Goal: Task Accomplishment & Management: Manage account settings

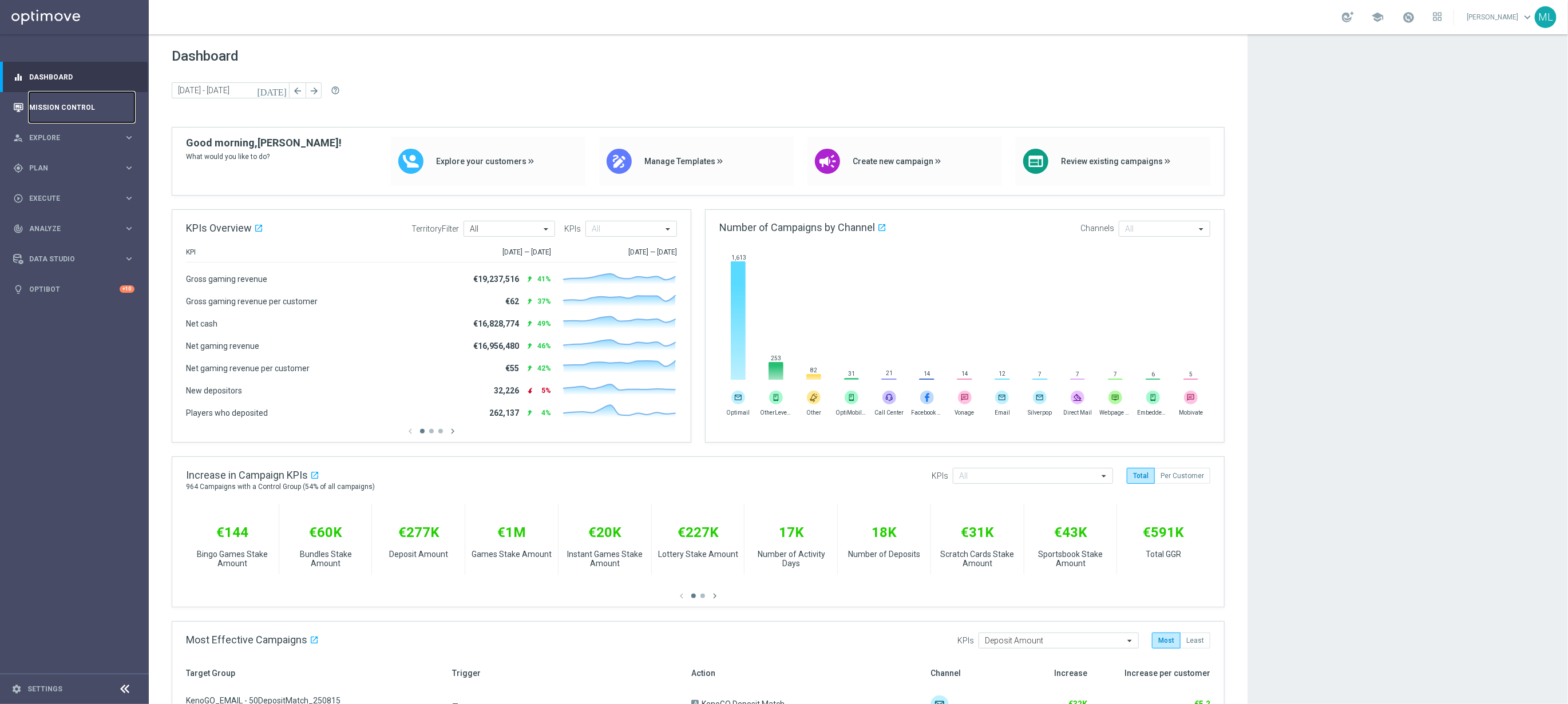
click at [69, 107] on link "Mission Control" at bounding box center [82, 107] width 106 height 30
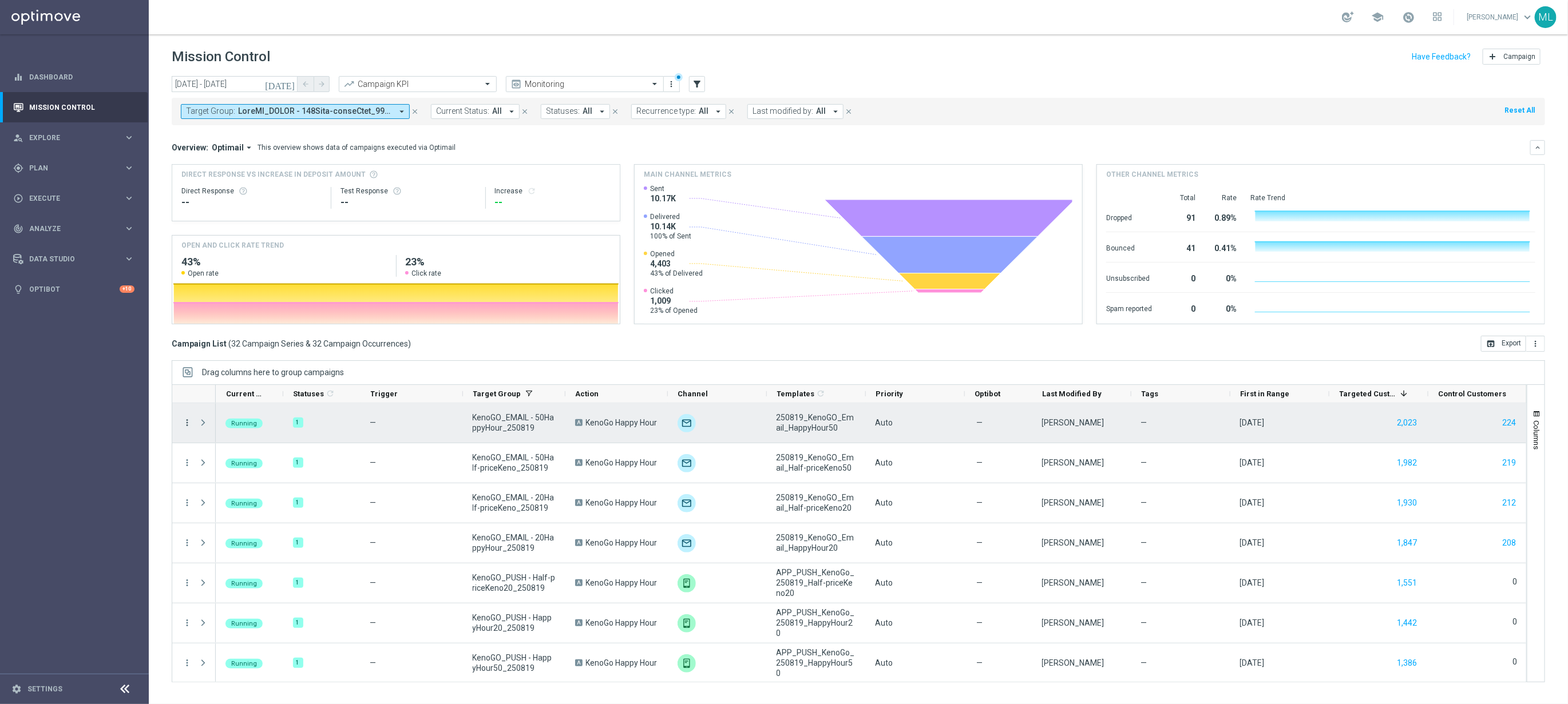
click at [187, 424] on icon "more_vert" at bounding box center [187, 423] width 11 height 11
click at [250, 493] on span "Go to Campaign Analysis" at bounding box center [251, 494] width 82 height 8
click at [184, 423] on icon "more_vert" at bounding box center [187, 423] width 11 height 11
click at [243, 462] on span "Channel Metrics" at bounding box center [236, 463] width 54 height 8
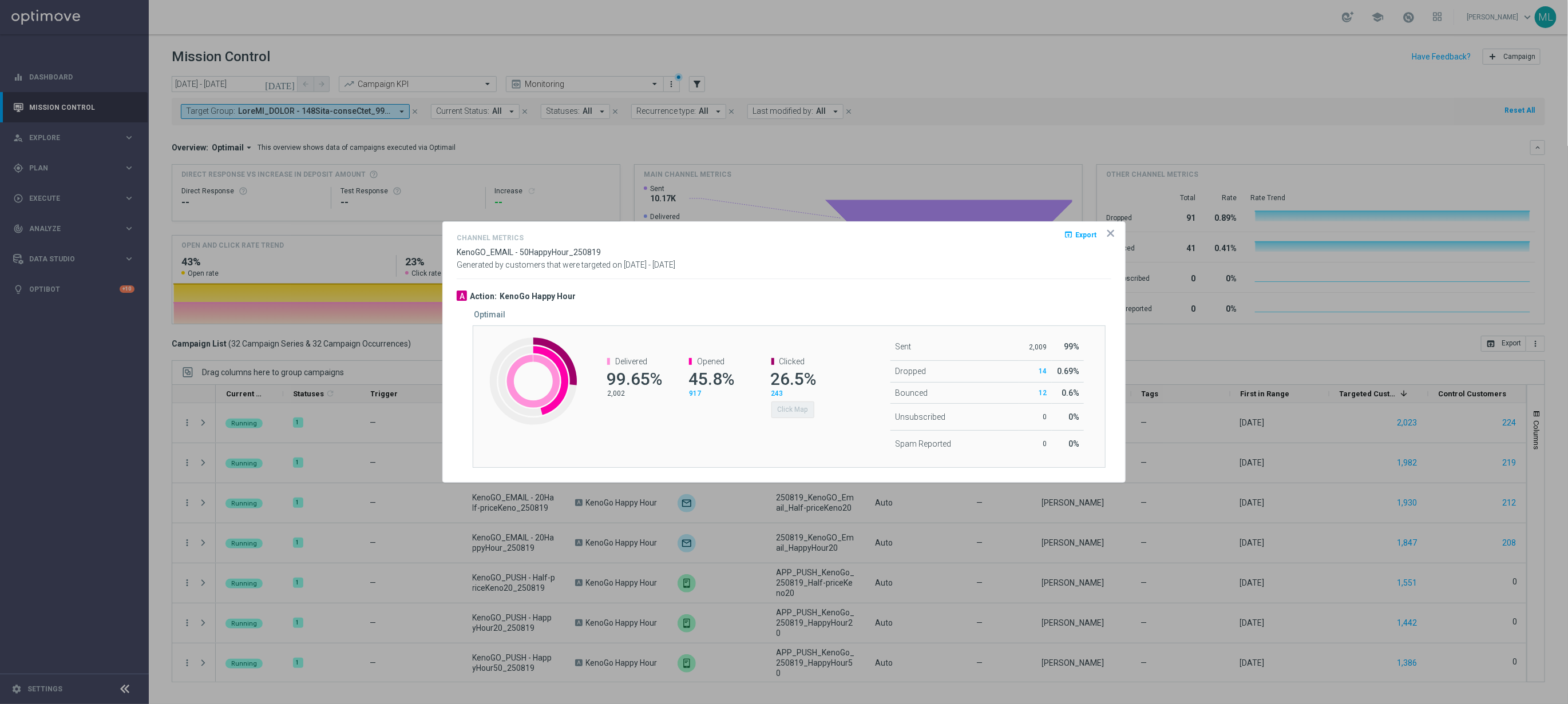
click at [1111, 233] on icon "icon" at bounding box center [1111, 234] width 6 height 6
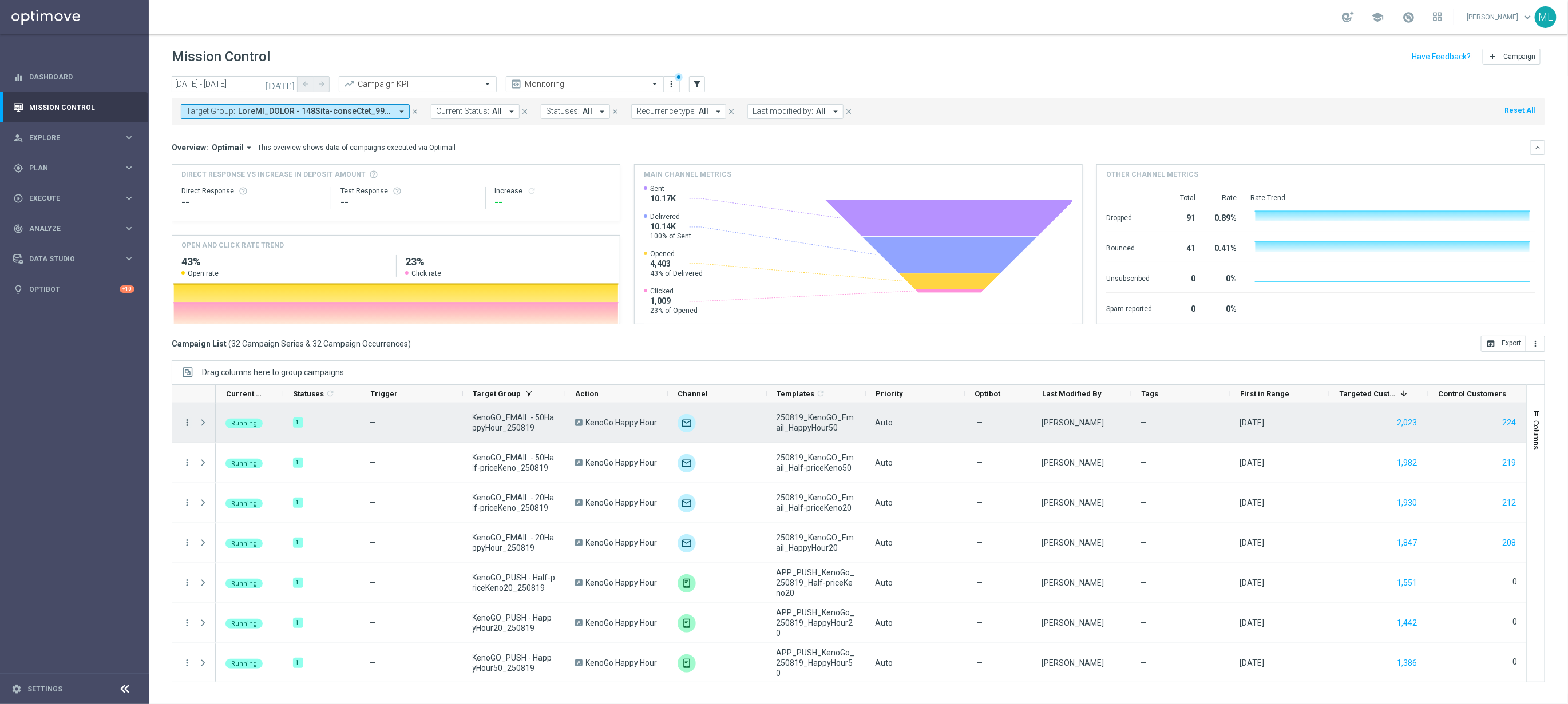
click at [187, 422] on icon "more_vert" at bounding box center [187, 423] width 11 height 11
click at [245, 459] on span "Channel Metrics" at bounding box center [236, 463] width 54 height 8
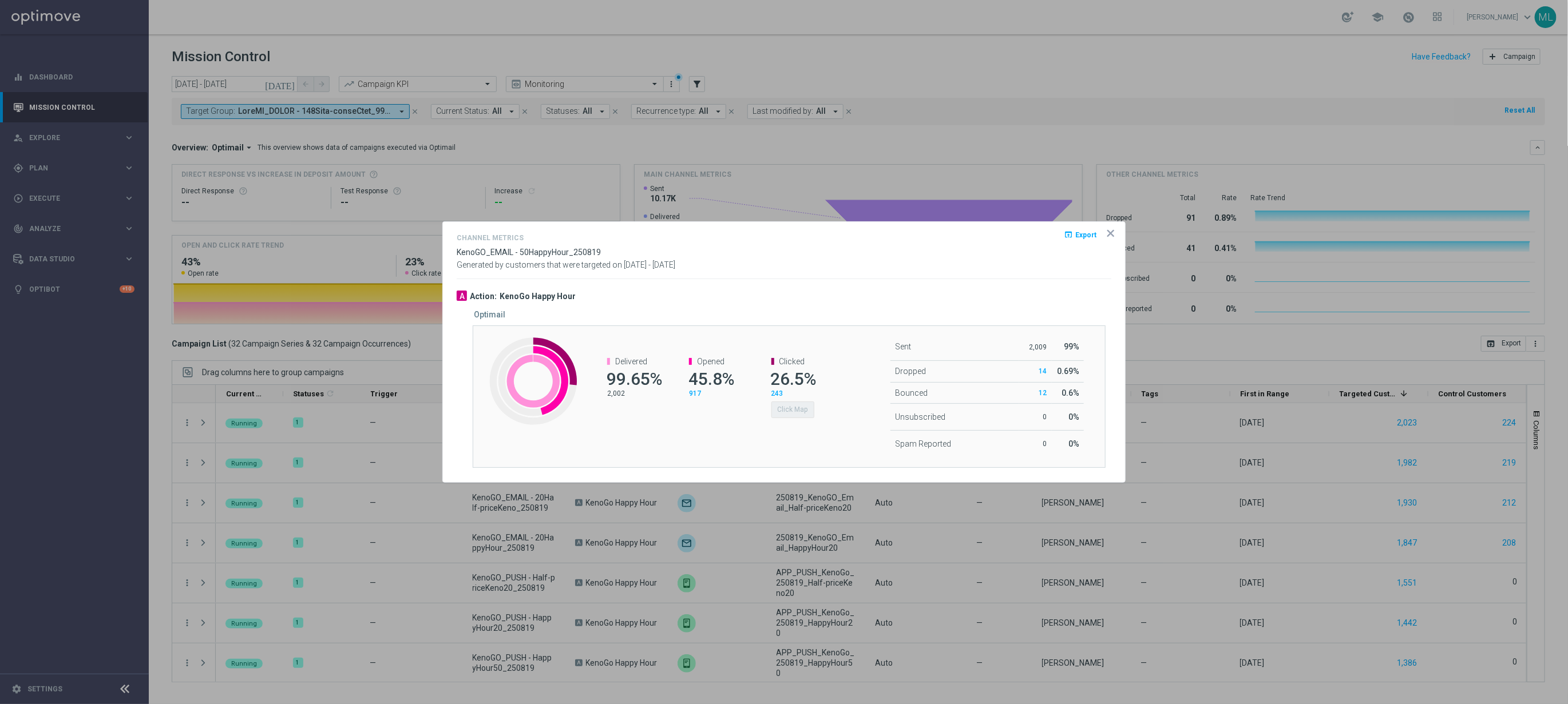
click at [801, 418] on div "Clicked 26.5% 243 Click Map" at bounding box center [792, 388] width 82 height 84
click at [734, 409] on div "Opened 45.8% 917" at bounding box center [710, 378] width 82 height 65
click at [1114, 231] on icon "icon" at bounding box center [1111, 234] width 12 height 12
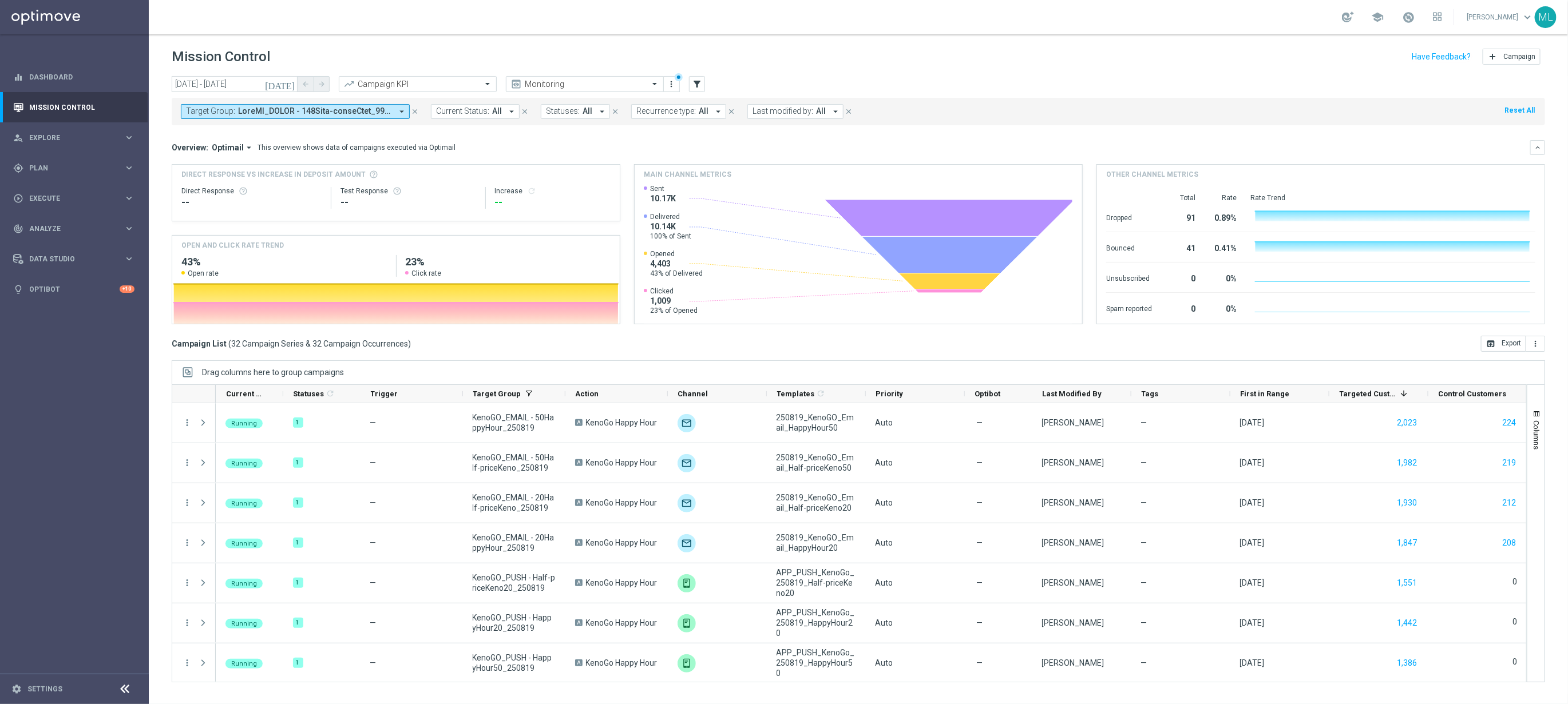
click at [349, 114] on span at bounding box center [314, 112] width 154 height 10
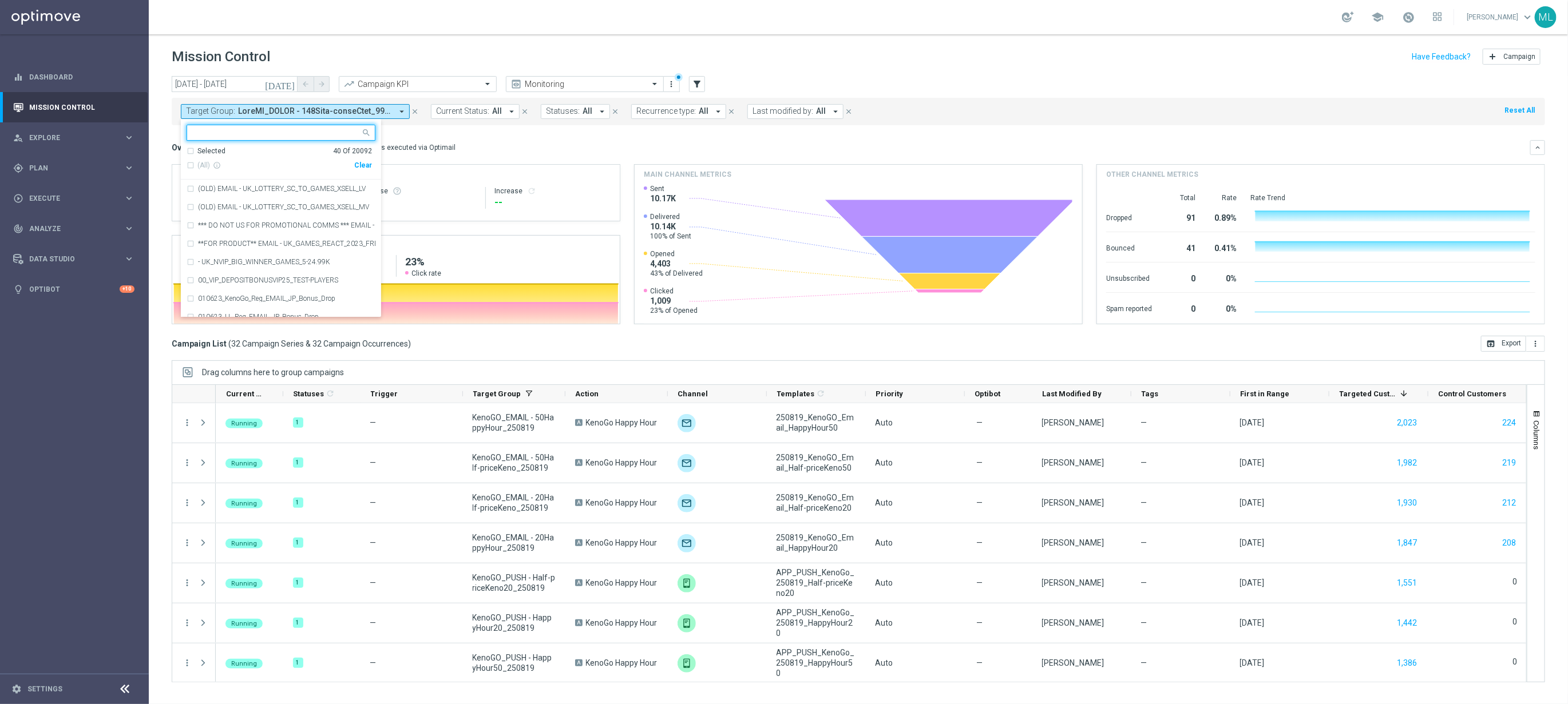
click at [430, 138] on mini-dashboard "Overview: Optimail arrow_drop_down This overview shows data of campaigns execut…" at bounding box center [858, 230] width 1374 height 211
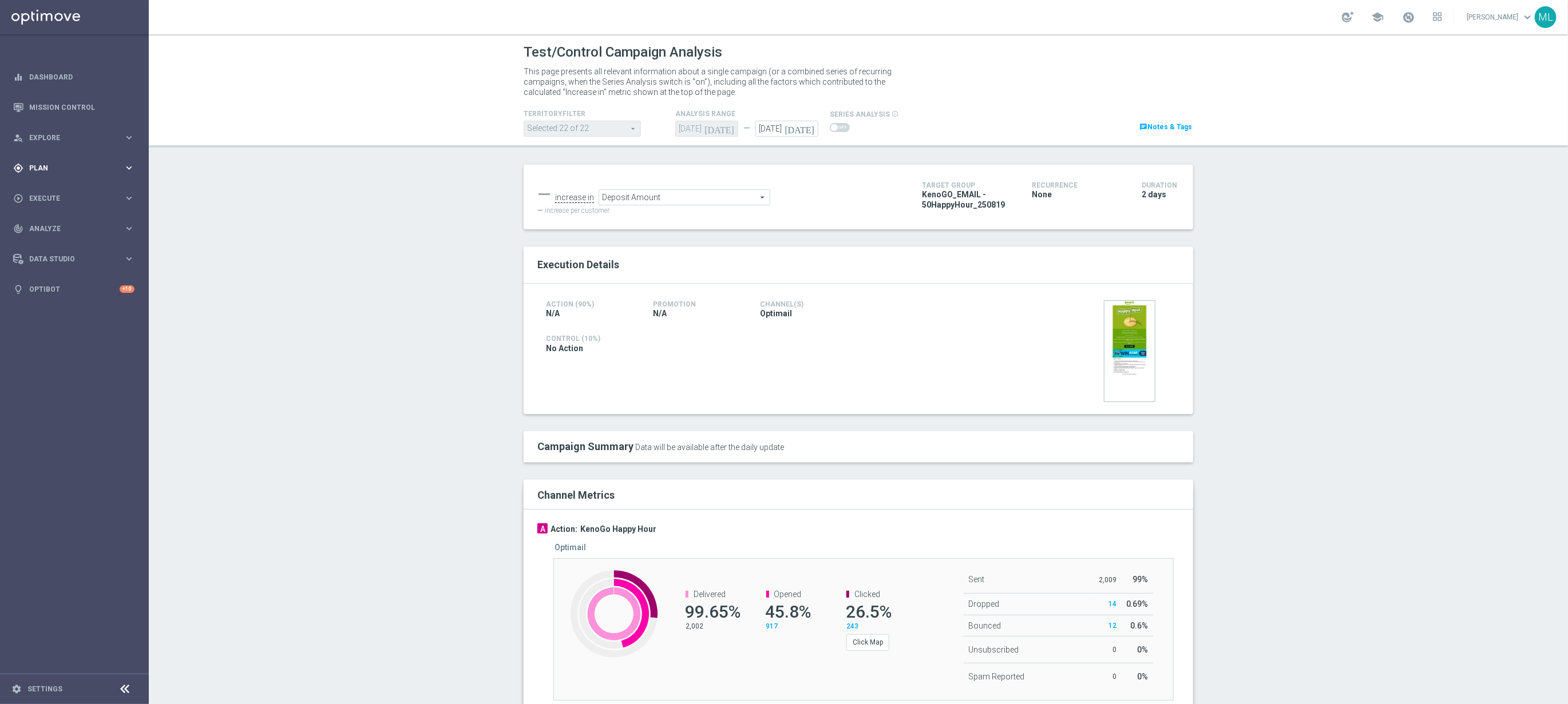
click at [128, 167] on icon "keyboard_arrow_right" at bounding box center [128, 167] width 11 height 11
click at [126, 225] on icon "keyboard_arrow_right" at bounding box center [128, 226] width 11 height 11
click at [59, 246] on link "Optimail" at bounding box center [76, 243] width 83 height 9
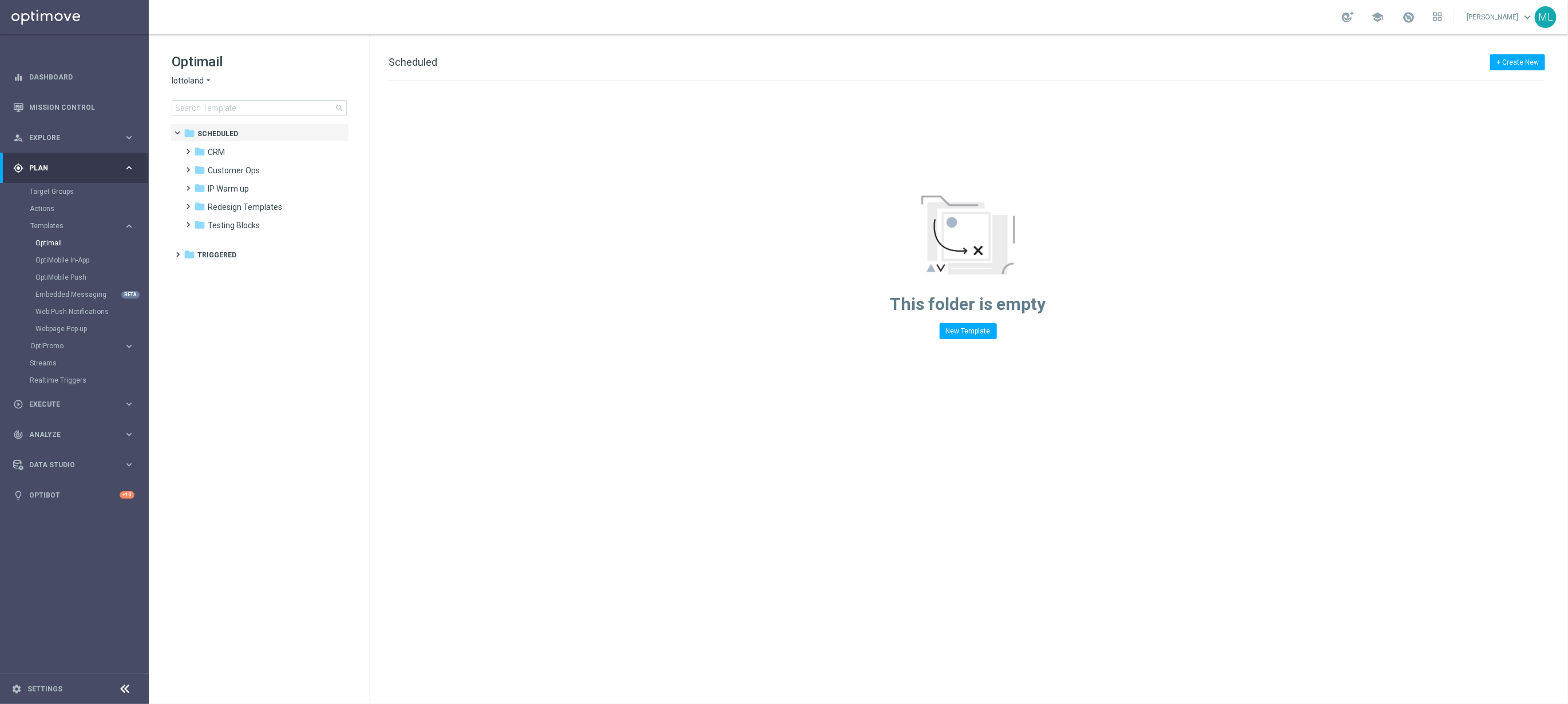
click at [211, 80] on icon "arrow_drop_down" at bounding box center [208, 80] width 9 height 11
click at [219, 110] on div "KenoGO" at bounding box center [215, 108] width 86 height 14
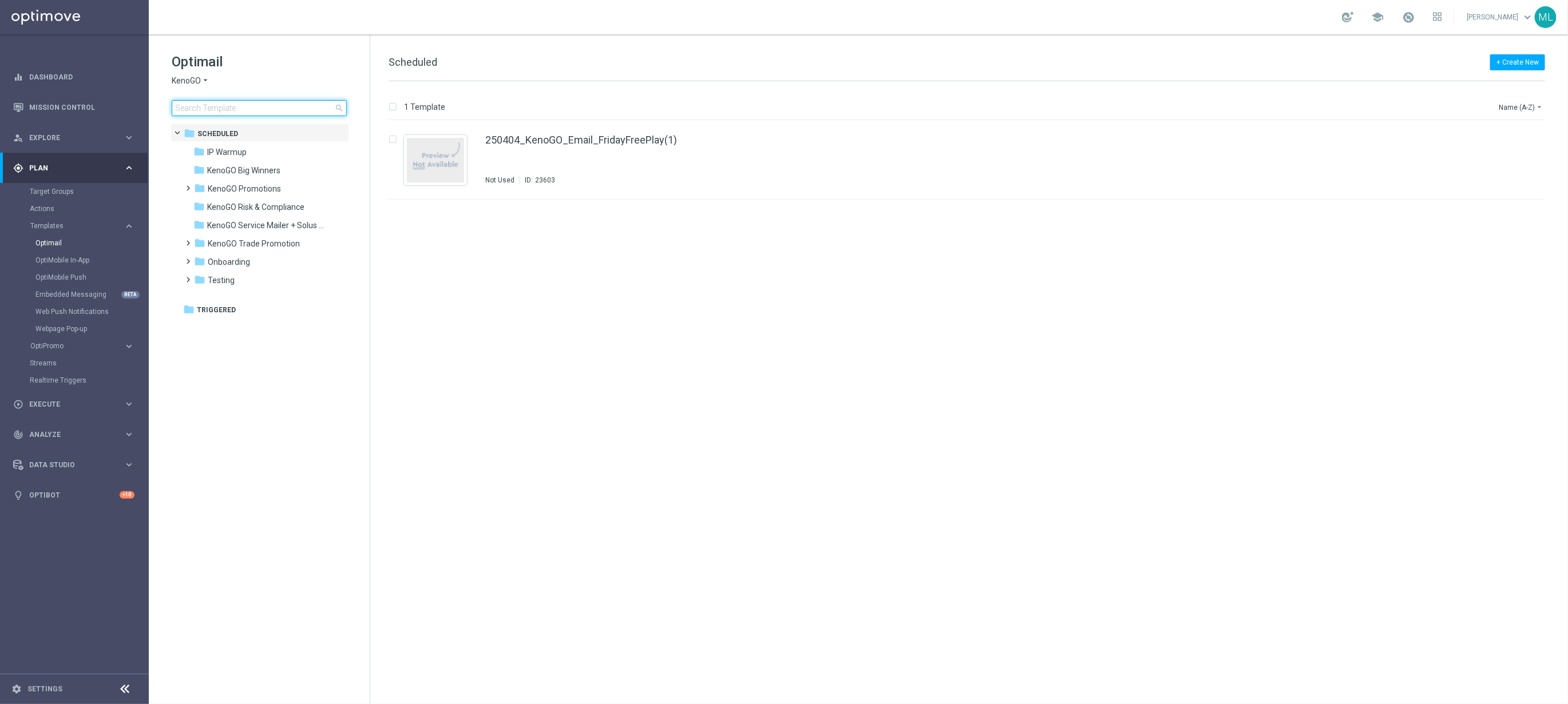
click at [225, 113] on input at bounding box center [259, 108] width 175 height 16
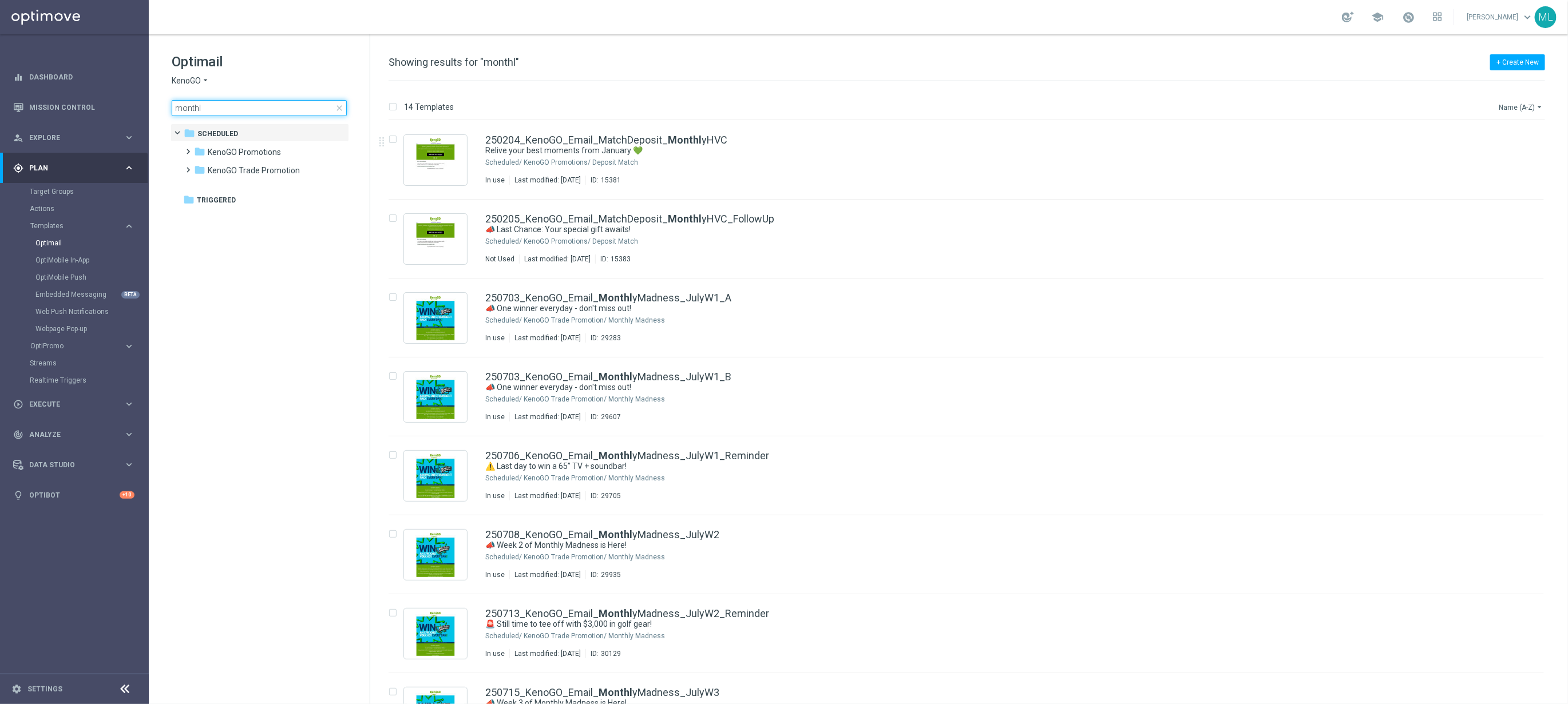
type input "monthl"
click at [1538, 105] on icon "arrow_drop_down" at bounding box center [1539, 107] width 9 height 9
click at [1506, 161] on span "Date Modified (Newest)" at bounding box center [1501, 159] width 76 height 8
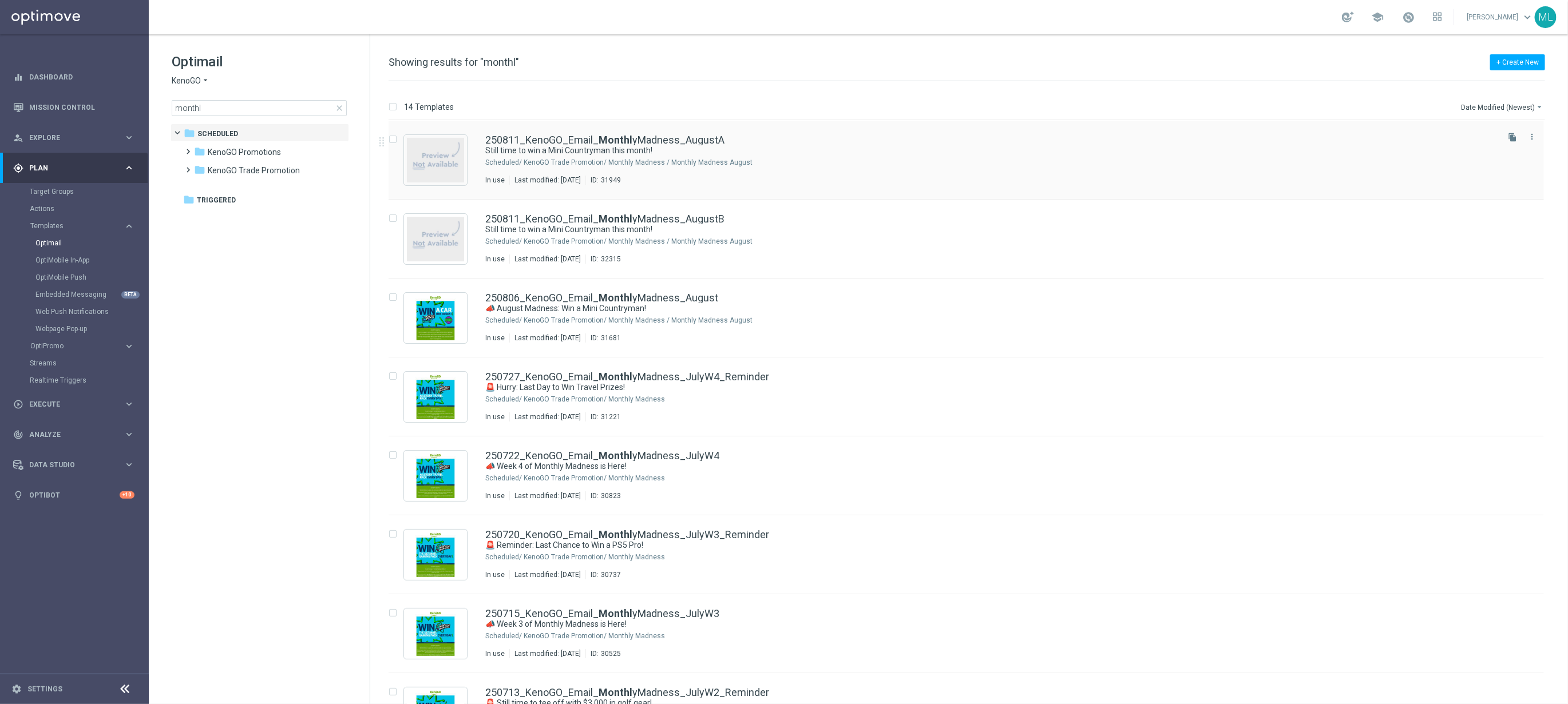
click at [1513, 135] on icon "file_copy" at bounding box center [1512, 137] width 9 height 9
click at [783, 144] on div "250811_KenoGO_Email_ Monthl yMadness_AugustA(1)" at bounding box center [991, 140] width 1011 height 11
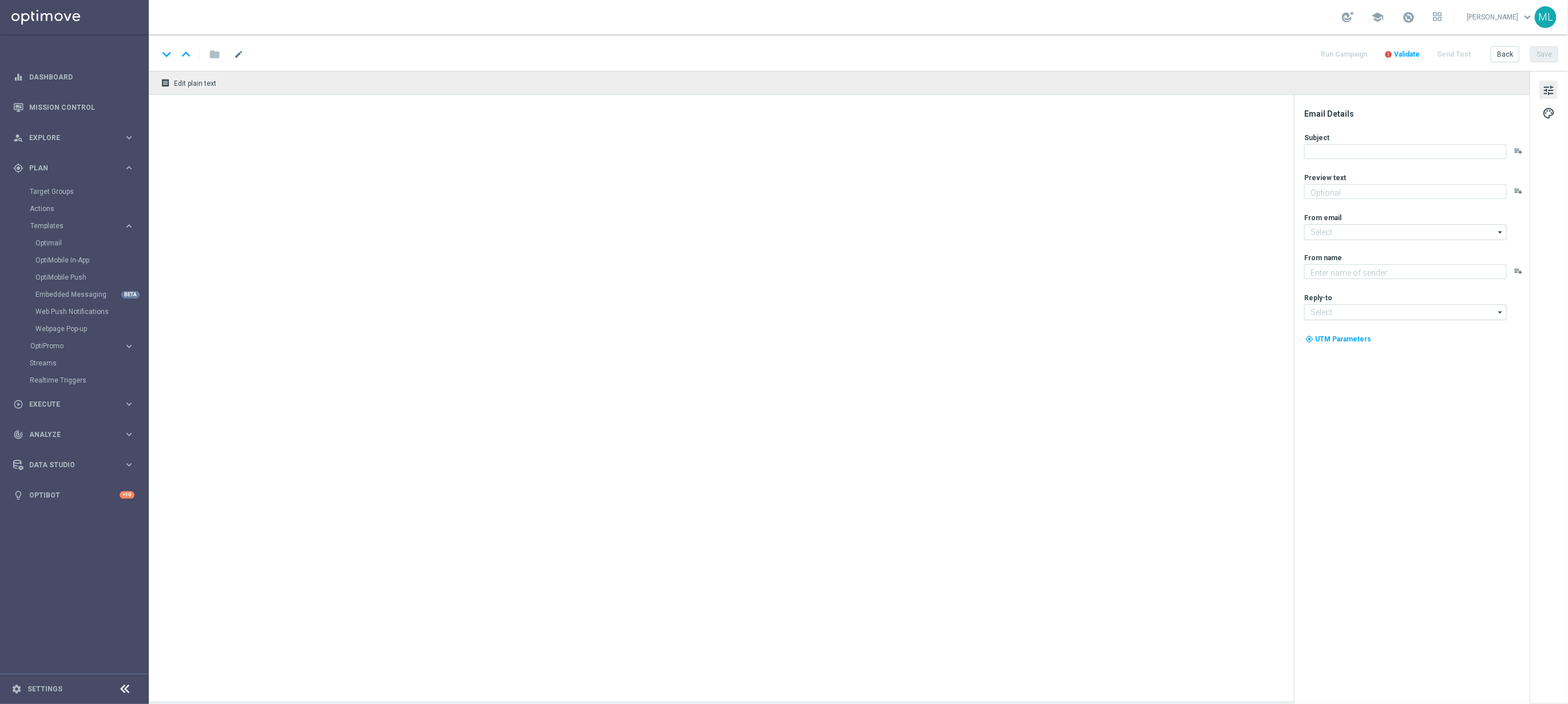
type input "250811_KenoGO_Email_MonthlyMadness_AugustA(1)"
type textarea "Enter now for your chance to drive away in style!"
type input "mail@crm.kenogo.com.au"
type textarea "KenoGO"
type input "support@kenogo.com.au"
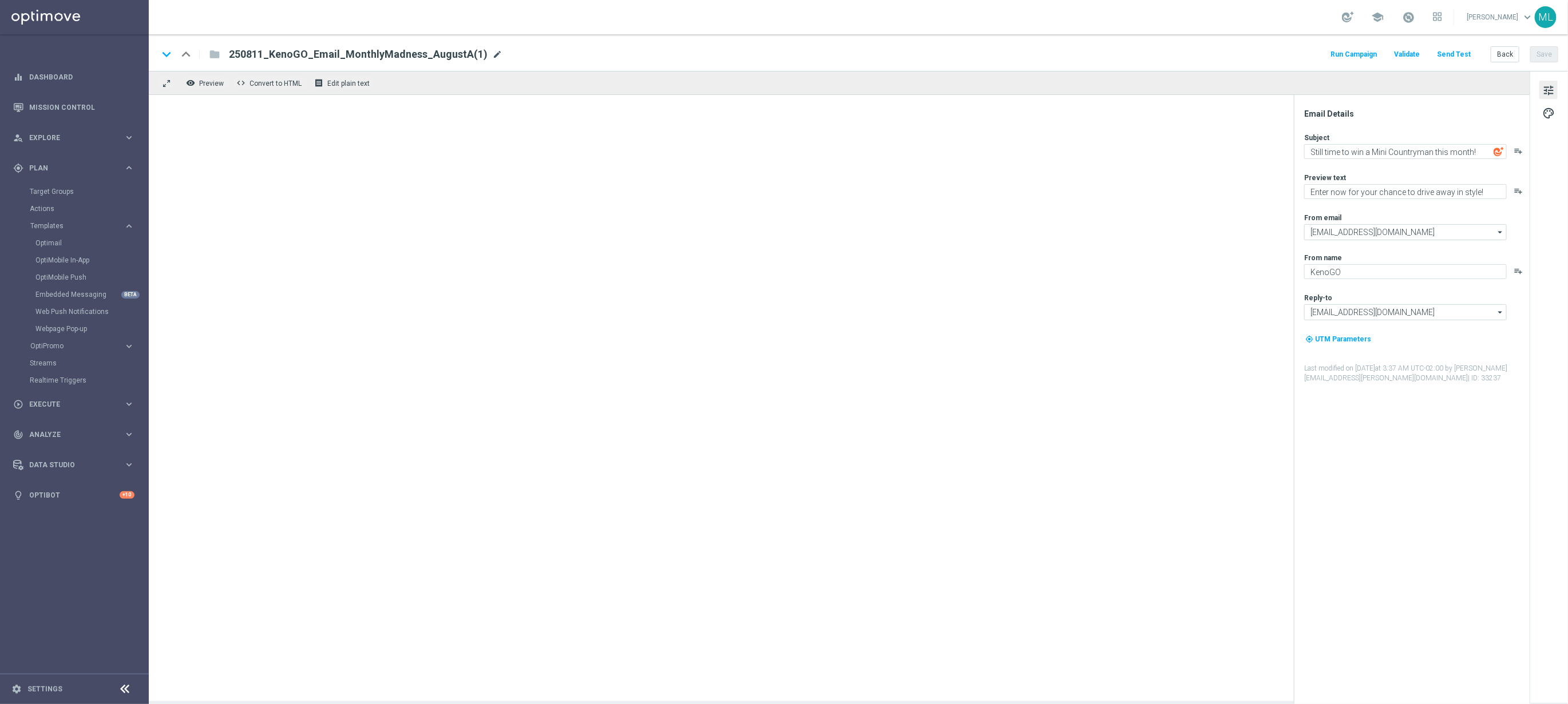
click at [493, 52] on span "mode_edit" at bounding box center [498, 54] width 11 height 11
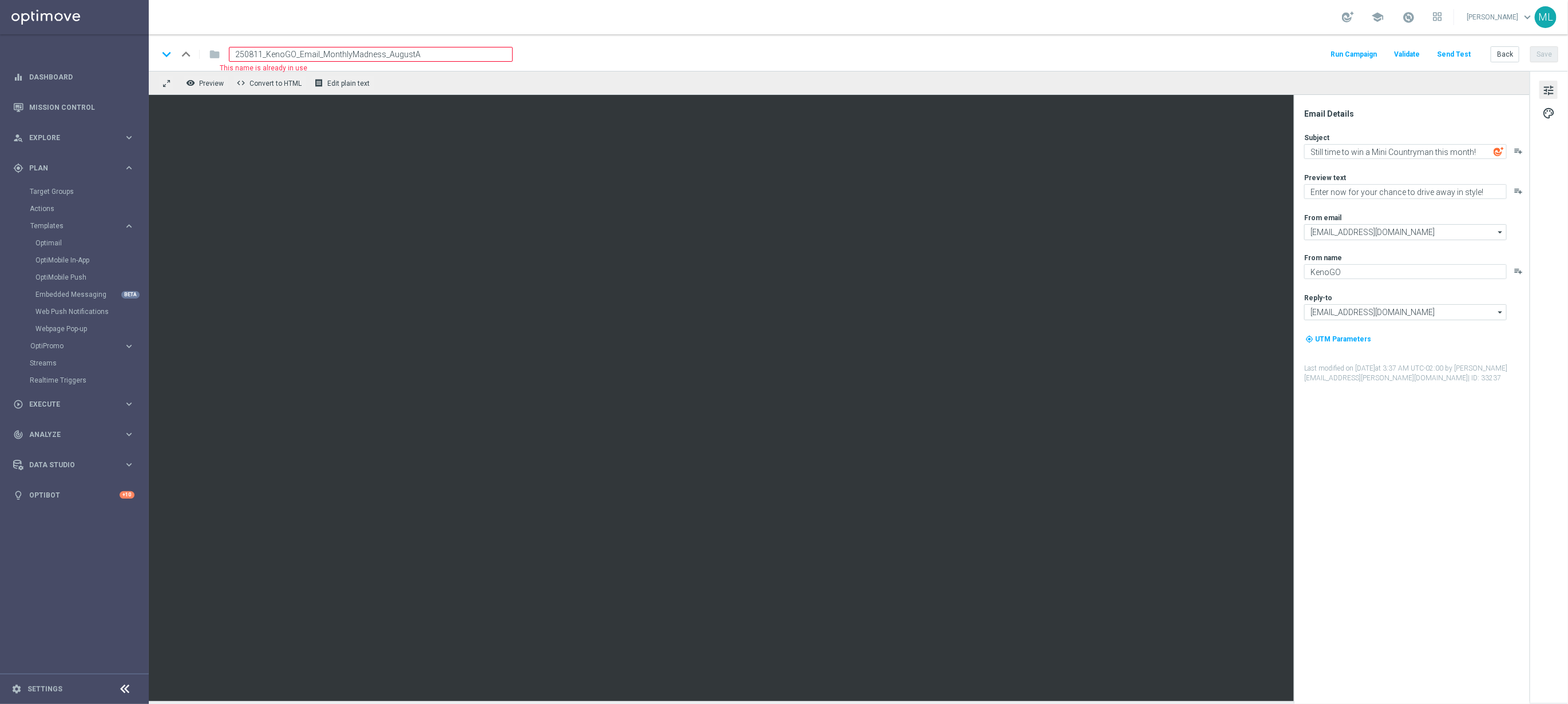
drag, startPoint x: 261, startPoint y: 55, endPoint x: 293, endPoint y: 56, distance: 32.0
click at [263, 55] on input "250811_KenoGO_Email_MonthlyMadness_AugustA" at bounding box center [371, 54] width 284 height 15
type input "250820_KenoGO_Email_MonthlyMadness_AugustA"
click at [1544, 56] on button "Save" at bounding box center [1544, 54] width 28 height 16
click at [1507, 53] on button "Back" at bounding box center [1504, 54] width 28 height 16
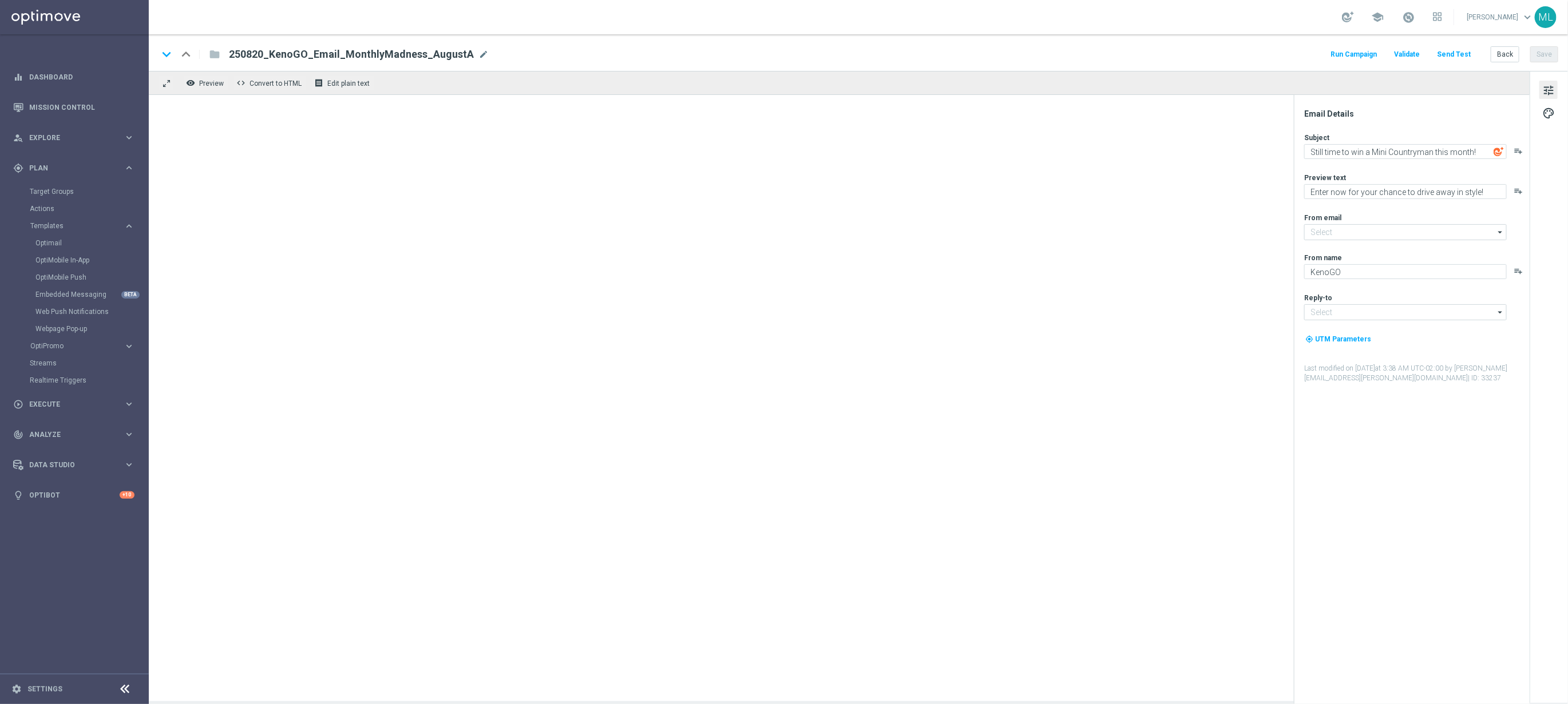
type input "mail@crm.kenogo.com.au"
type input "support@kenogo.com.au"
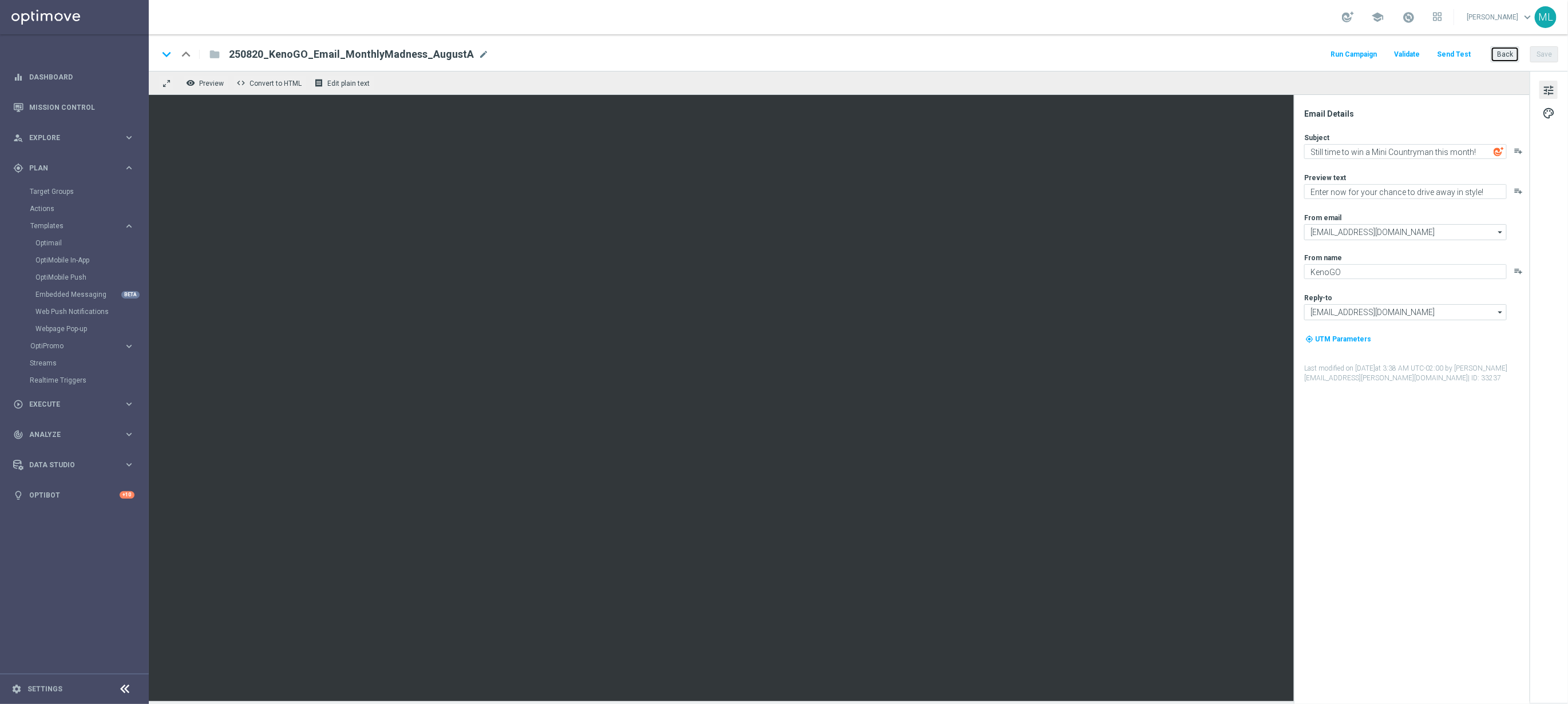
click at [1500, 55] on button "Back" at bounding box center [1504, 54] width 28 height 16
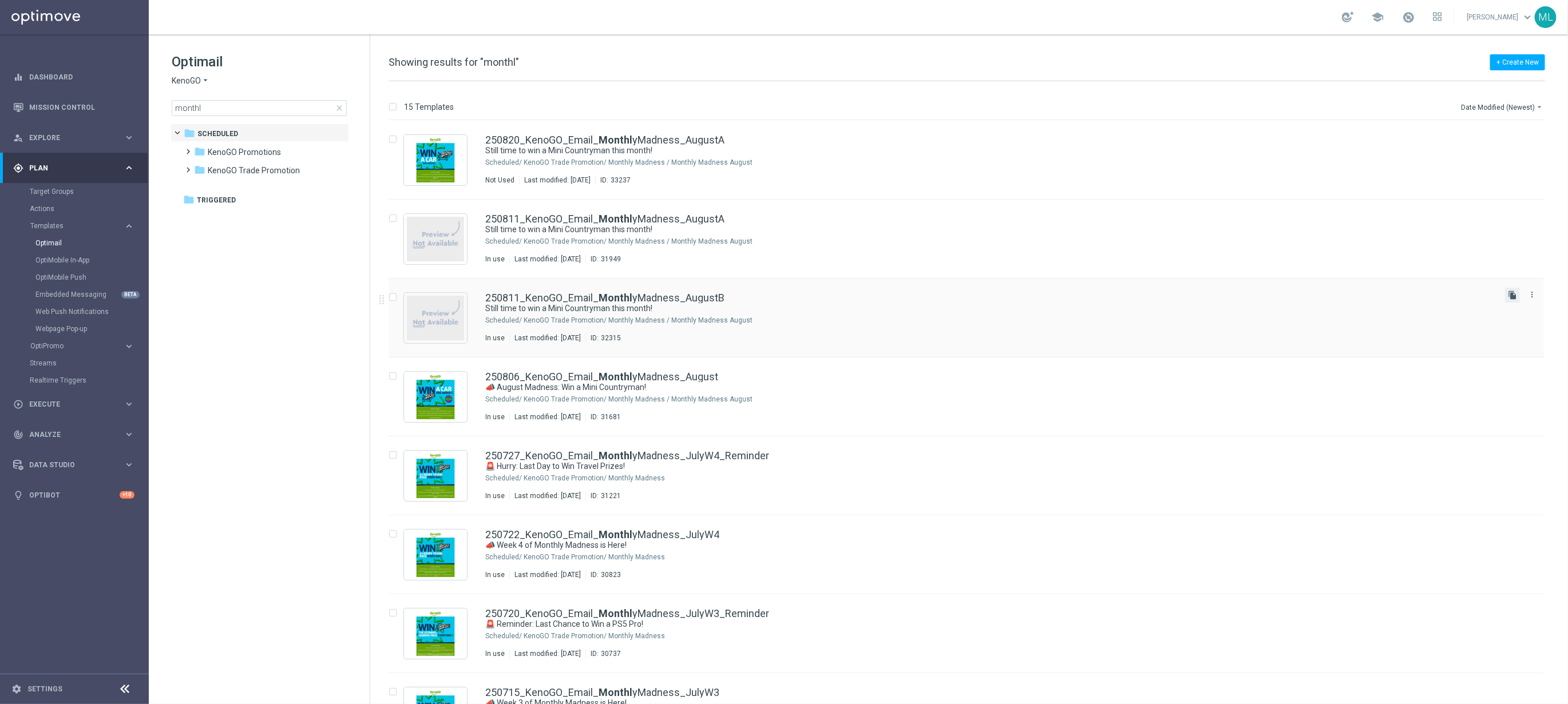
click at [1510, 294] on icon "file_copy" at bounding box center [1512, 295] width 9 height 9
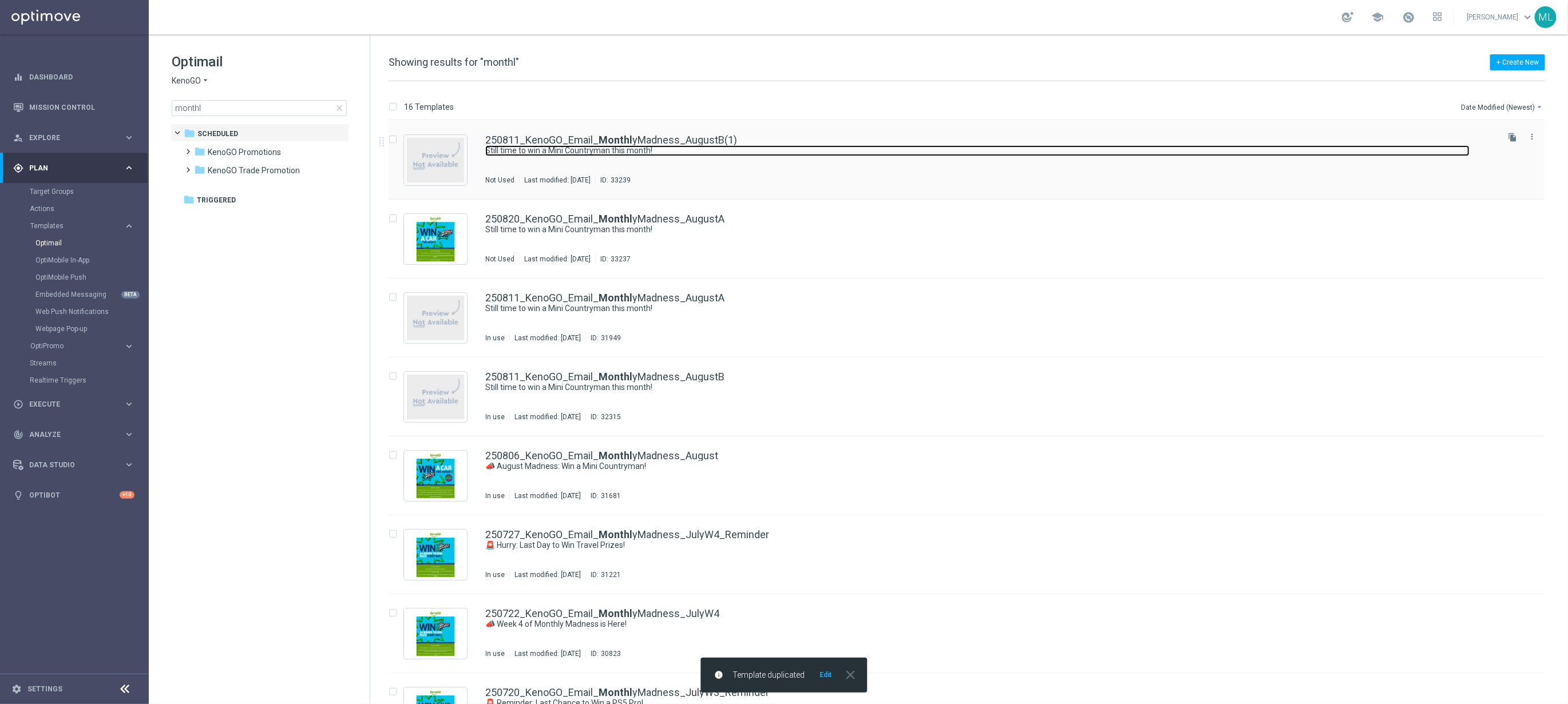
click at [765, 152] on link "Still time to win a Mini Countryman this month!" at bounding box center [977, 150] width 984 height 11
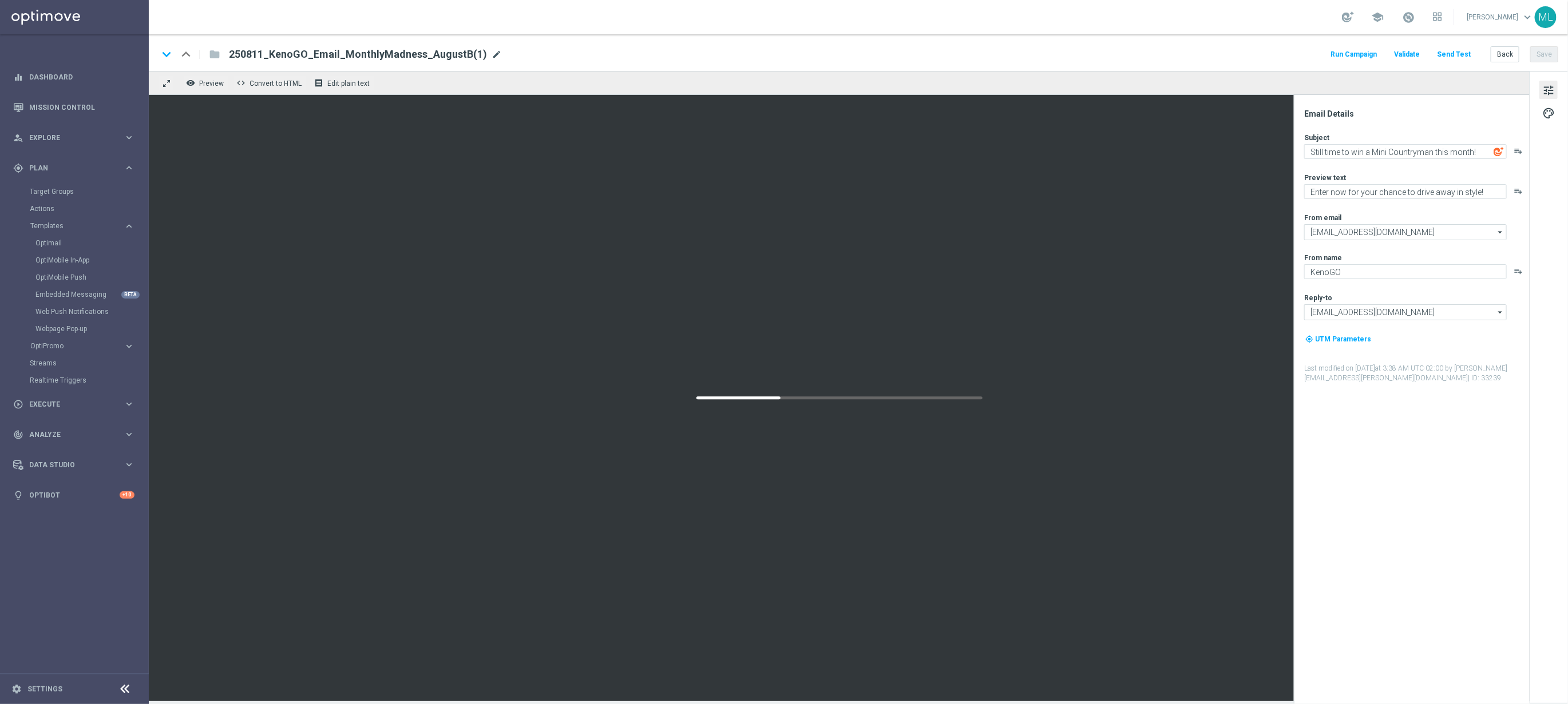
click at [492, 53] on span "mode_edit" at bounding box center [497, 54] width 11 height 11
click at [492, 53] on input "250811_KenoGO_Email_MonthlyMadness_AugustB(1)" at bounding box center [371, 54] width 284 height 15
drag, startPoint x: 261, startPoint y: 53, endPoint x: 270, endPoint y: 53, distance: 9.0
click at [261, 53] on input "250811_KenoGO_Email_MonthlyMadness_AugustB" at bounding box center [371, 54] width 284 height 15
type input "250820_KenoGO_Email_MonthlyMadness_AugustB"
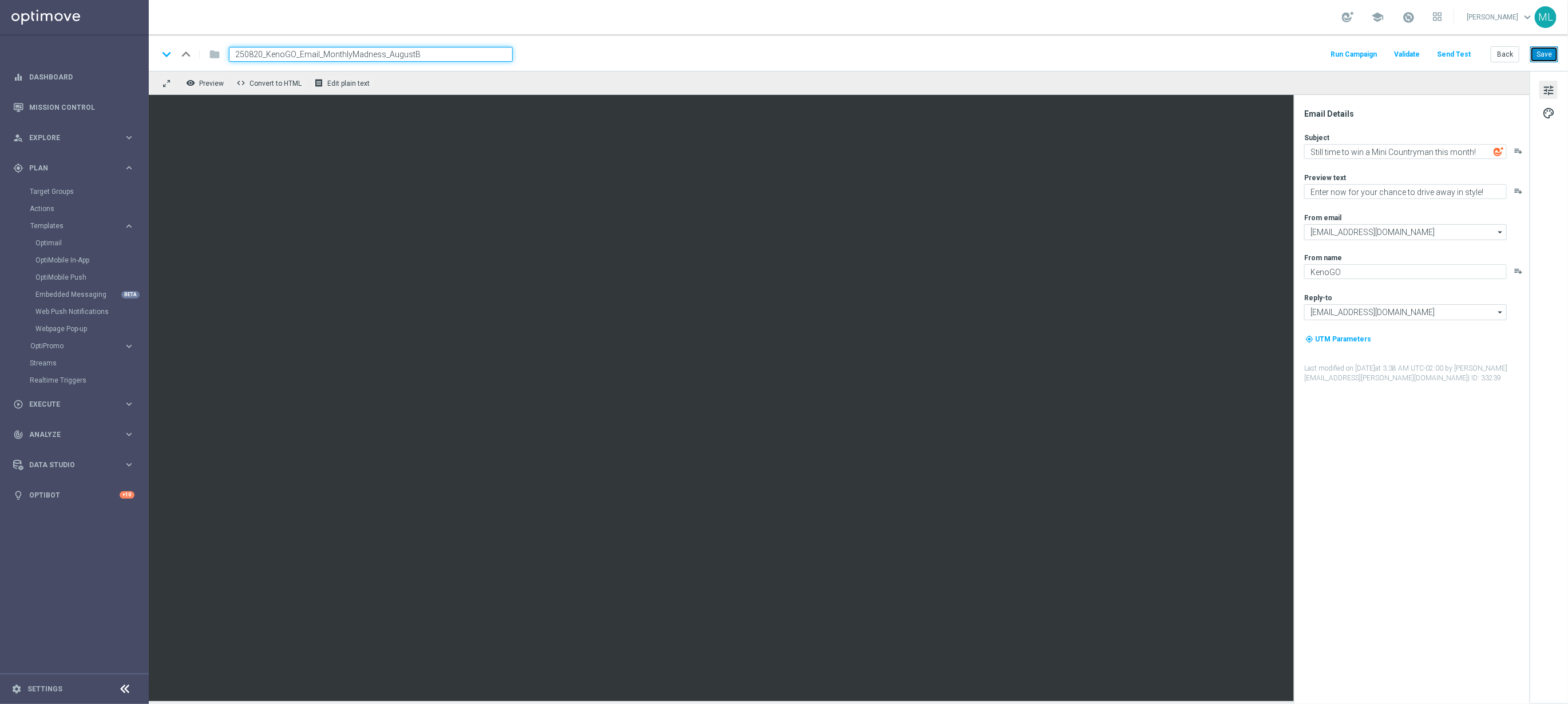
click at [1551, 53] on button "Save" at bounding box center [1544, 54] width 28 height 16
click at [1539, 52] on button "Save" at bounding box center [1544, 54] width 28 height 16
click at [1349, 151] on textarea "Still time to win a Mini Countryman this month!" at bounding box center [1405, 151] width 203 height 15
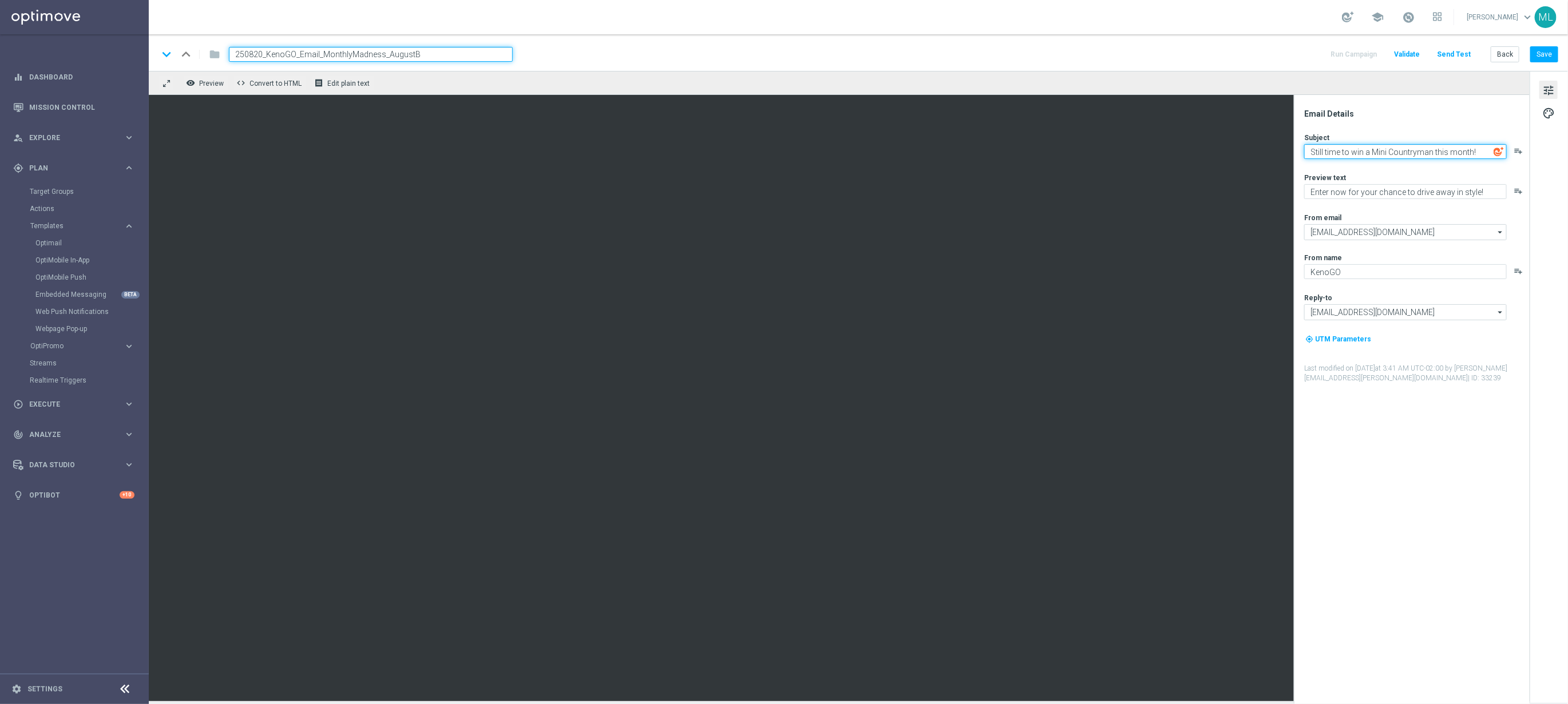
paste textarea "Mini Countryman giveaway – enter before it’s gone"
drag, startPoint x: 1416, startPoint y: 153, endPoint x: 1494, endPoint y: 152, distance: 78.0
click at [1494, 152] on div "Mini Countryman giveaway – enter before it’s gone playlist_add" at bounding box center [1416, 151] width 224 height 15
type textarea "Mini Countryman giveaway – enter before it’s gone"
click at [1374, 197] on textarea "Enter now for your chance to drive away in style!" at bounding box center [1405, 191] width 203 height 15
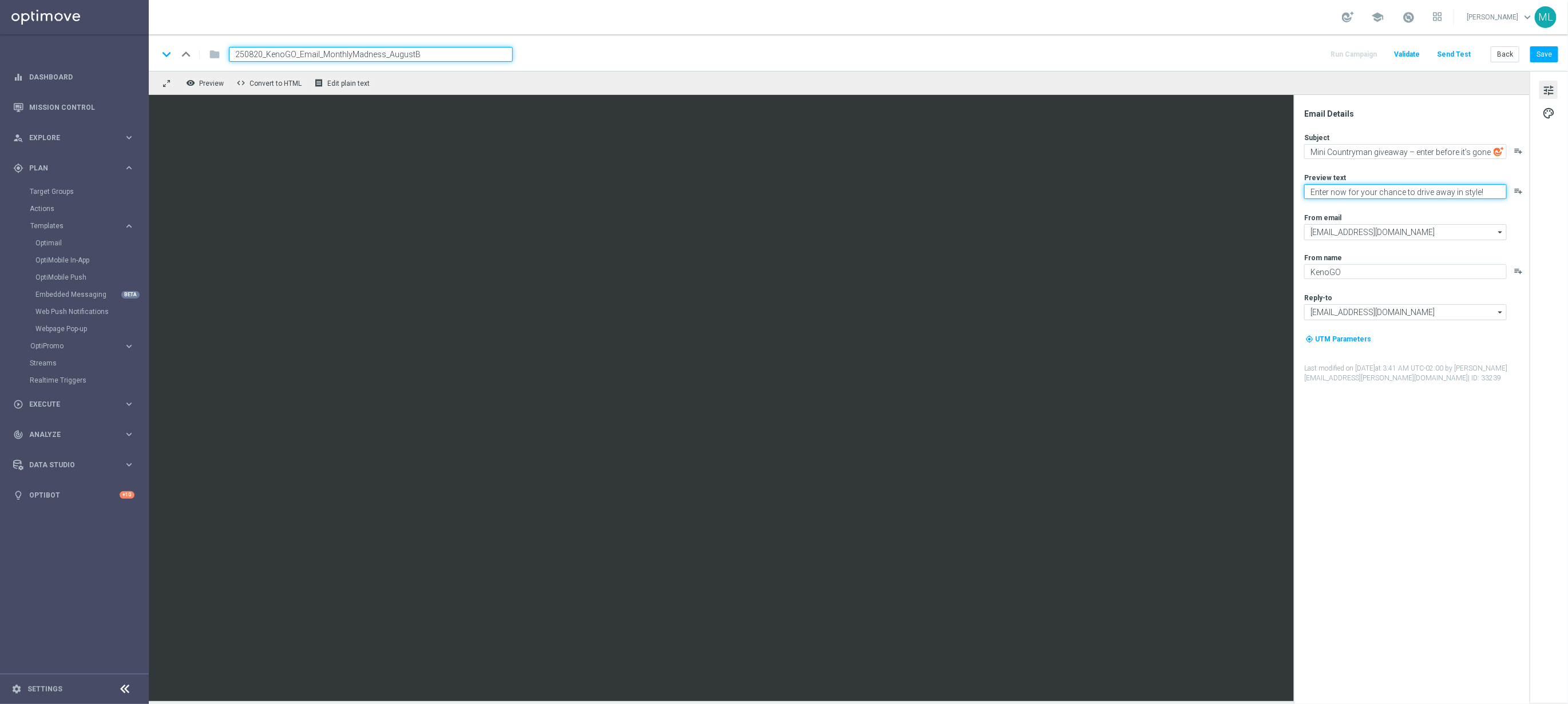
click at [1374, 197] on textarea "Enter now for your chance to drive away in style!" at bounding box center [1405, 191] width 203 height 15
click at [1375, 192] on textarea "Enter now for your chance to drive away in style!" at bounding box center [1405, 191] width 203 height 15
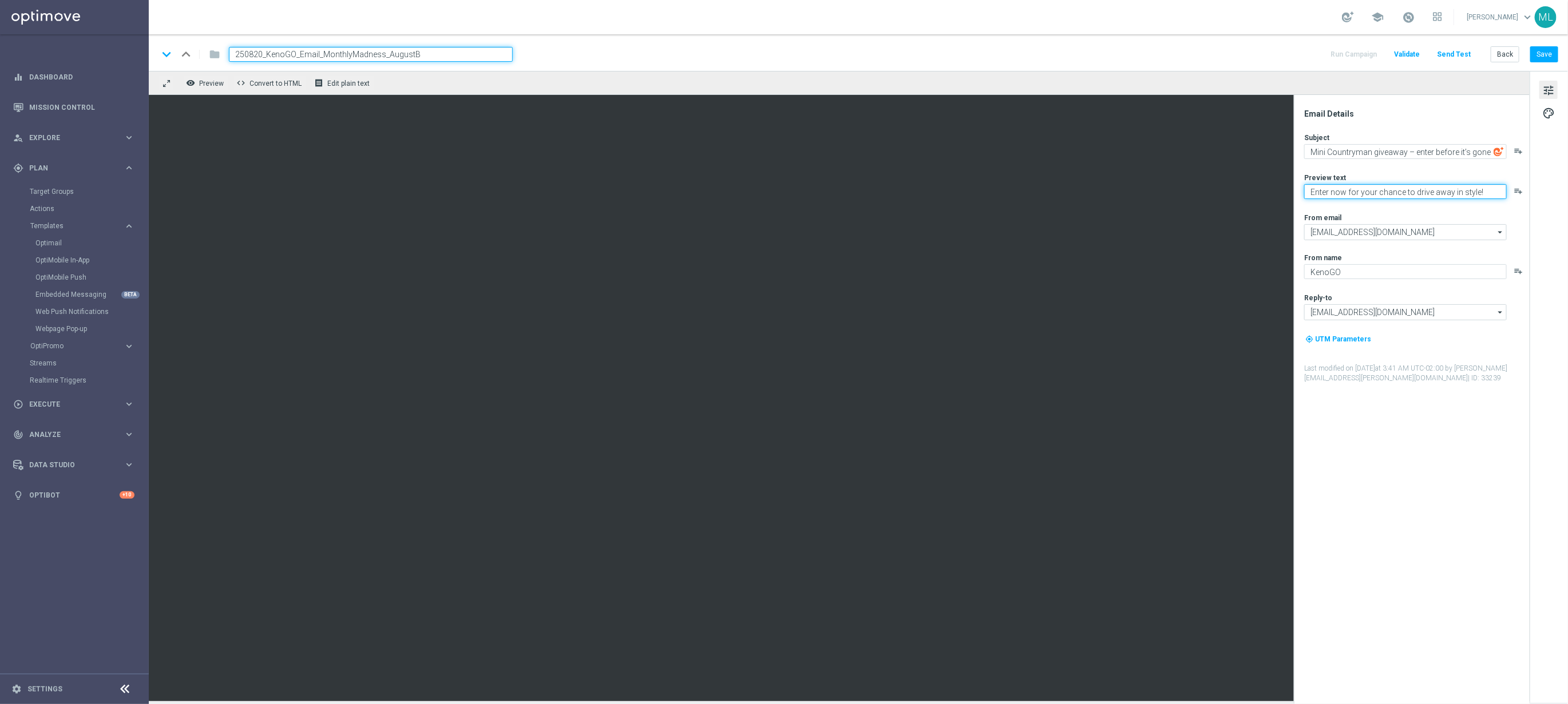
paste textarea "– your Mini Countryman could be waiting"
type textarea "Enter now – your Mini Countryman could be waiting!"
click at [1375, 151] on textarea "Mini Countryman giveaway – enter before it’s gone" at bounding box center [1405, 151] width 203 height 15
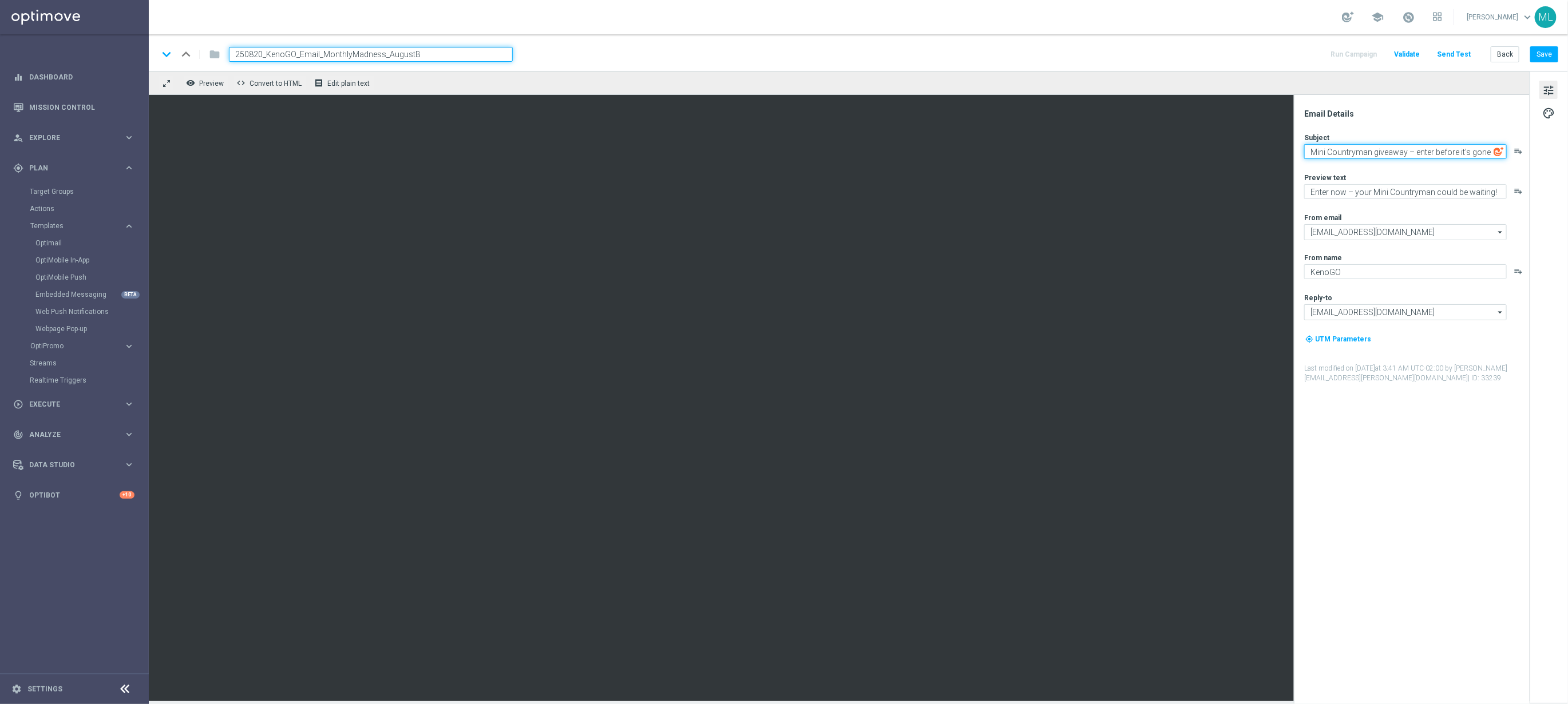
click at [1351, 153] on textarea "Mini Countryman giveaway – enter before it’s gone" at bounding box center [1405, 151] width 203 height 15
paste textarea "Still time to win a brand-new Mini Countryman!"
type textarea "Still time to win a brand-new Mini Countryman!"
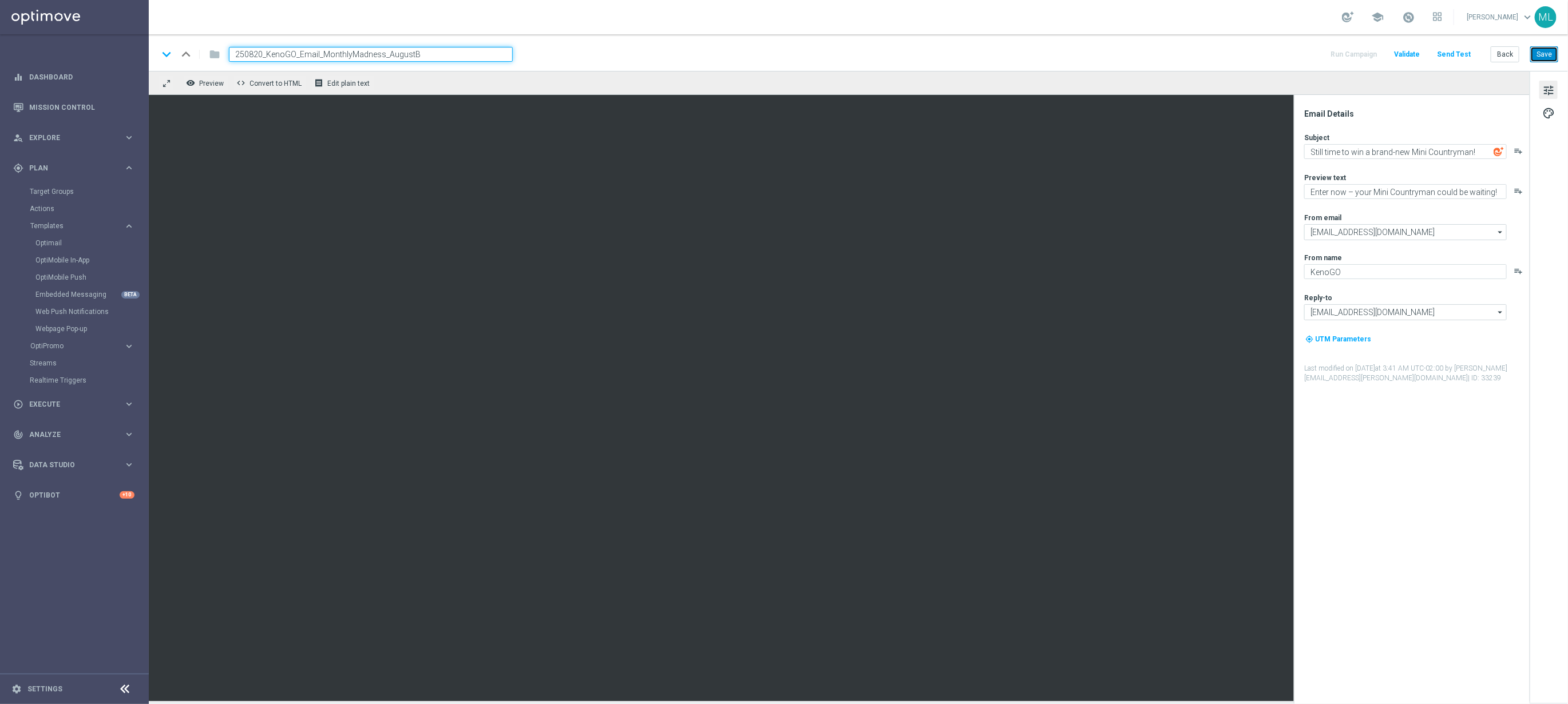
click at [1537, 52] on button "Save" at bounding box center [1544, 54] width 28 height 16
click at [1508, 55] on button "Back" at bounding box center [1504, 54] width 28 height 16
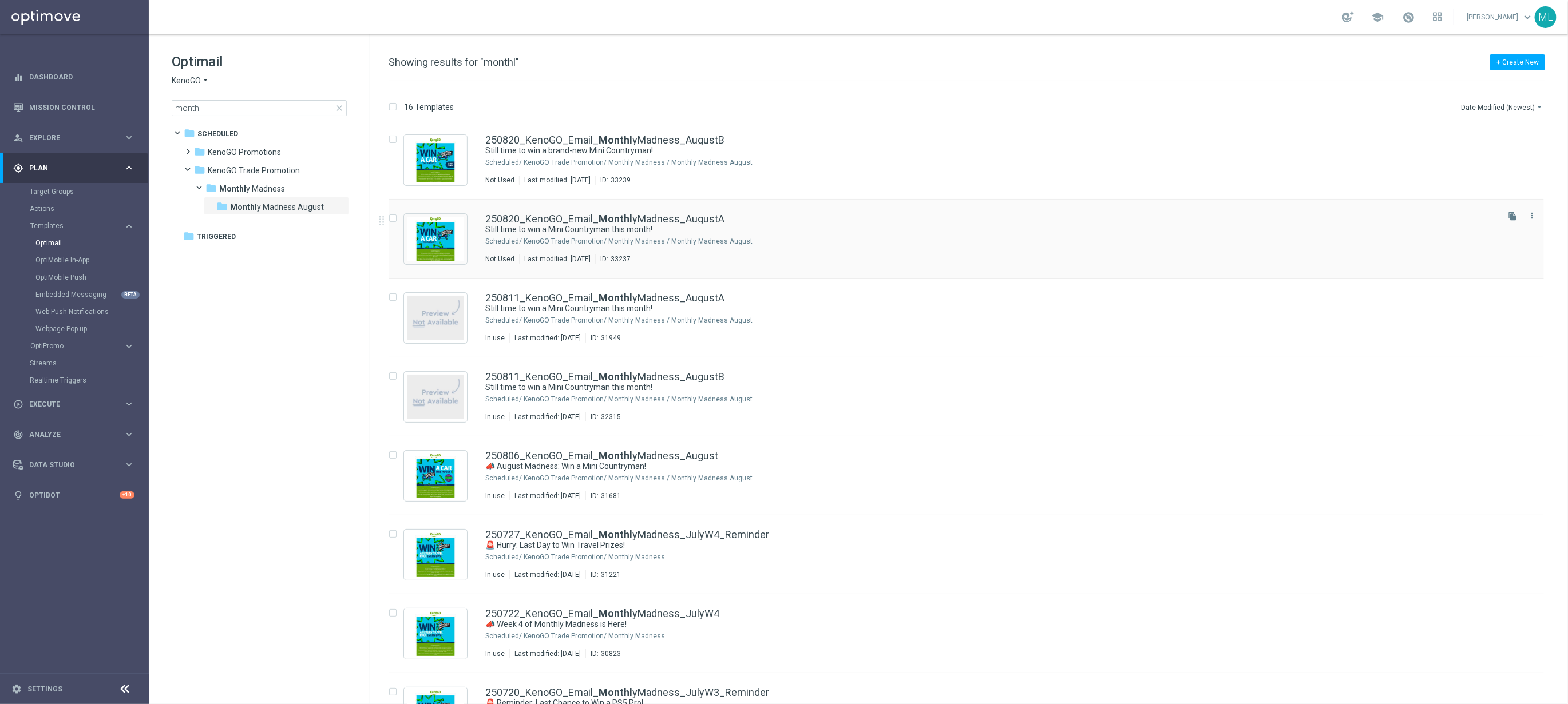
click at [783, 220] on div "250820_KenoGO_Email_ Monthl yMadness_AugustA" at bounding box center [991, 219] width 1011 height 11
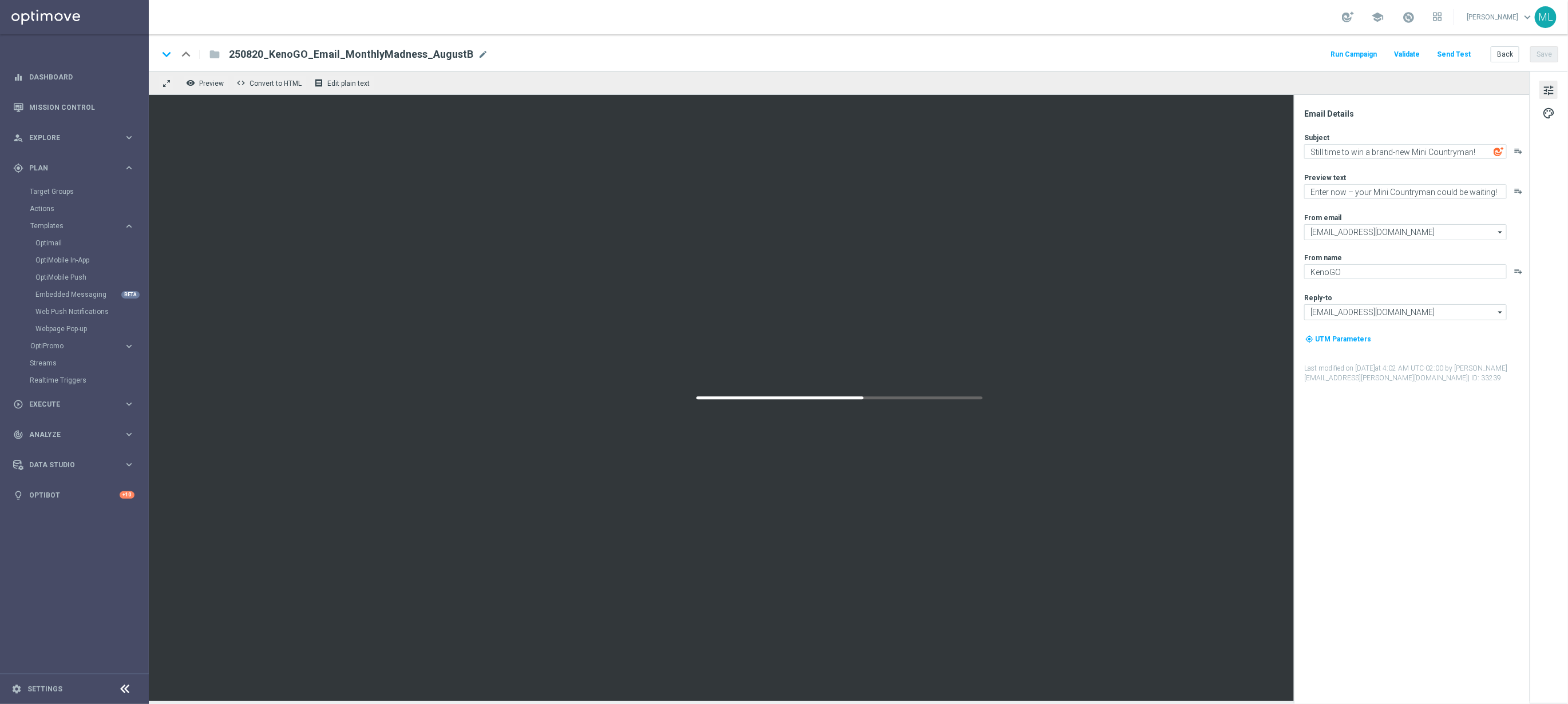
type textarea "Still time to win a Mini Countryman this month!"
type textarea "Enter now for your chance to drive away in style!"
click at [1355, 151] on textarea "Still time to win a Mini Countryman this month!" at bounding box center [1405, 151] width 203 height 15
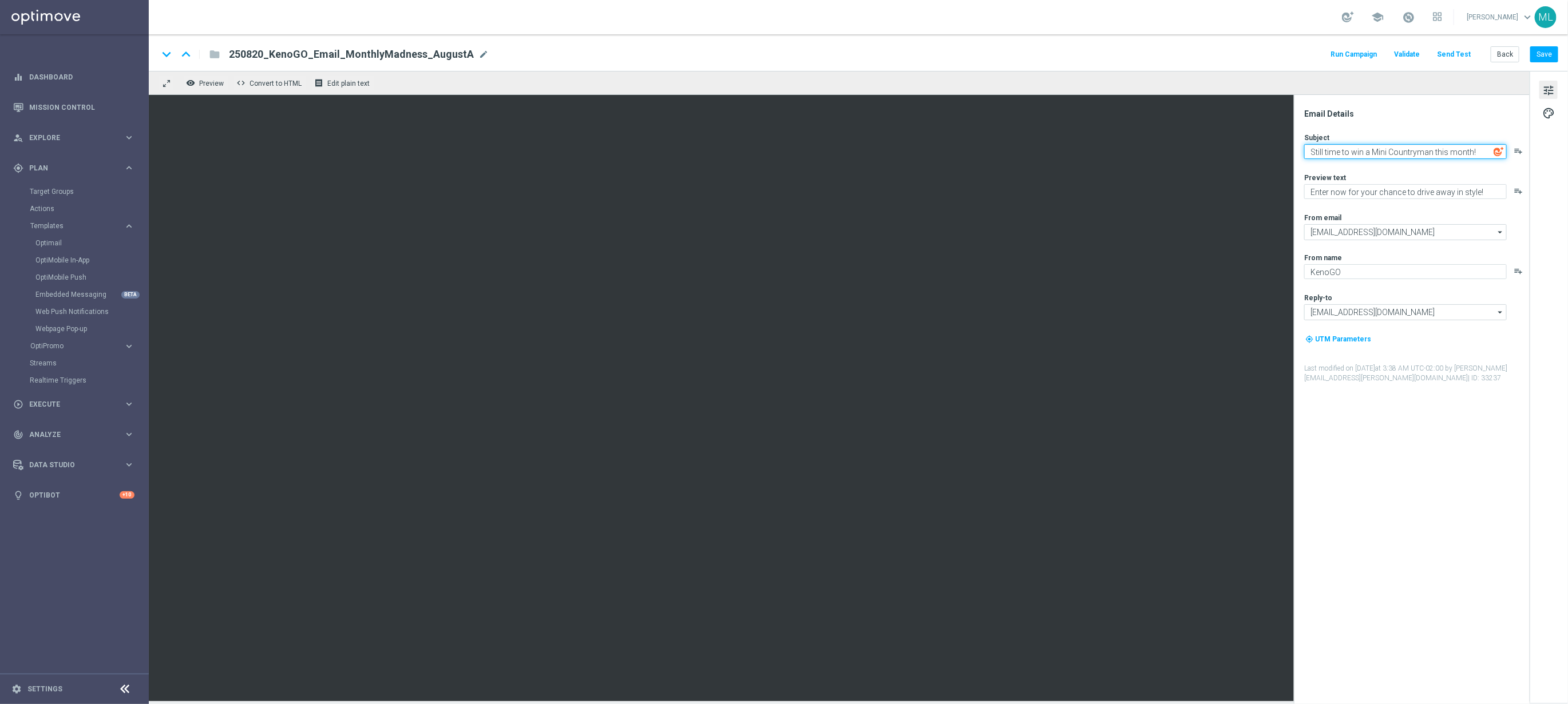
paste textarea "brand-new Mini Countryman"
type textarea "Still time to win a brand-new Mini Countryman!"
click at [1357, 194] on textarea "Enter now for your chance to drive away in style!" at bounding box center [1405, 191] width 203 height 15
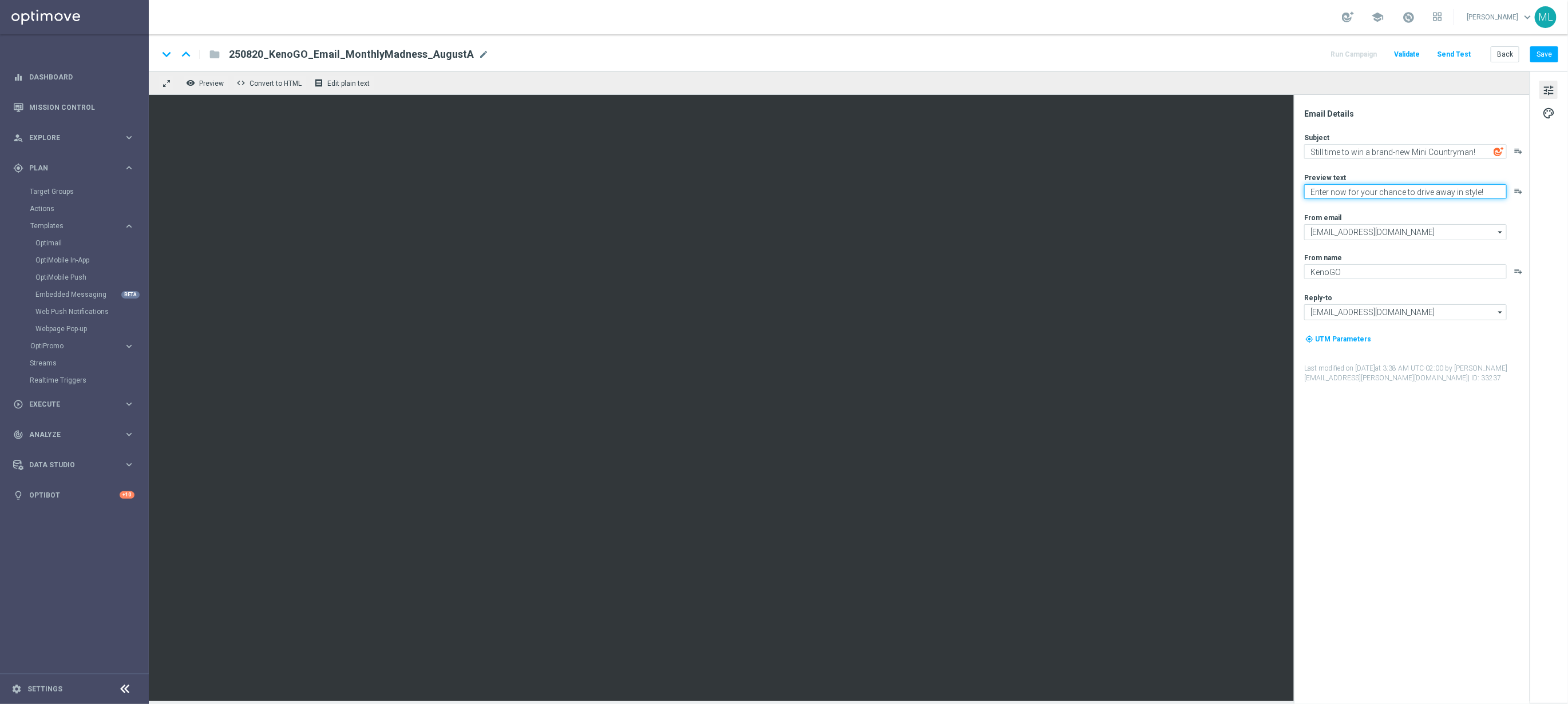
paste textarea "– your Mini Countryman could be waiting"
type textarea "Enter now – your Mini Countryman could be waiting!"
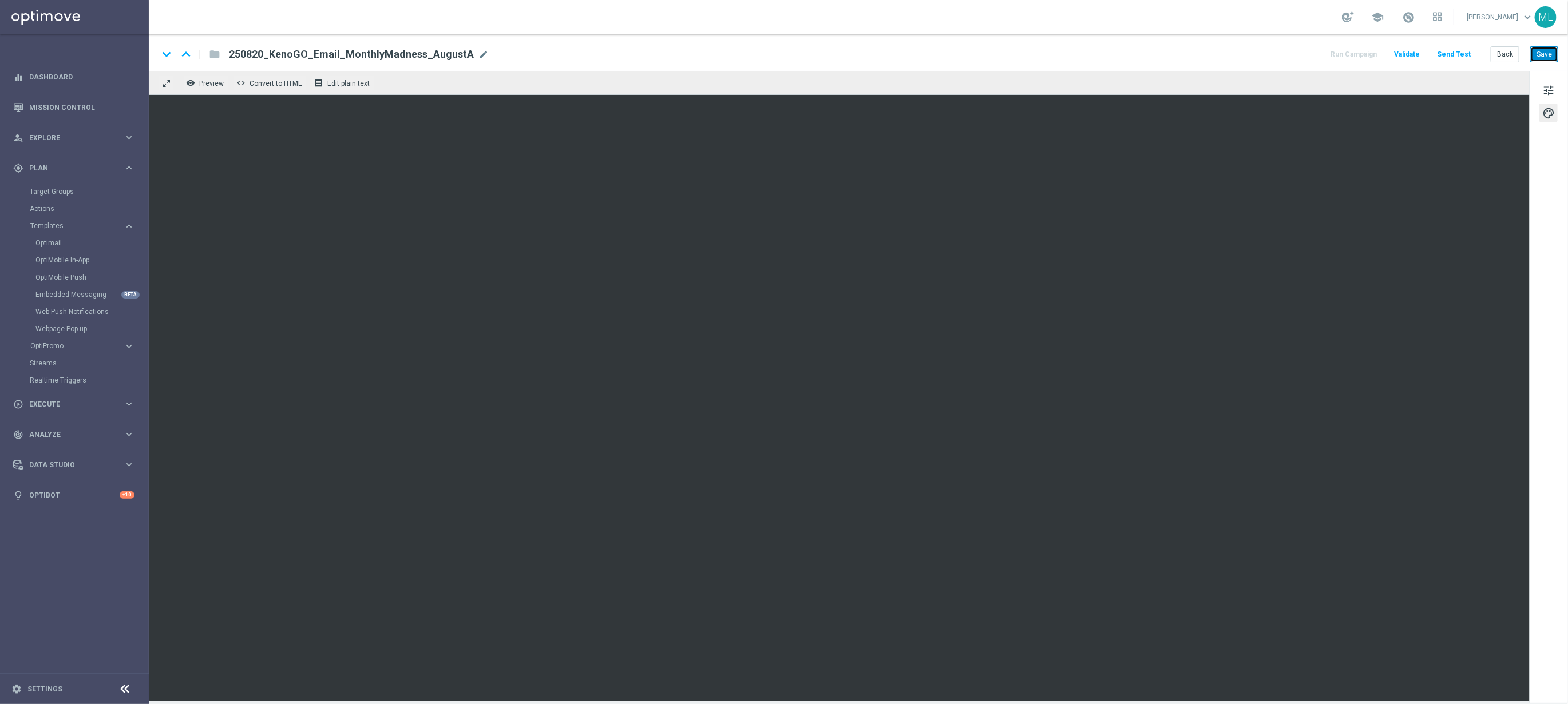
click at [1543, 50] on button "Save" at bounding box center [1544, 54] width 28 height 16
click at [1543, 53] on button "Save" at bounding box center [1544, 54] width 28 height 16
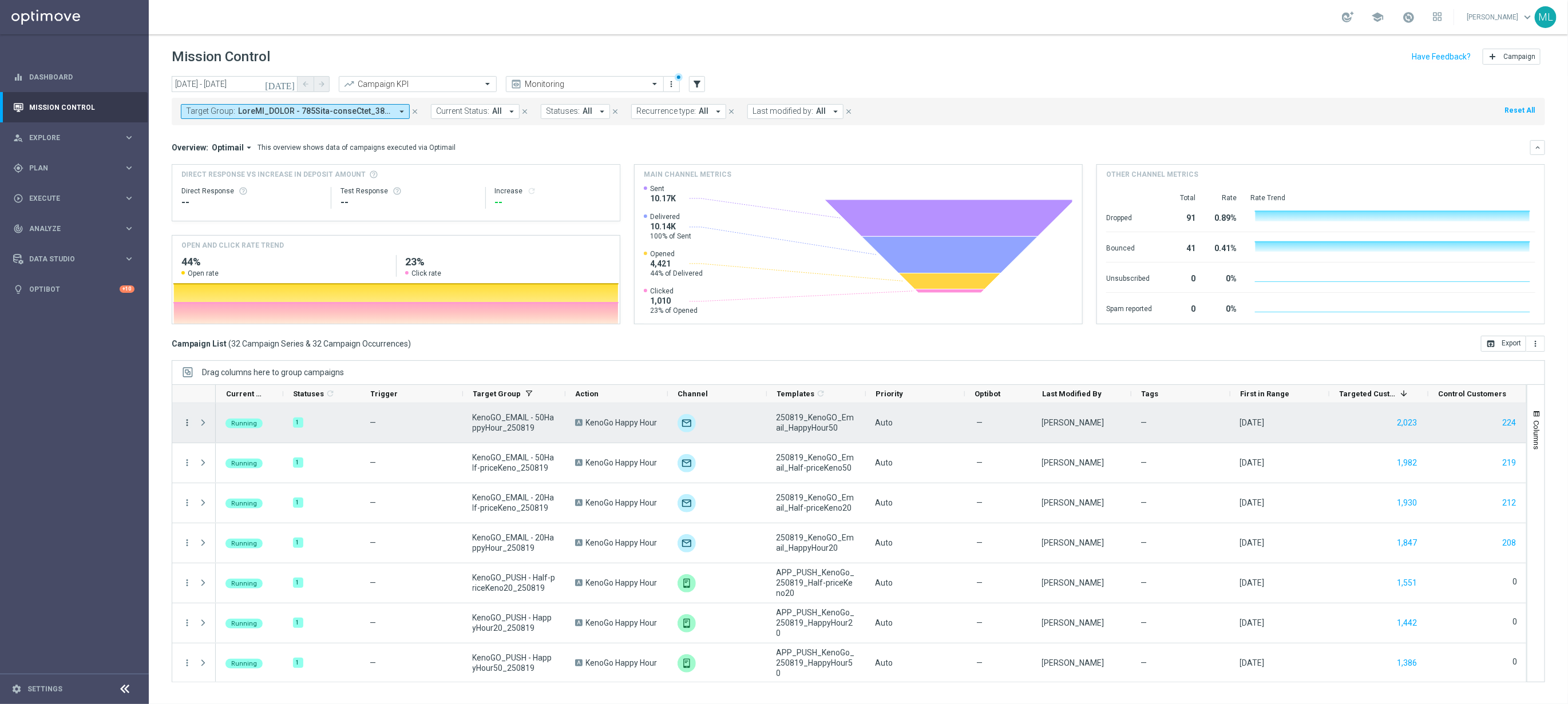
click at [186, 426] on icon "more_vert" at bounding box center [187, 423] width 11 height 11
click at [236, 459] on span "Channel Metrics" at bounding box center [236, 463] width 54 height 8
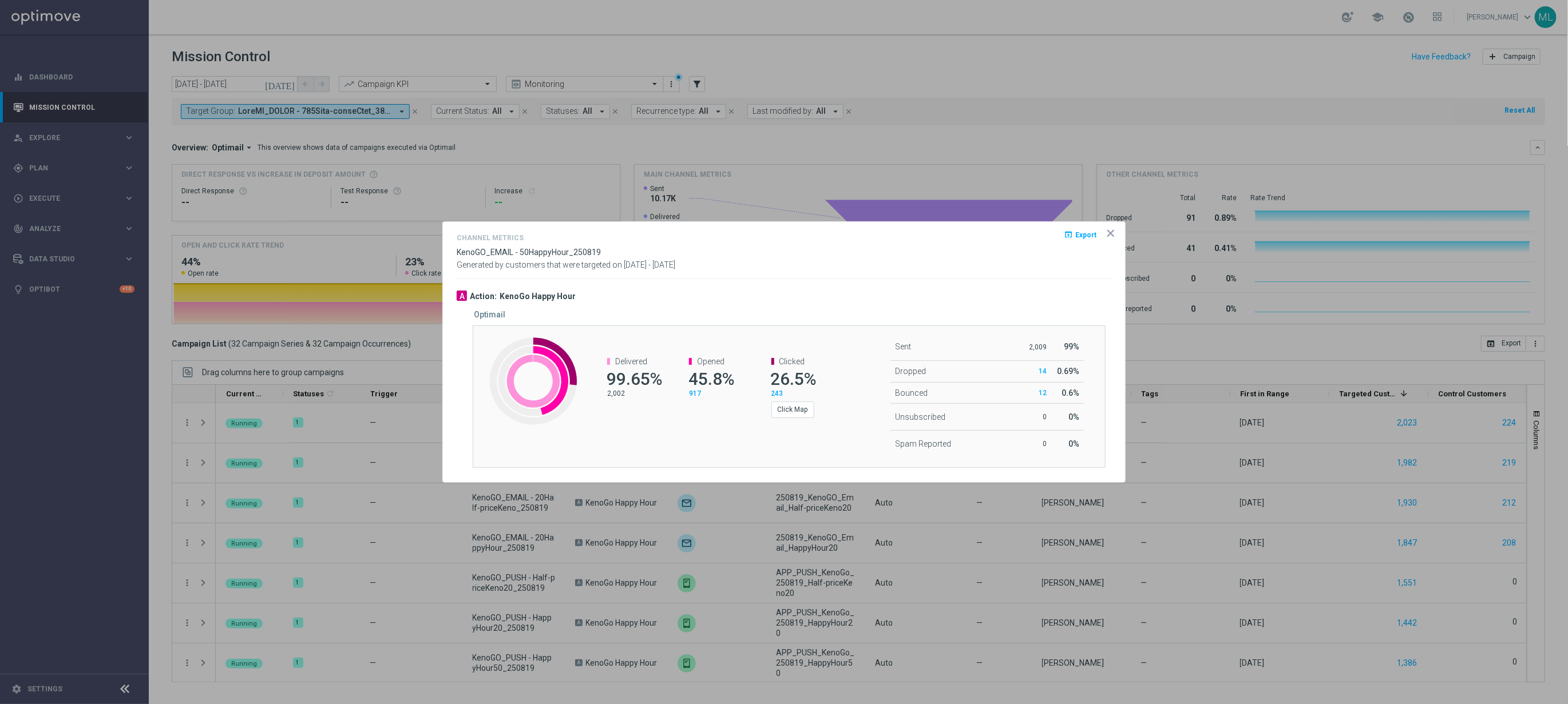
click at [1114, 232] on icon "icon" at bounding box center [1111, 234] width 12 height 12
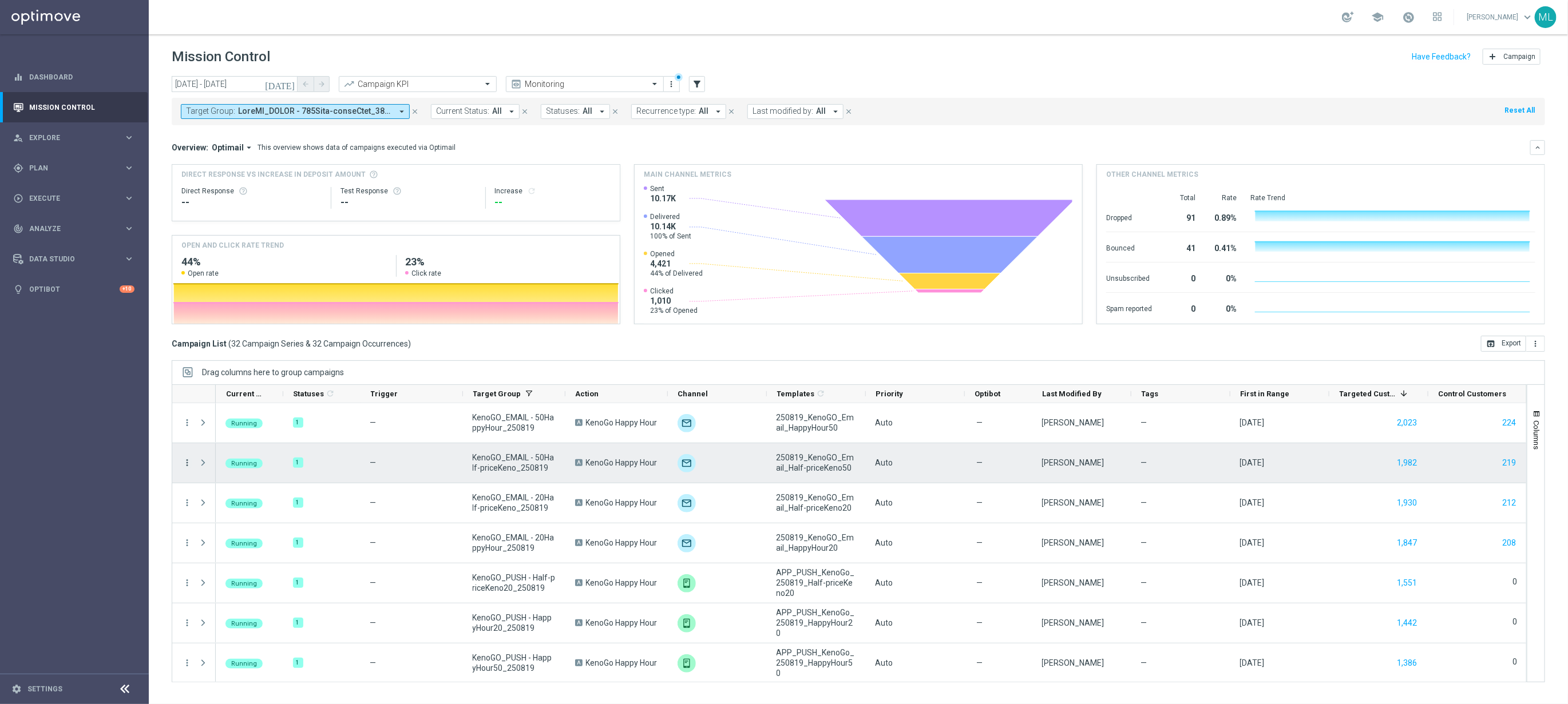
click at [185, 466] on icon "more_vert" at bounding box center [187, 463] width 11 height 11
click at [259, 503] on span "Channel Metrics" at bounding box center [236, 503] width 54 height 8
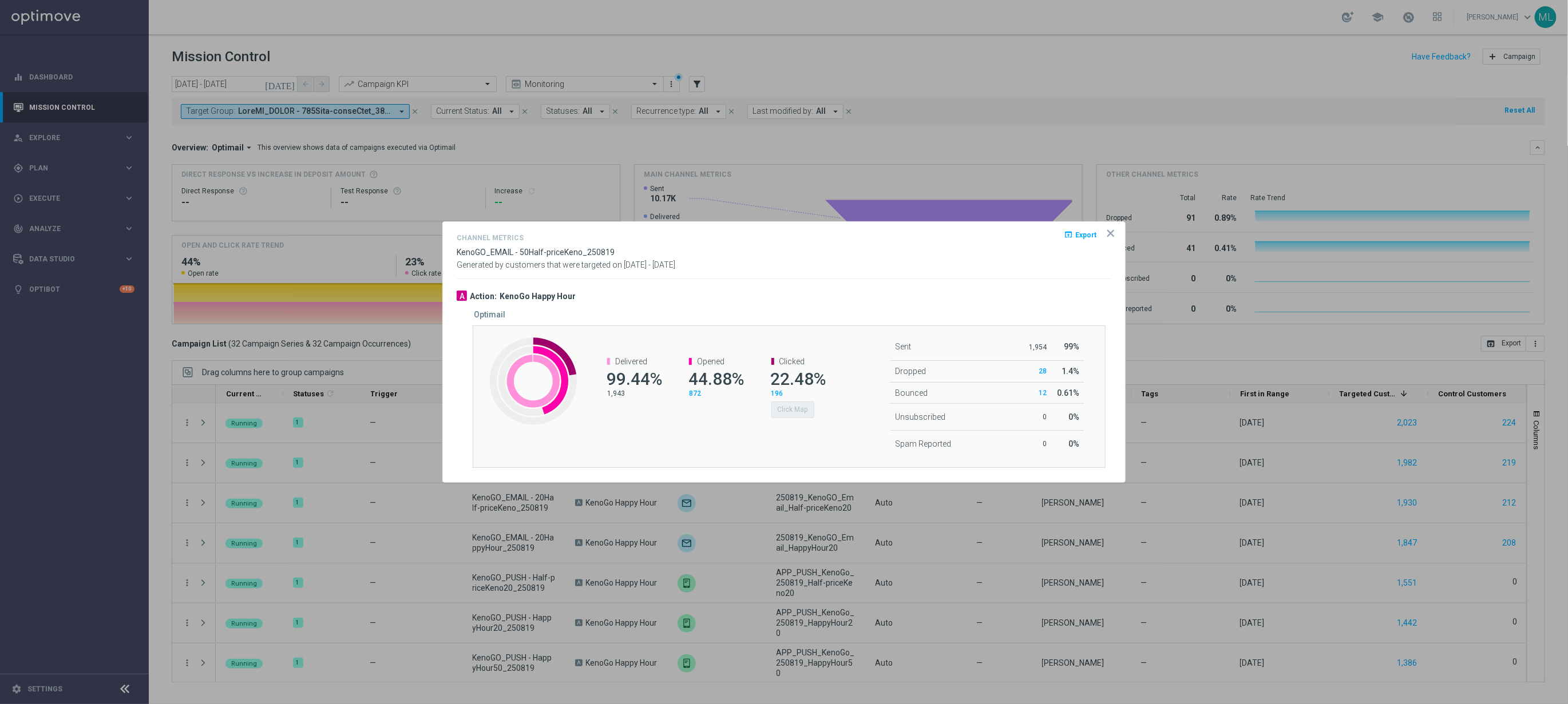
click at [1114, 232] on icon "icon" at bounding box center [1111, 234] width 12 height 12
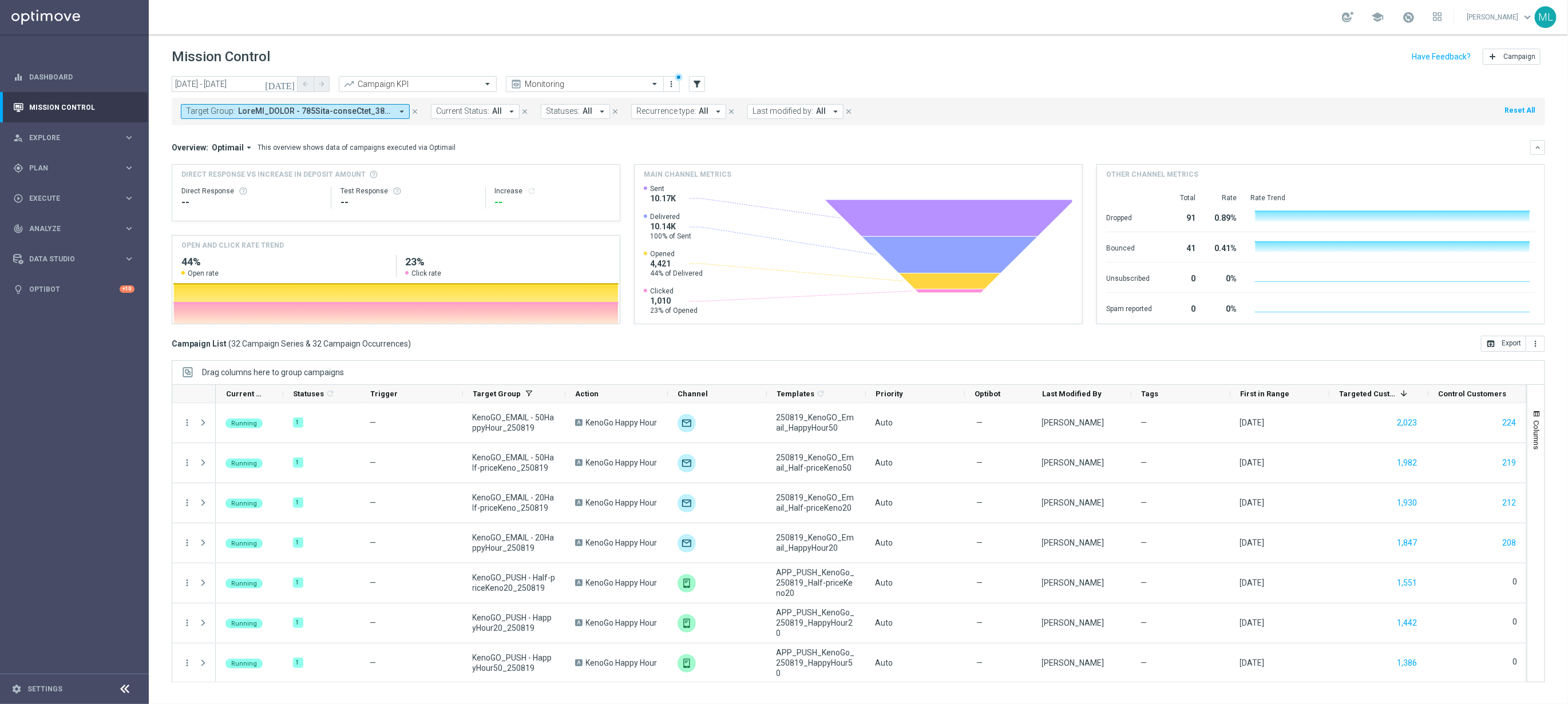
click at [418, 111] on icon "close" at bounding box center [415, 112] width 8 height 8
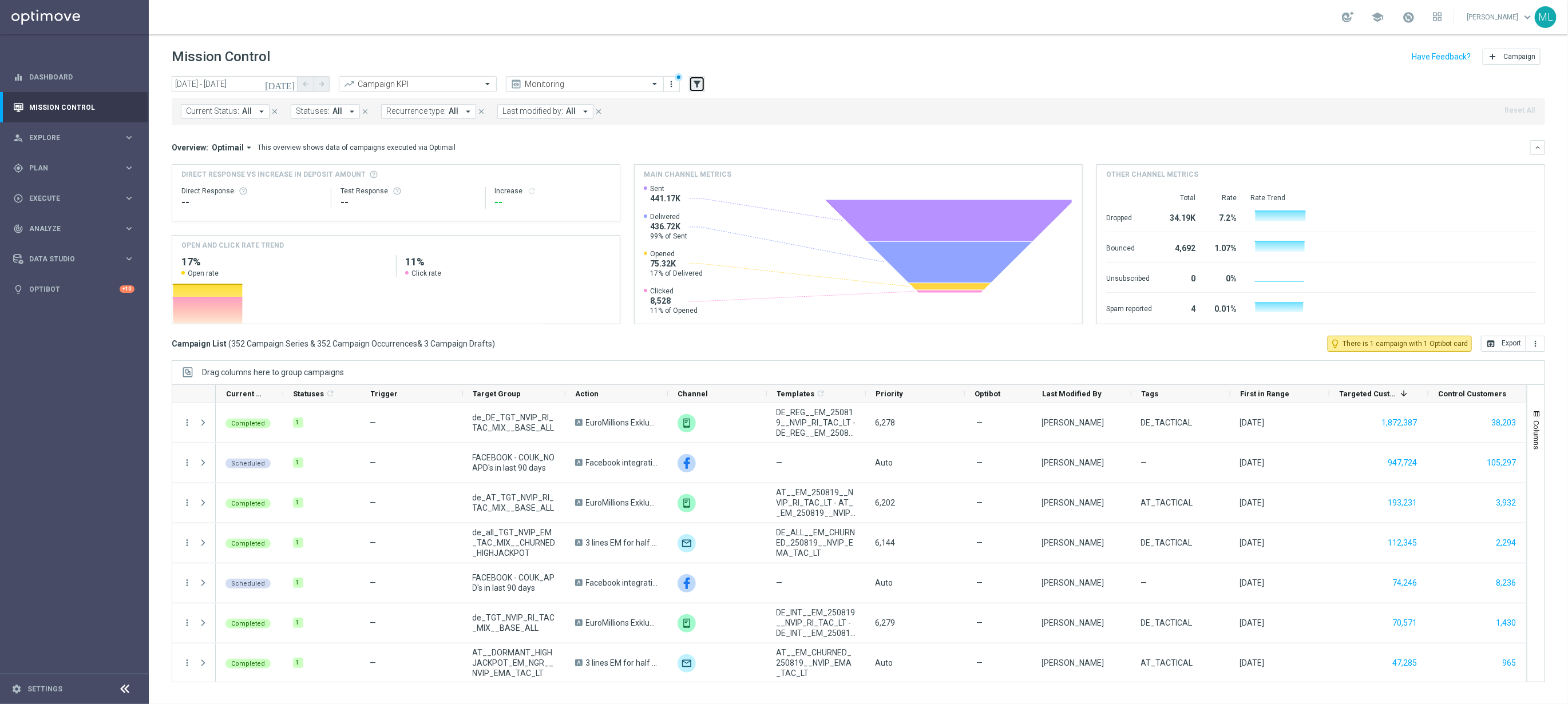
click at [697, 85] on icon "filter_alt" at bounding box center [697, 84] width 11 height 11
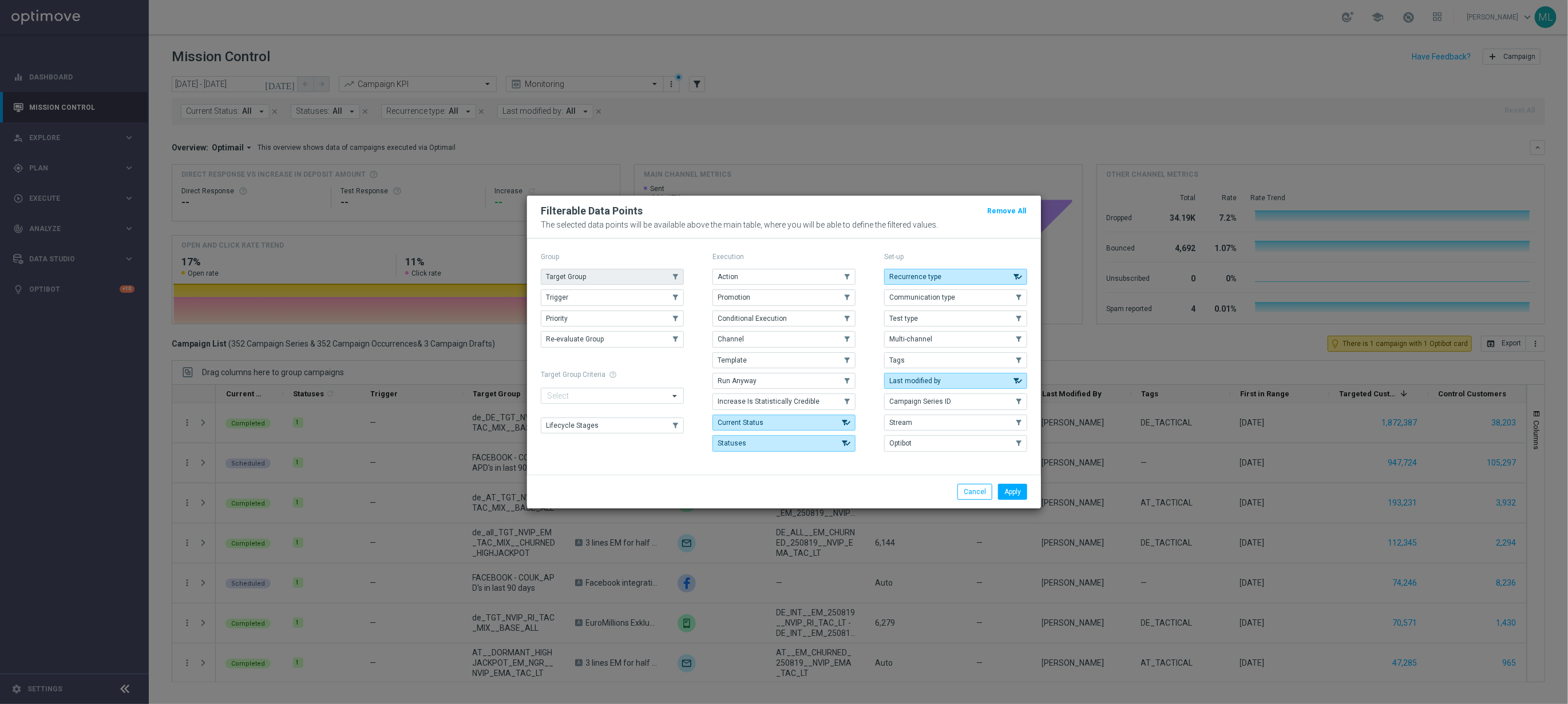
click at [638, 269] on button "Target Group" at bounding box center [612, 277] width 143 height 16
click at [1008, 493] on button "Apply" at bounding box center [1013, 492] width 29 height 16
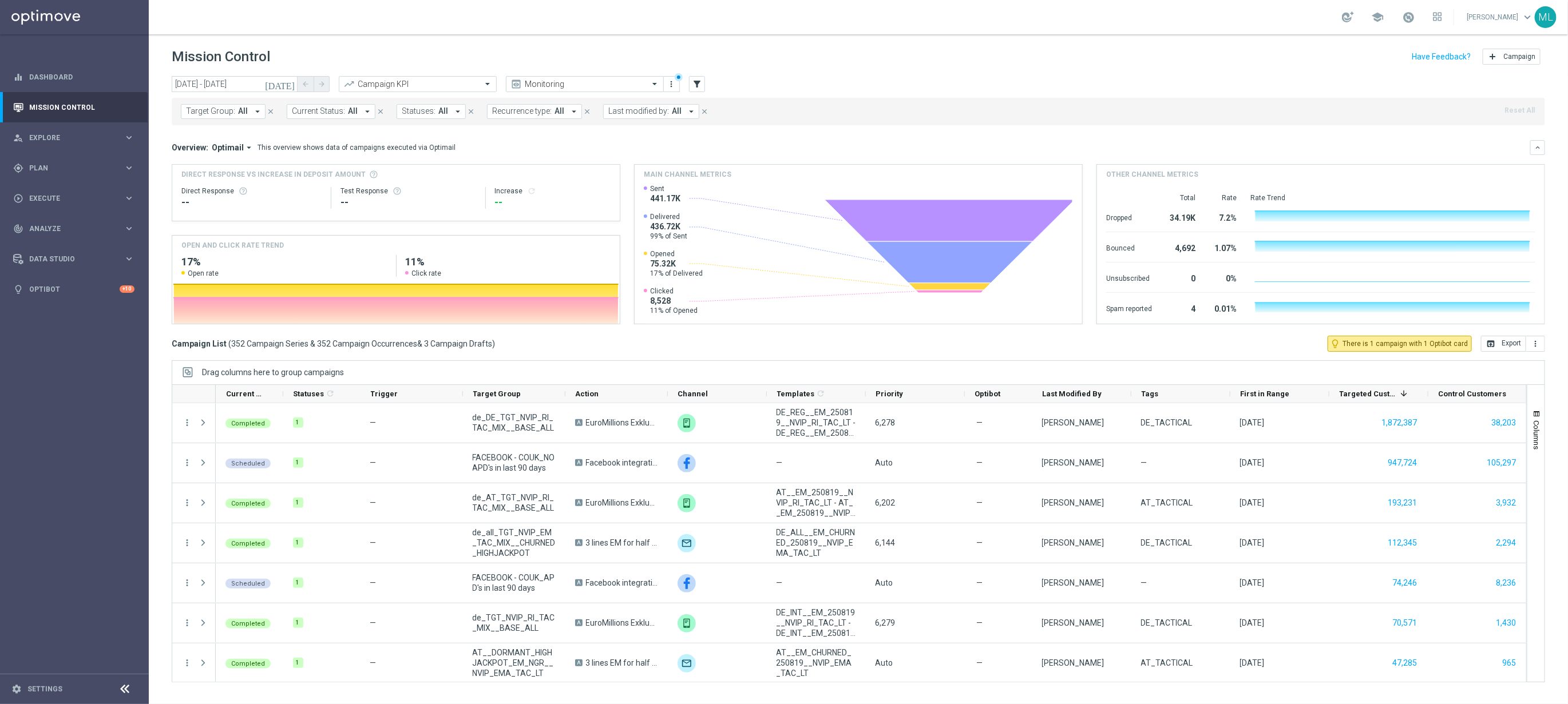
click at [217, 114] on span "Target Group:" at bounding box center [211, 112] width 49 height 10
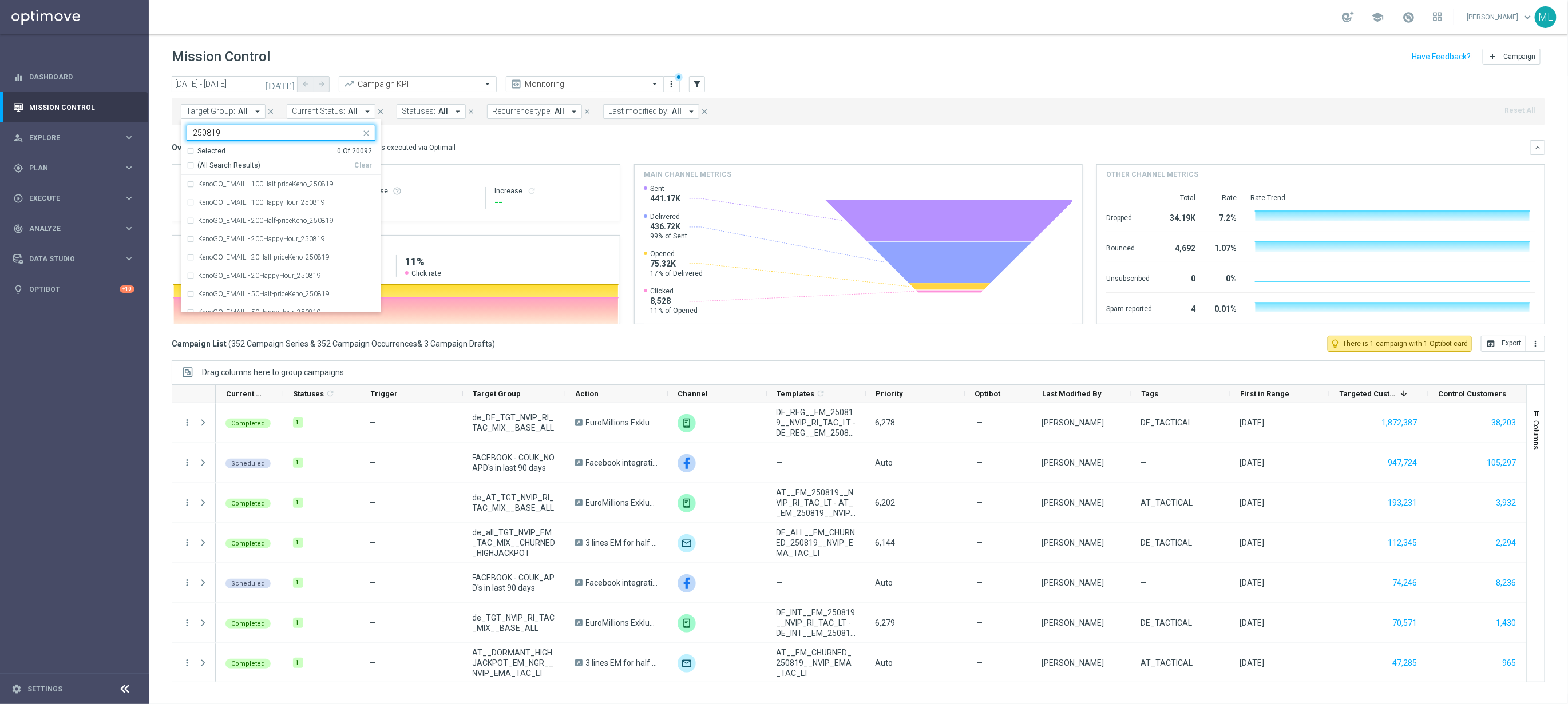
click at [190, 165] on div "(All Search Results)" at bounding box center [270, 165] width 167 height 10
type input "250819"
click at [457, 141] on div "Overview: Optimail arrow_drop_down This overview shows data of campaigns execut…" at bounding box center [858, 147] width 1374 height 15
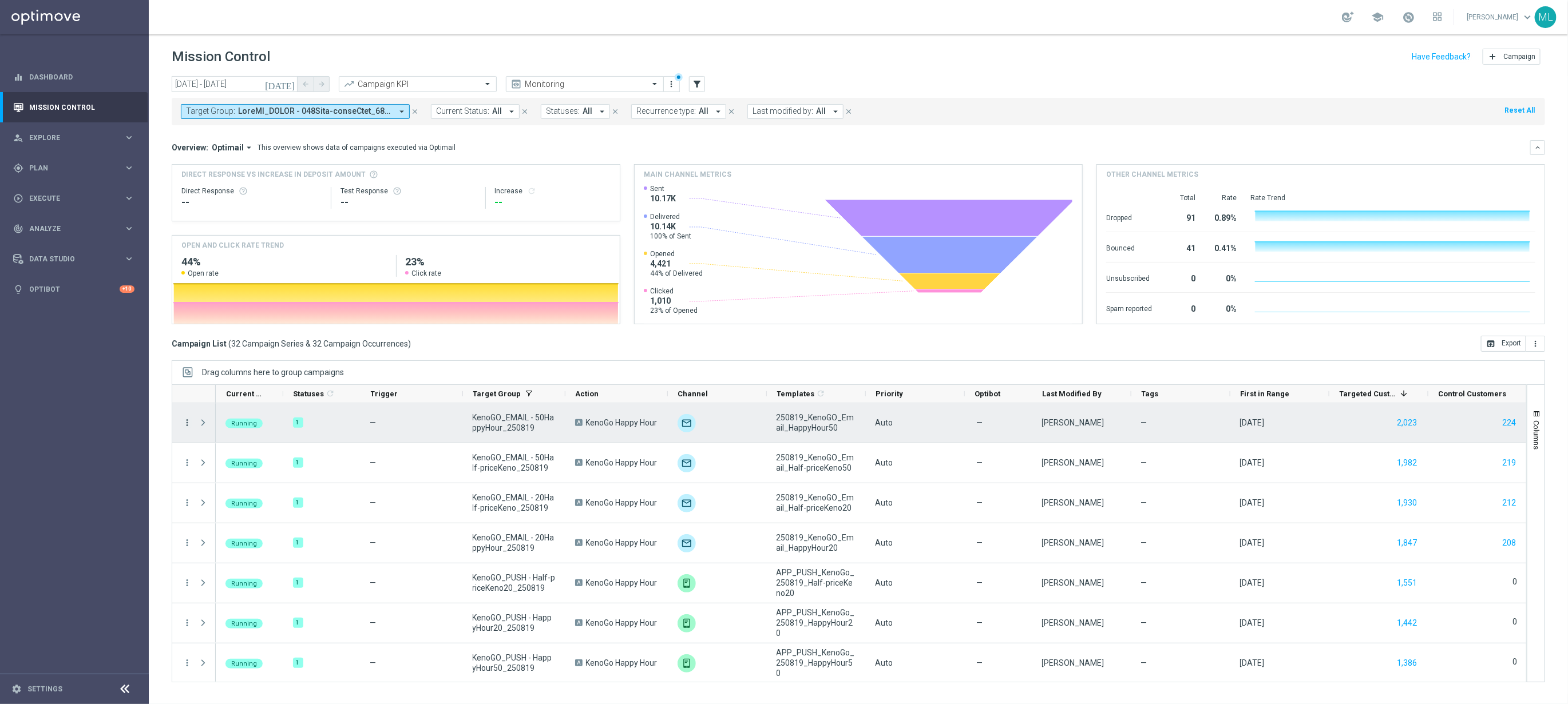
click at [187, 423] on icon "more_vert" at bounding box center [187, 423] width 11 height 11
click at [222, 461] on span "Channel Metrics" at bounding box center [236, 463] width 54 height 8
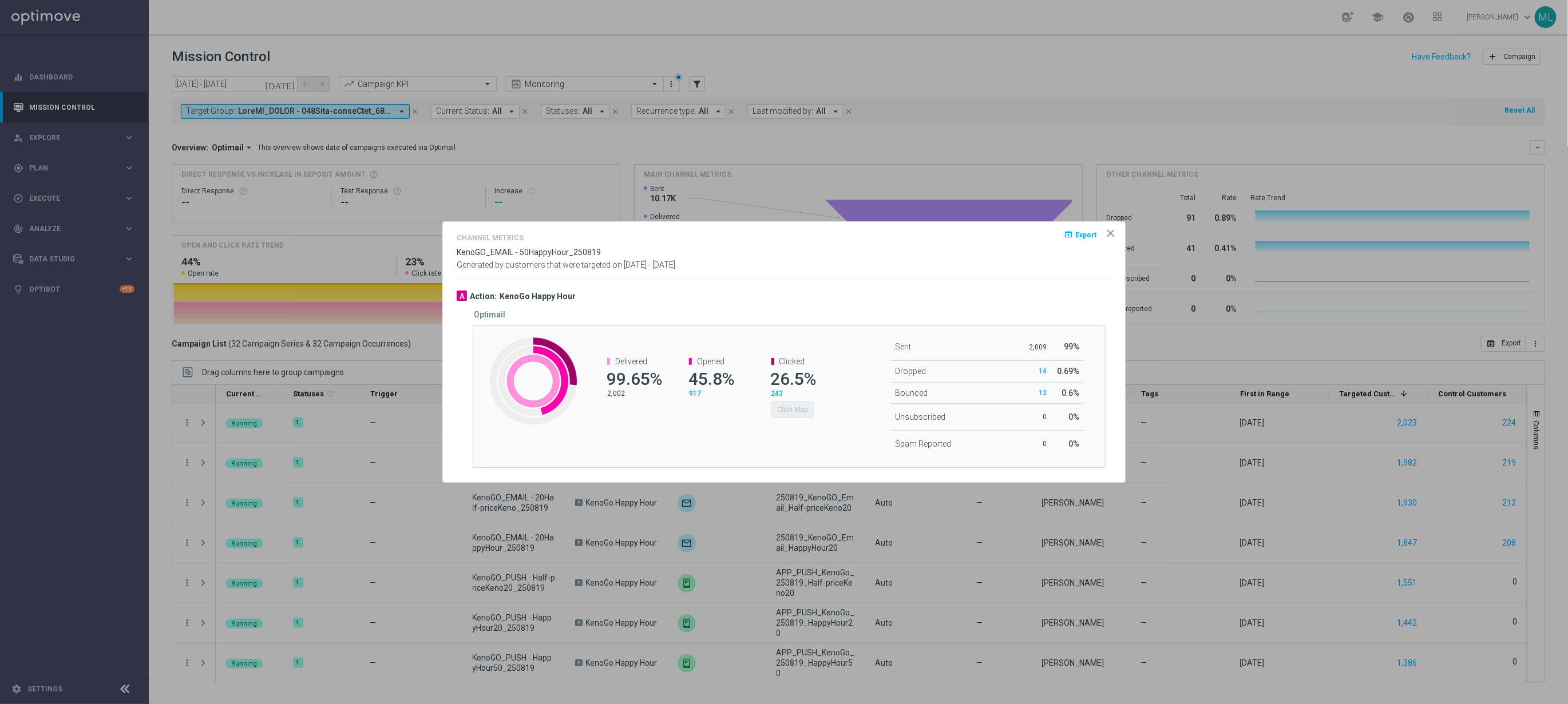
click at [758, 412] on div "Clicked 26.5% 243 Click Map" at bounding box center [792, 388] width 82 height 84
click at [1114, 231] on icon "icon" at bounding box center [1111, 234] width 6 height 6
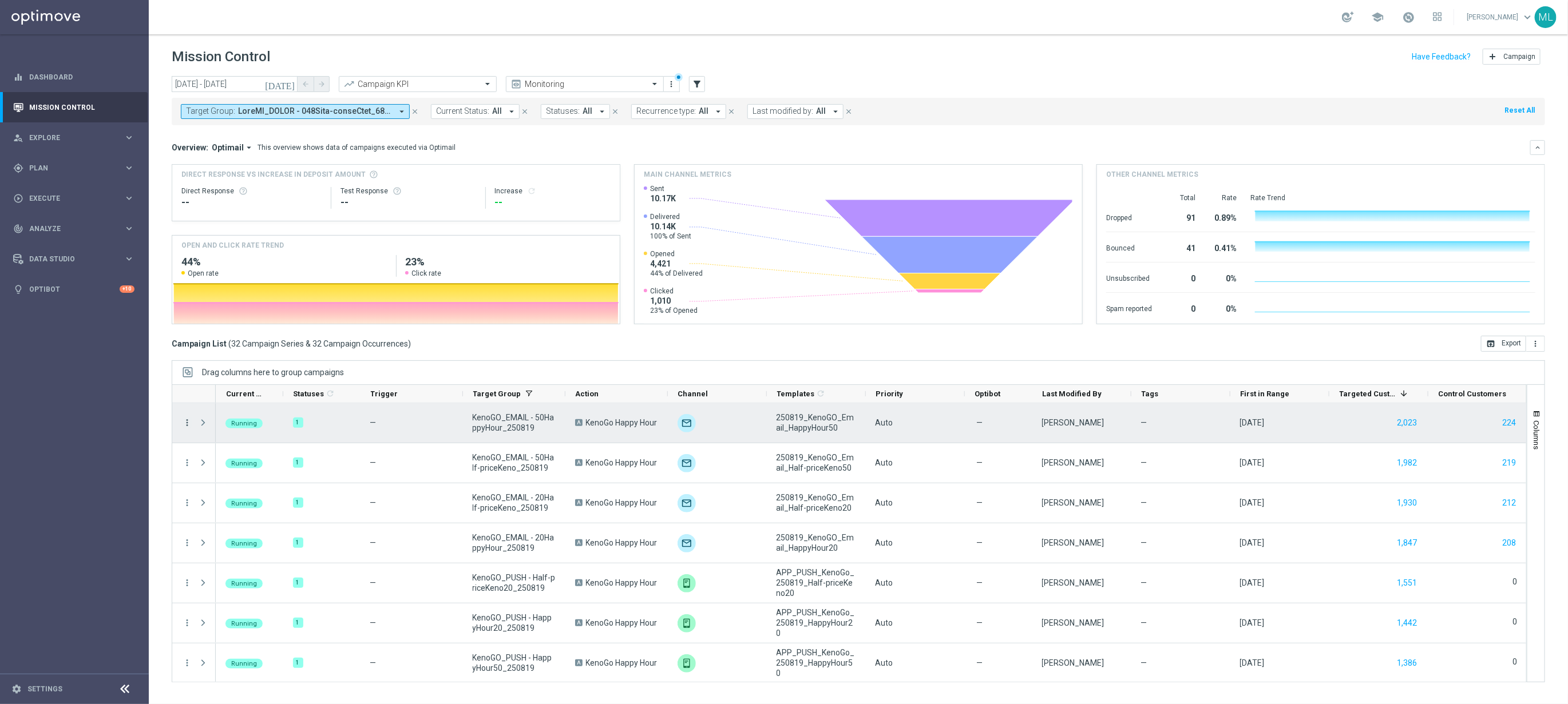
click at [187, 425] on icon "more_vert" at bounding box center [187, 423] width 11 height 11
click at [236, 463] on span "Channel Metrics" at bounding box center [236, 463] width 54 height 8
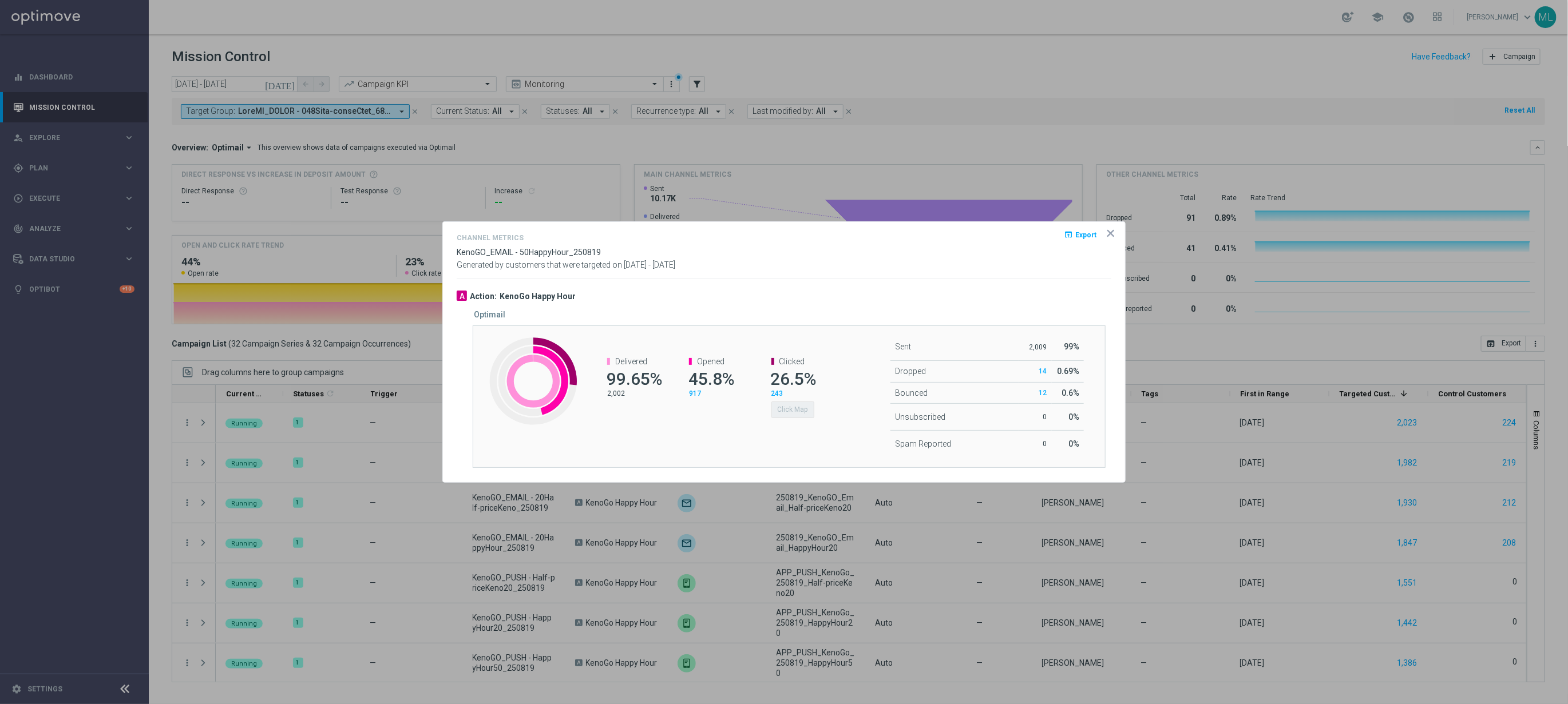
click at [769, 426] on div "Clicked 26.5% 243 Click Map" at bounding box center [792, 388] width 82 height 84
click at [1115, 236] on icon "icon" at bounding box center [1111, 234] width 12 height 12
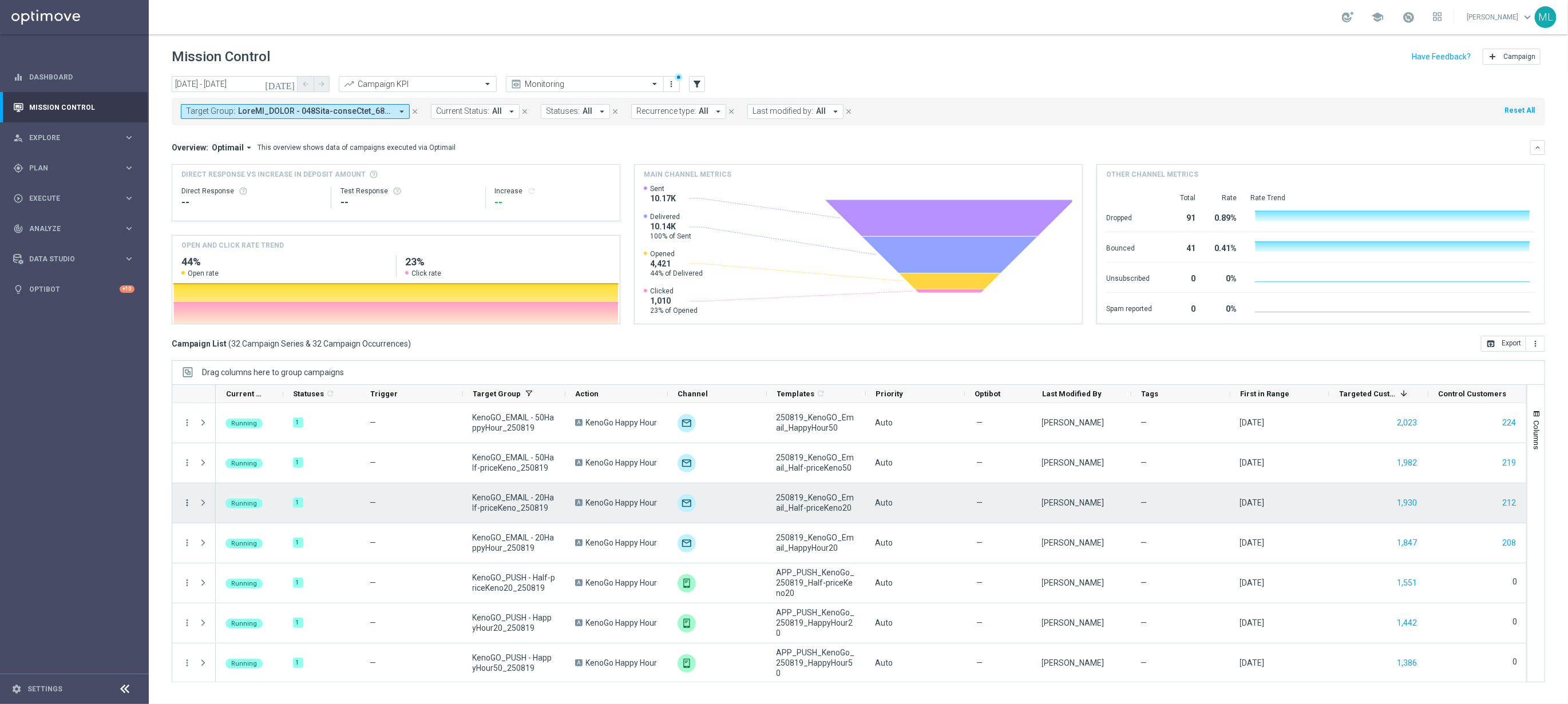
click at [189, 506] on icon "more_vert" at bounding box center [187, 502] width 11 height 11
click at [241, 544] on span "Channel Metrics" at bounding box center [236, 542] width 54 height 8
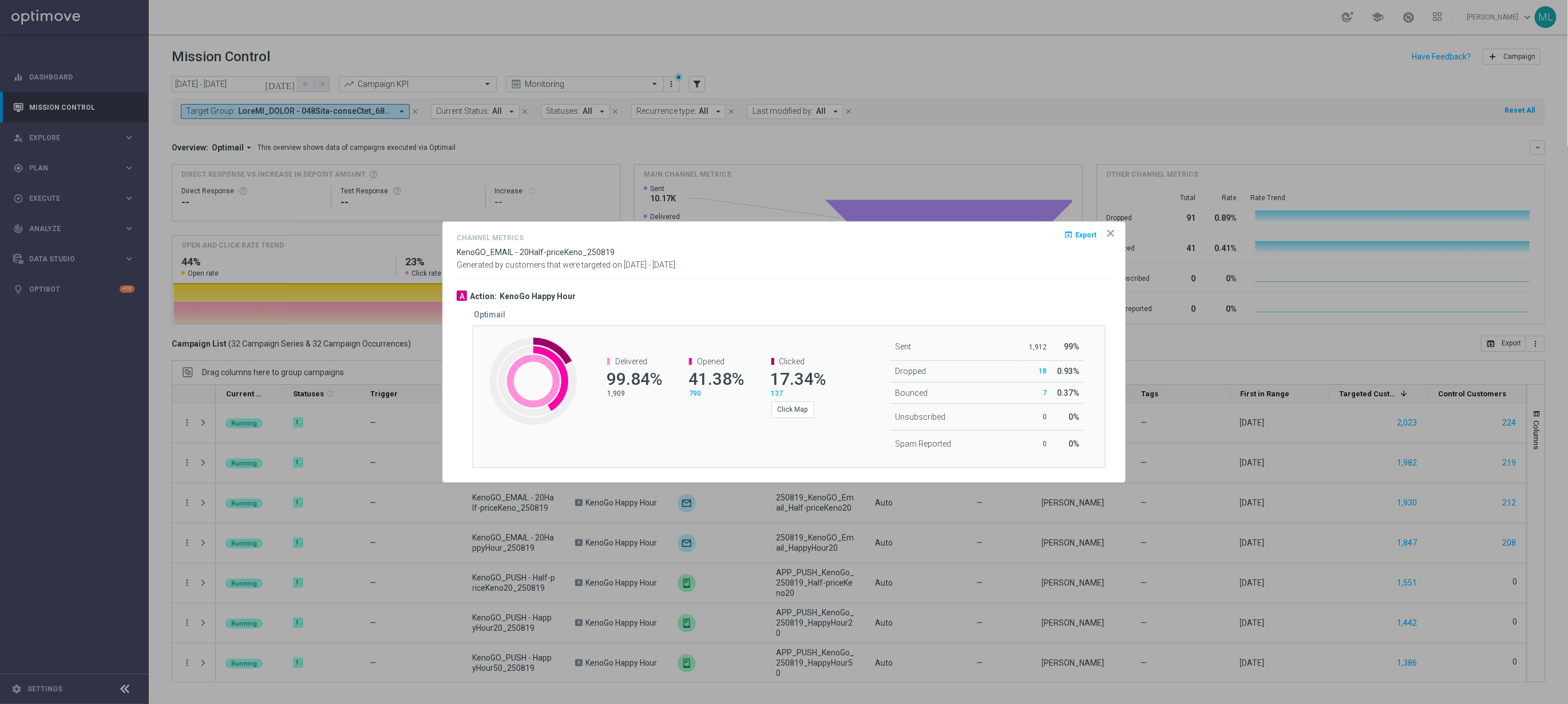
click at [1115, 235] on icon "icon" at bounding box center [1111, 234] width 12 height 12
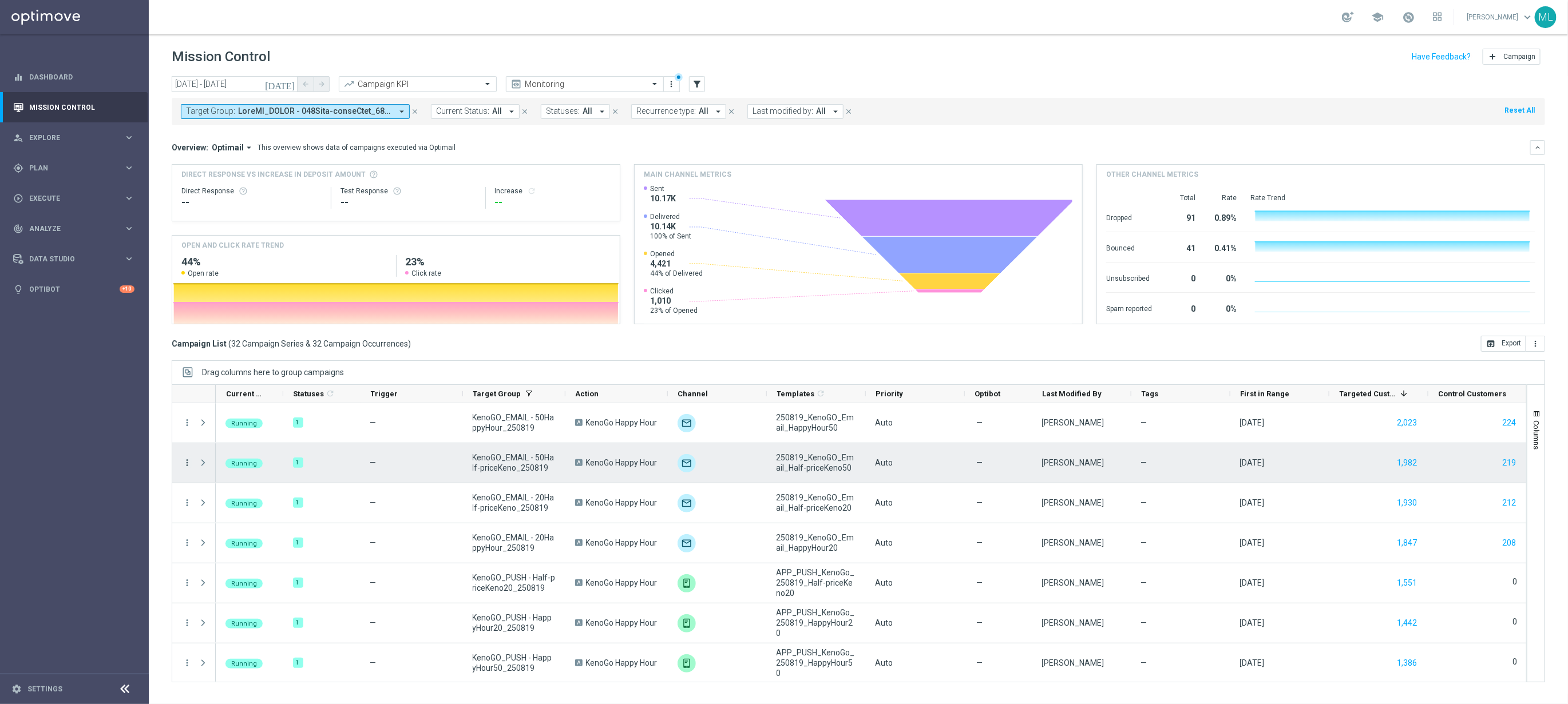
click at [187, 463] on icon "more_vert" at bounding box center [187, 463] width 11 height 11
click at [253, 503] on span "Channel Metrics" at bounding box center [236, 503] width 54 height 8
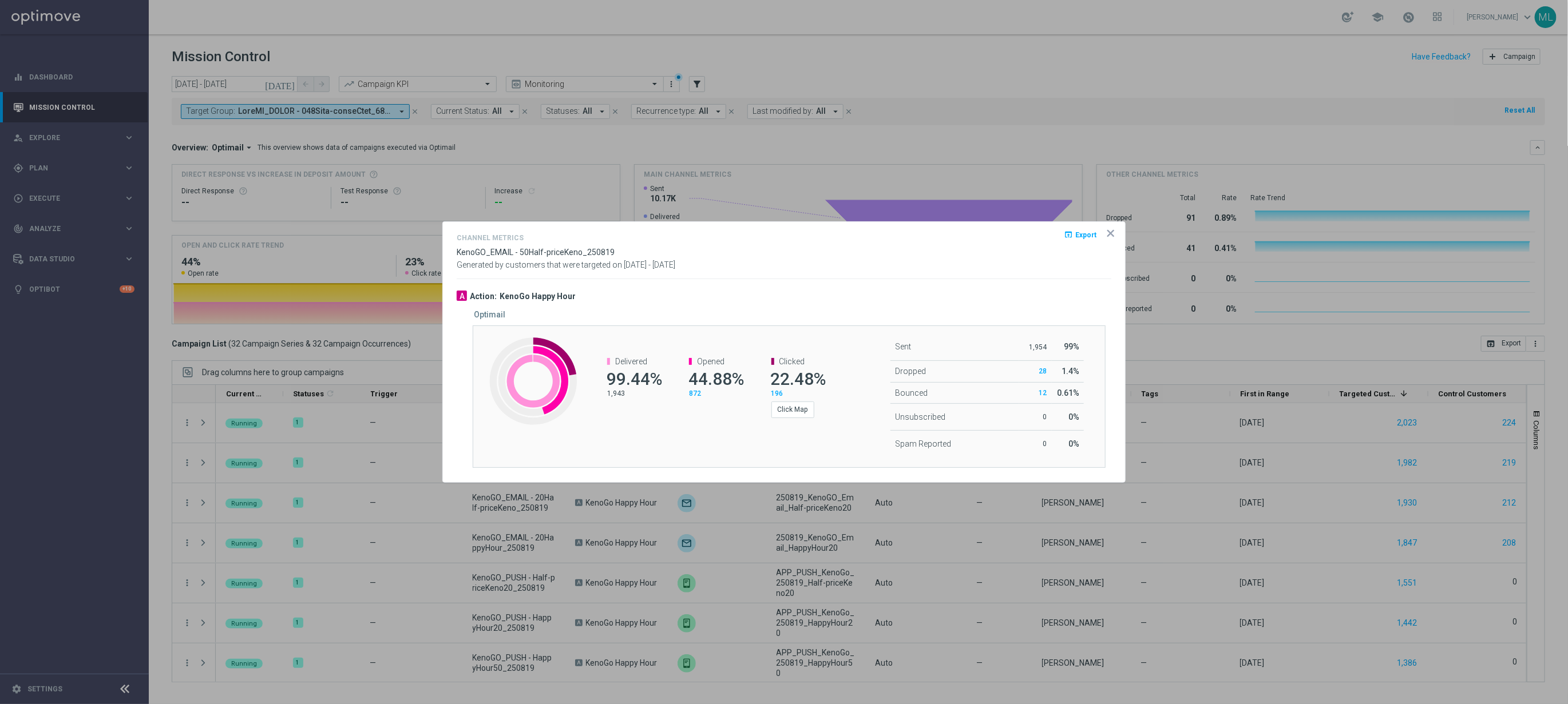
click at [1112, 231] on icon "icon" at bounding box center [1111, 234] width 6 height 6
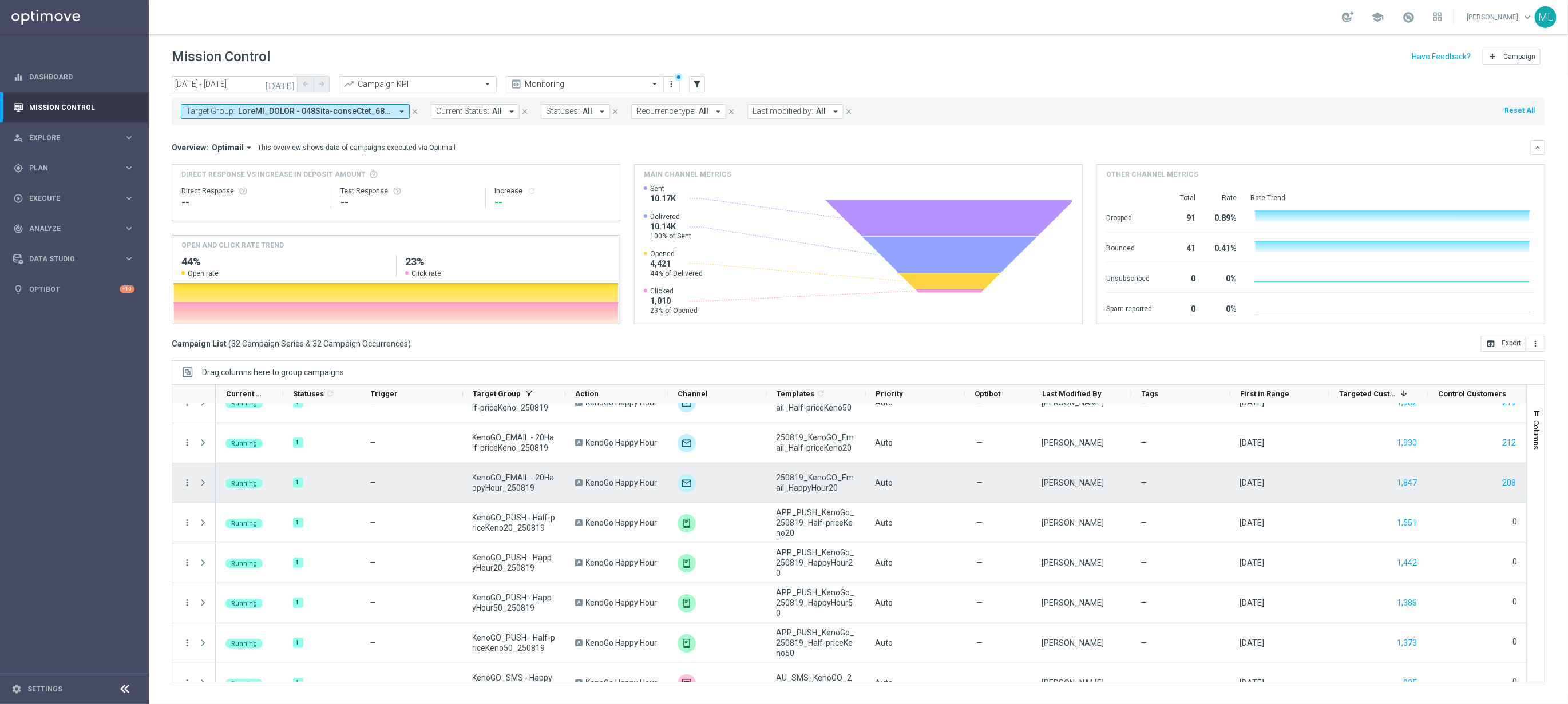
scroll to position [62, 0]
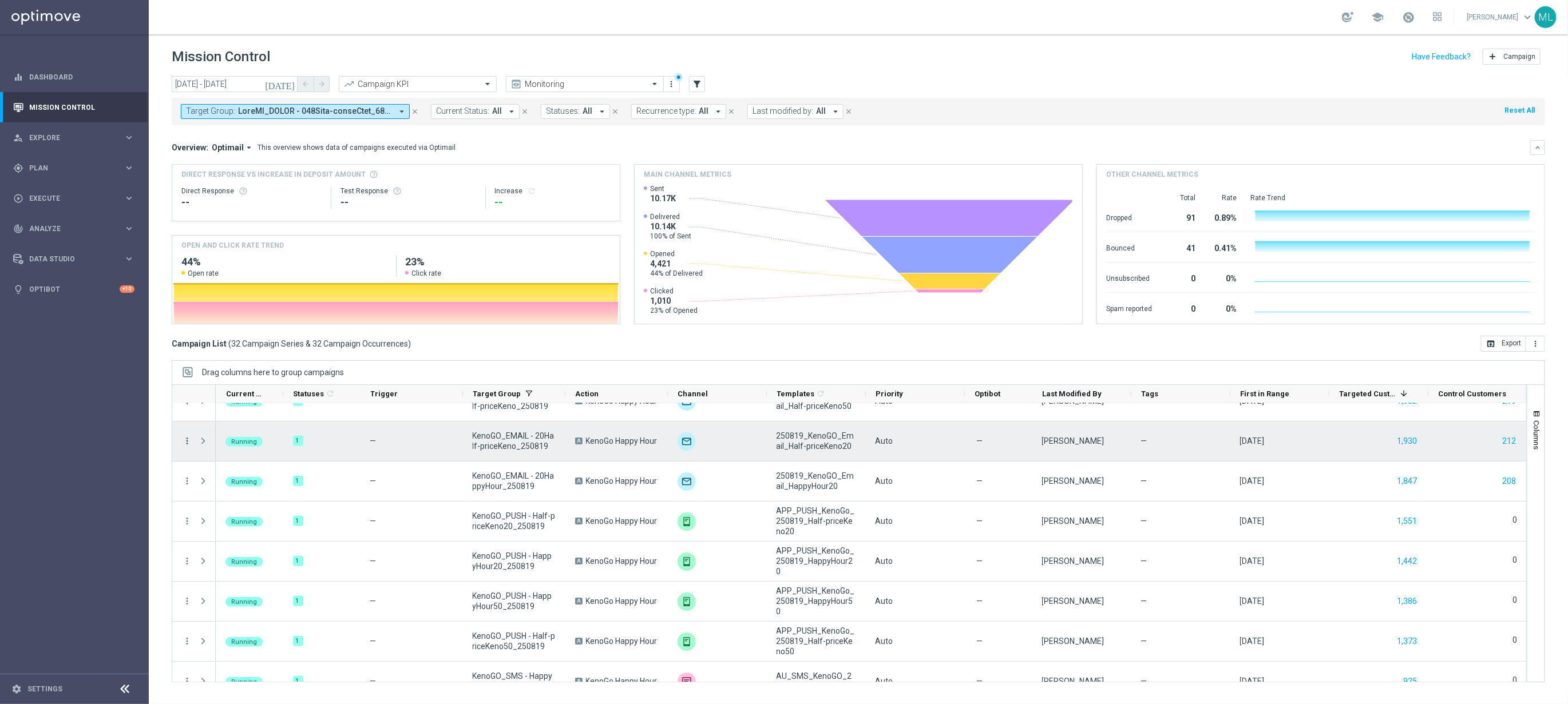
click at [185, 443] on icon "more_vert" at bounding box center [187, 441] width 11 height 11
click at [232, 482] on span "Channel Metrics" at bounding box center [236, 481] width 54 height 8
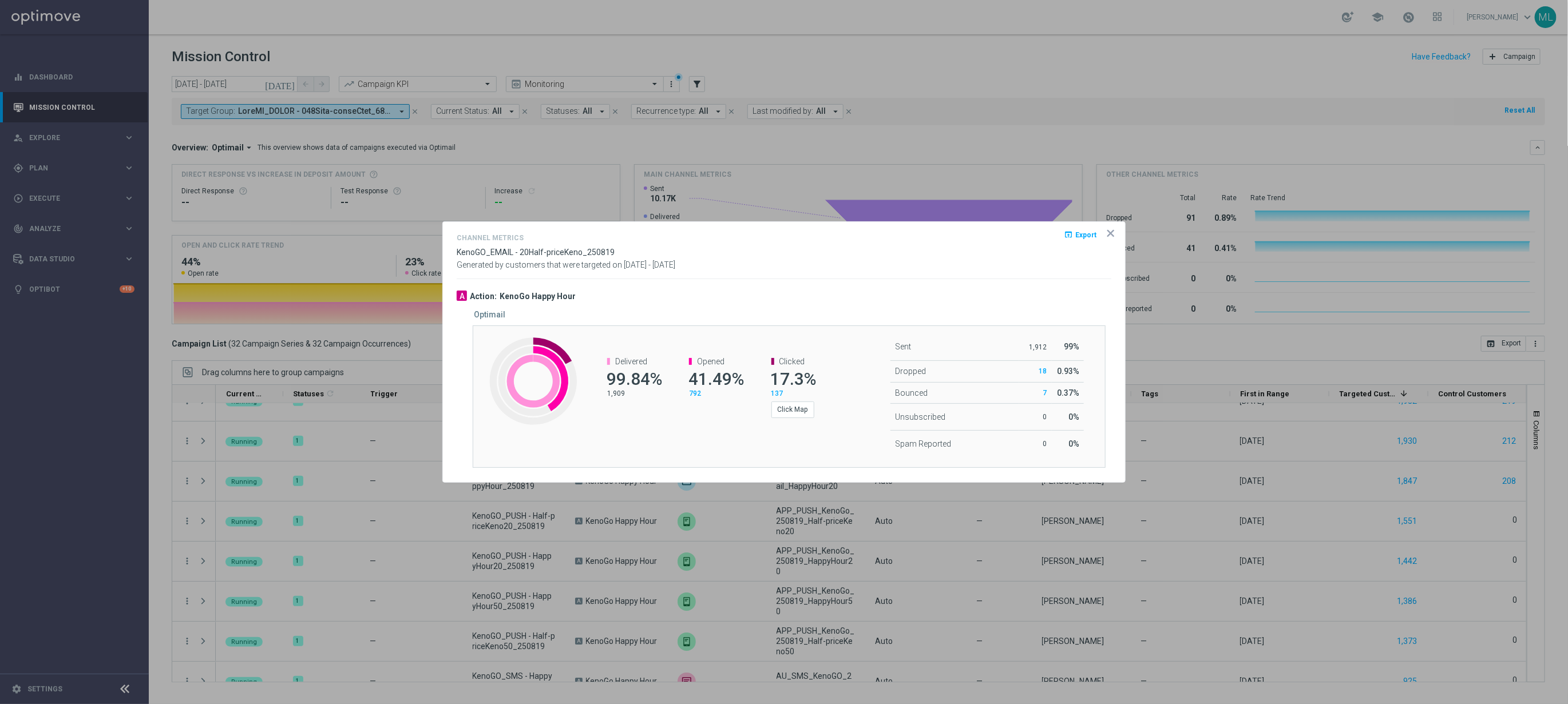
click at [1112, 234] on icon "icon" at bounding box center [1111, 234] width 12 height 12
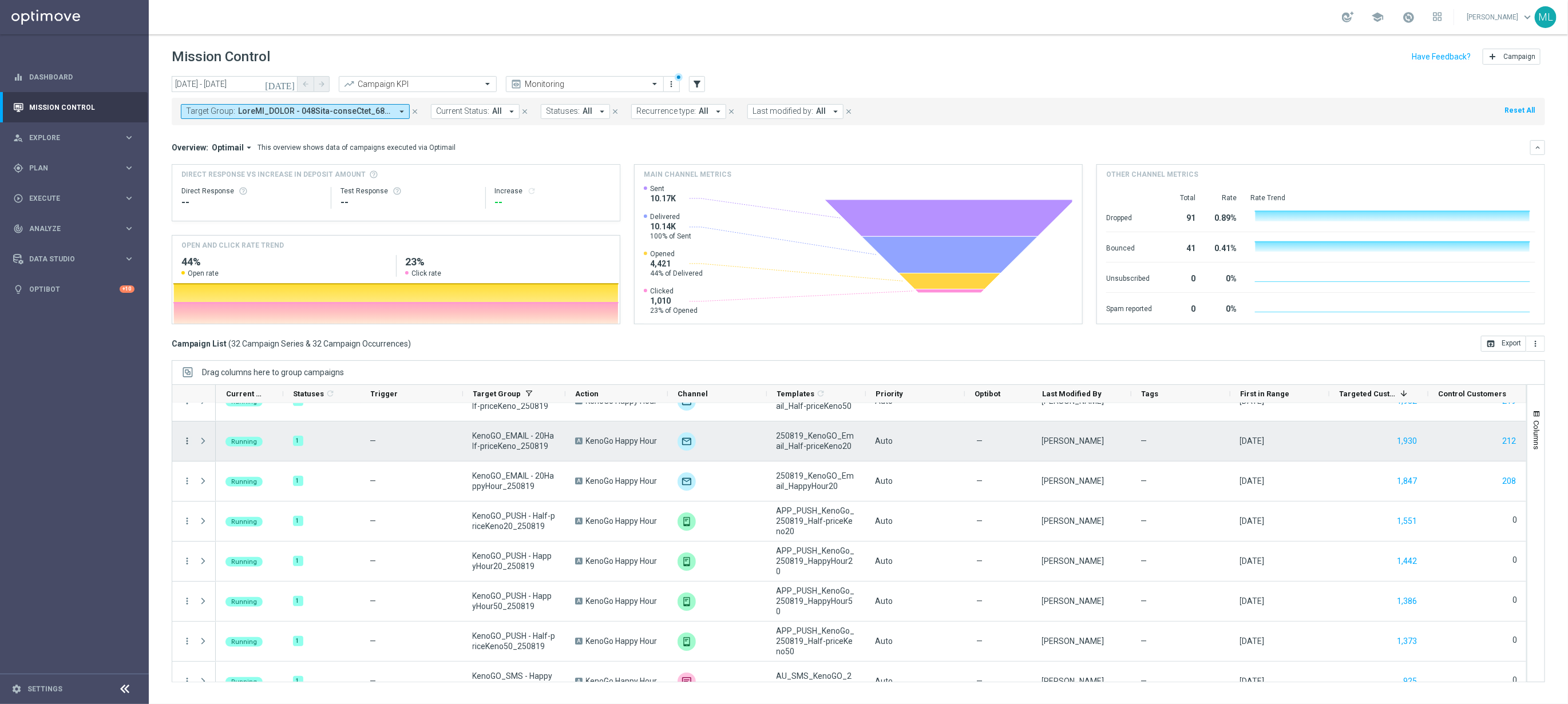
click at [185, 440] on icon "more_vert" at bounding box center [187, 441] width 11 height 11
click at [241, 481] on span "Channel Metrics" at bounding box center [236, 481] width 54 height 8
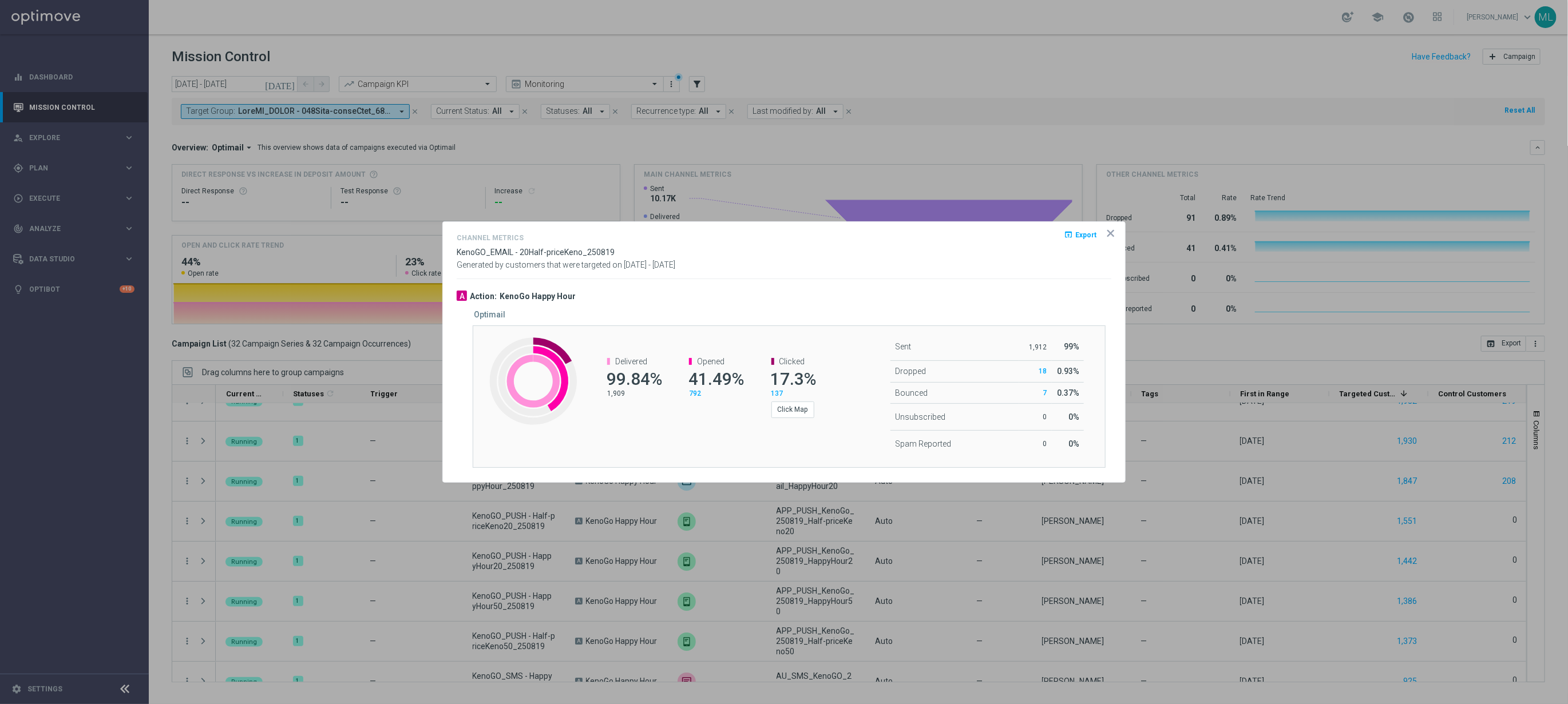
click at [1115, 231] on icon "icon" at bounding box center [1111, 234] width 12 height 12
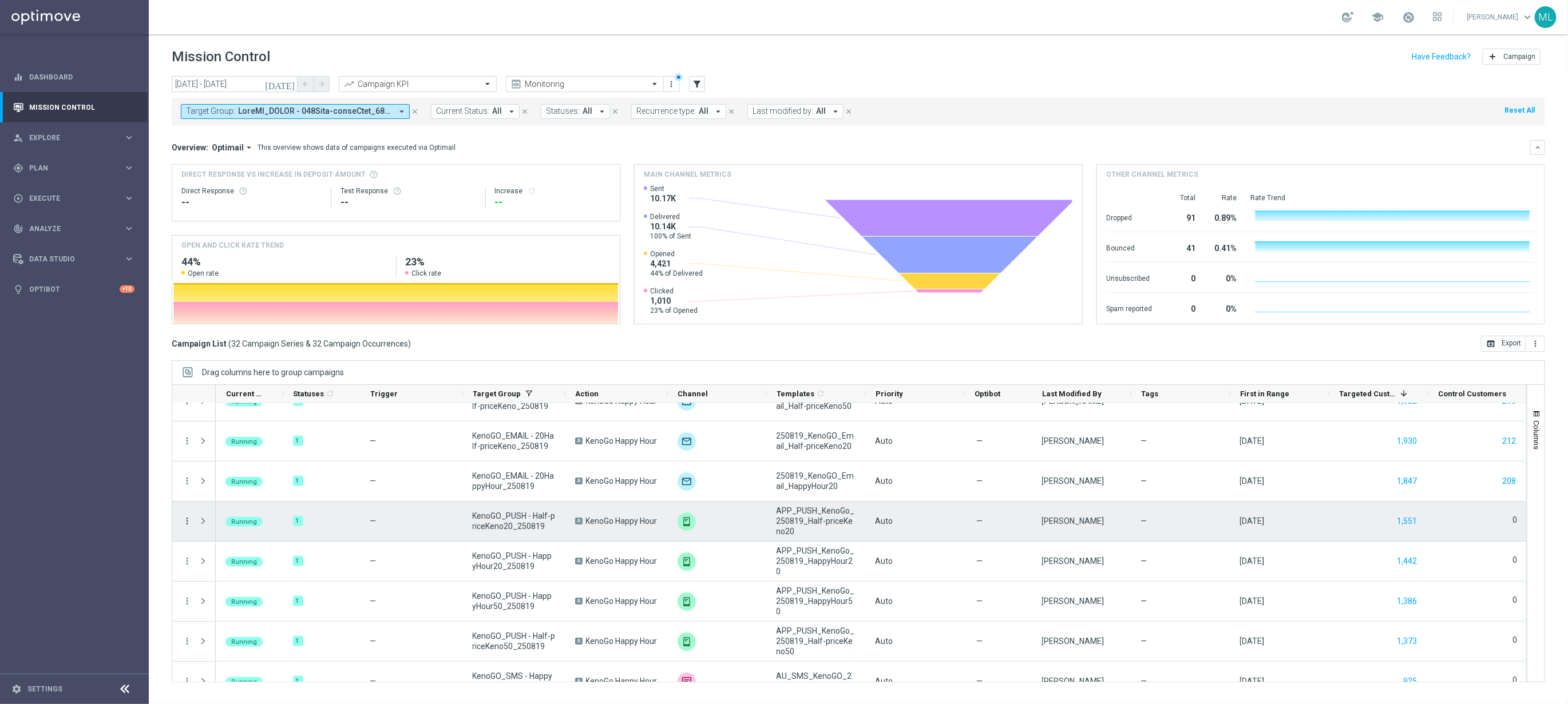
click at [188, 524] on icon "more_vert" at bounding box center [187, 521] width 11 height 11
click at [231, 565] on span "Channel Metrics" at bounding box center [236, 561] width 54 height 8
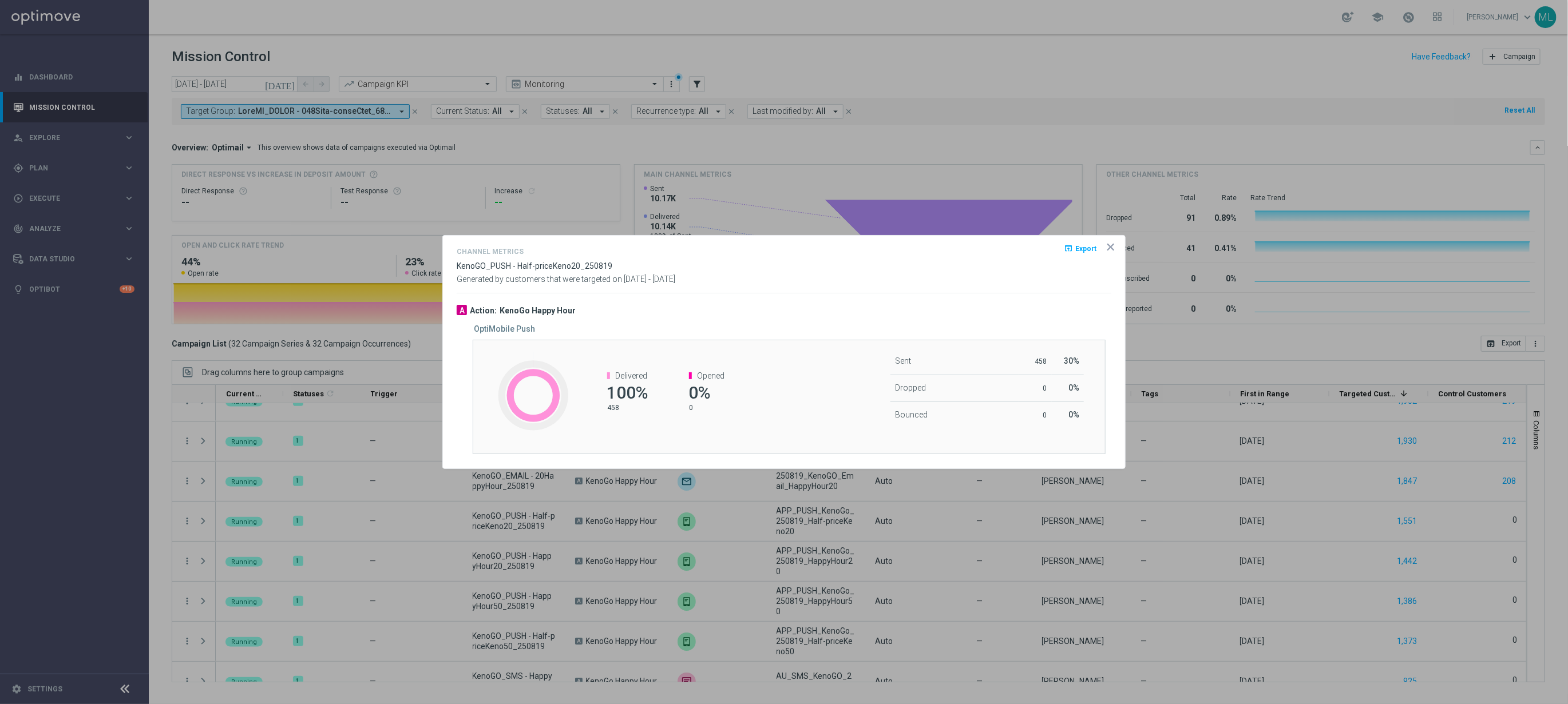
click at [1108, 249] on icon "icon" at bounding box center [1111, 248] width 6 height 6
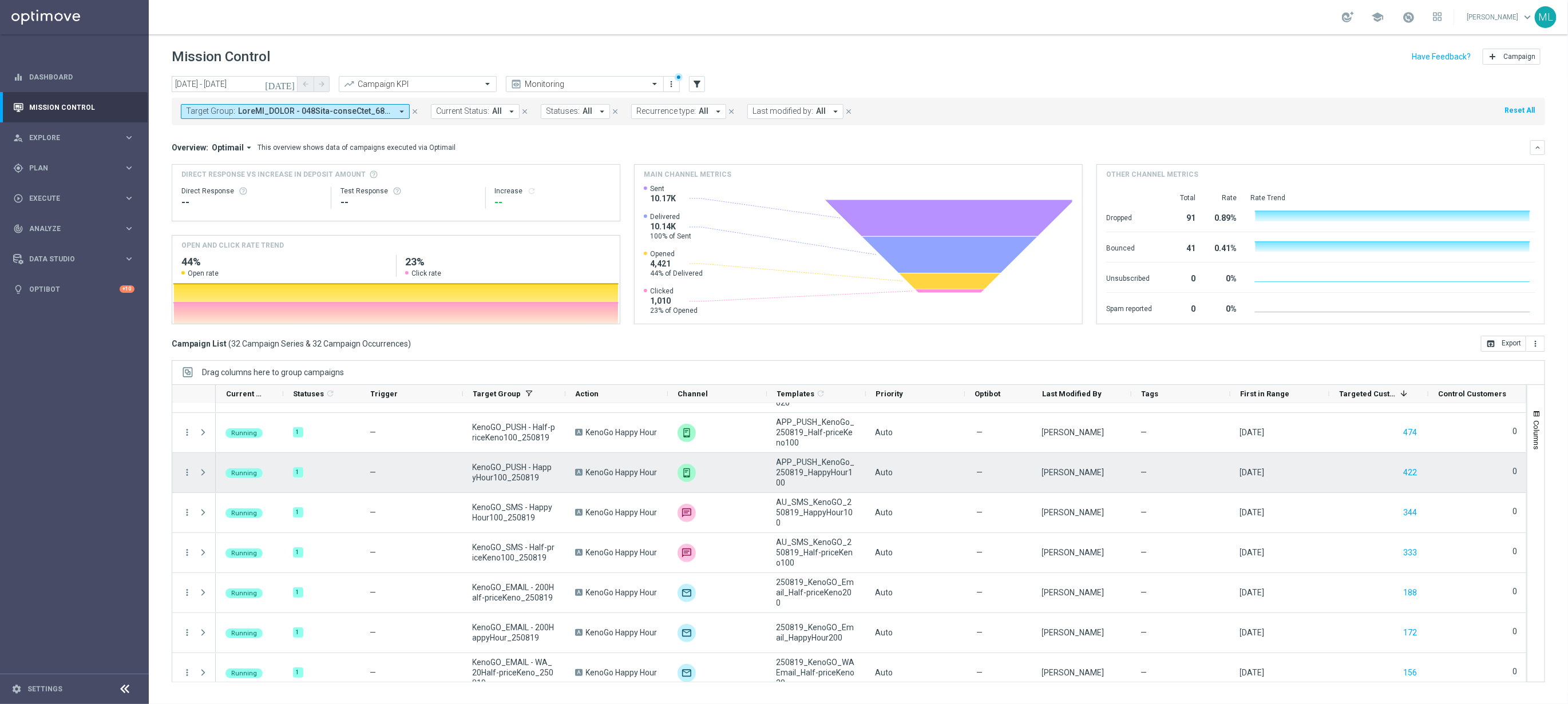
scroll to position [553, 0]
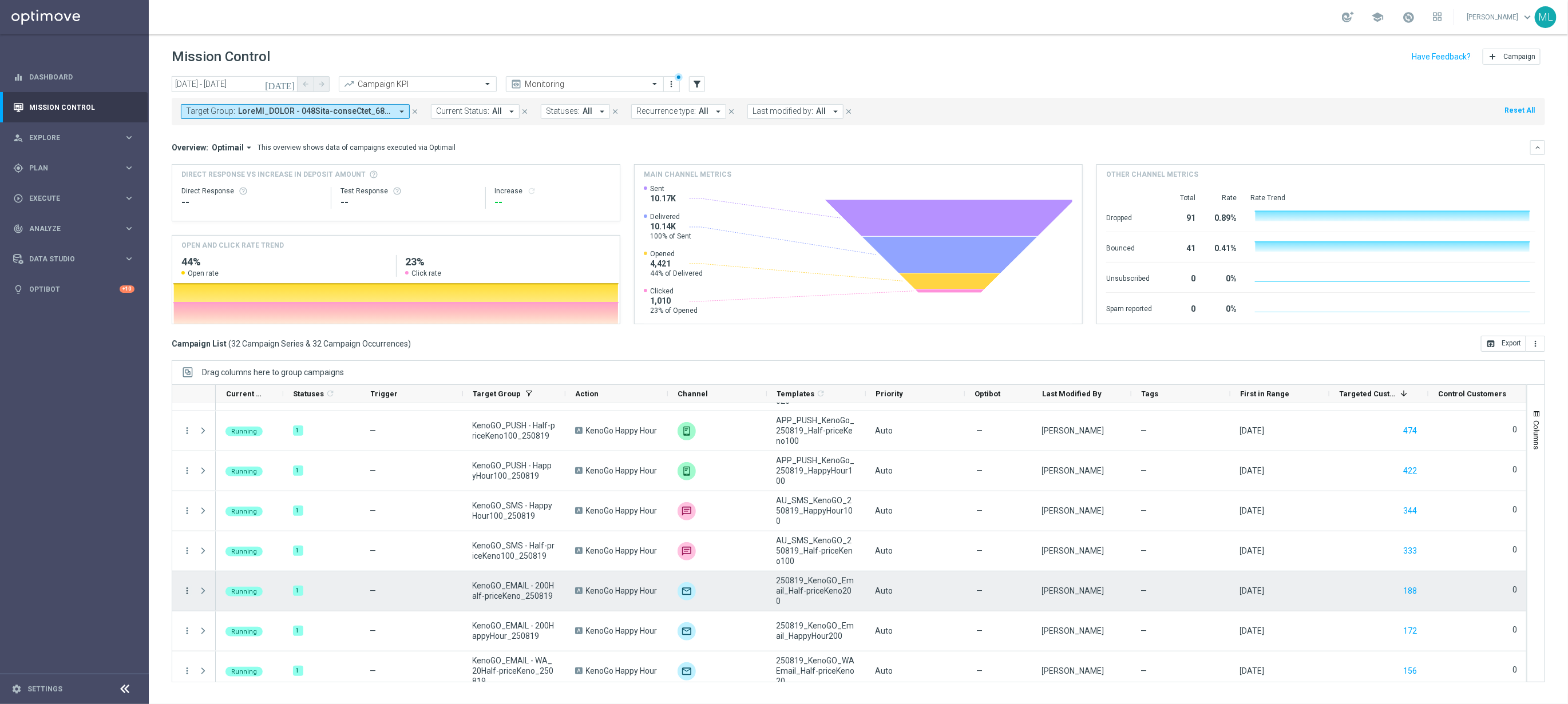
click at [189, 592] on icon "more_vert" at bounding box center [187, 590] width 11 height 11
click at [249, 489] on span "Channel Metrics" at bounding box center [236, 489] width 54 height 8
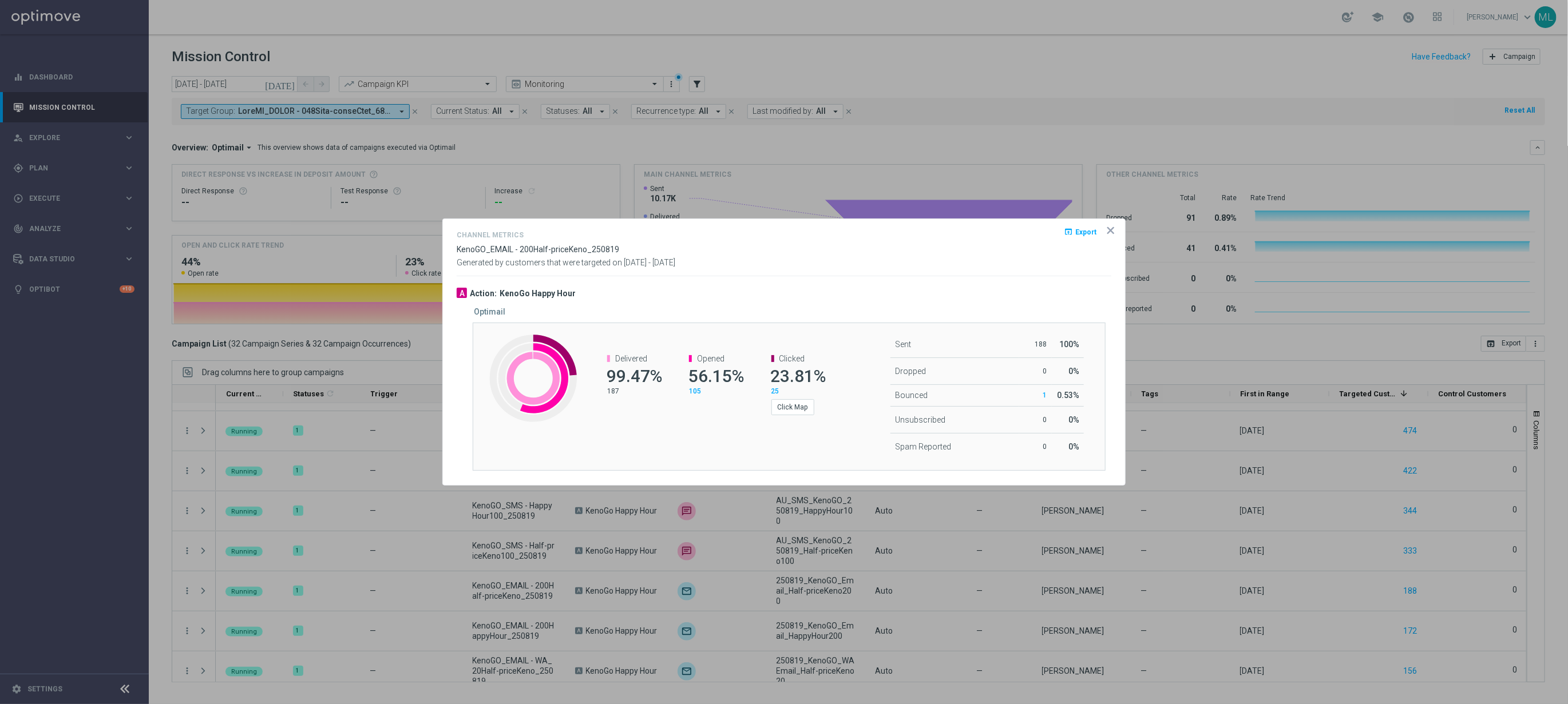
click at [1111, 231] on icon "icon" at bounding box center [1111, 231] width 6 height 6
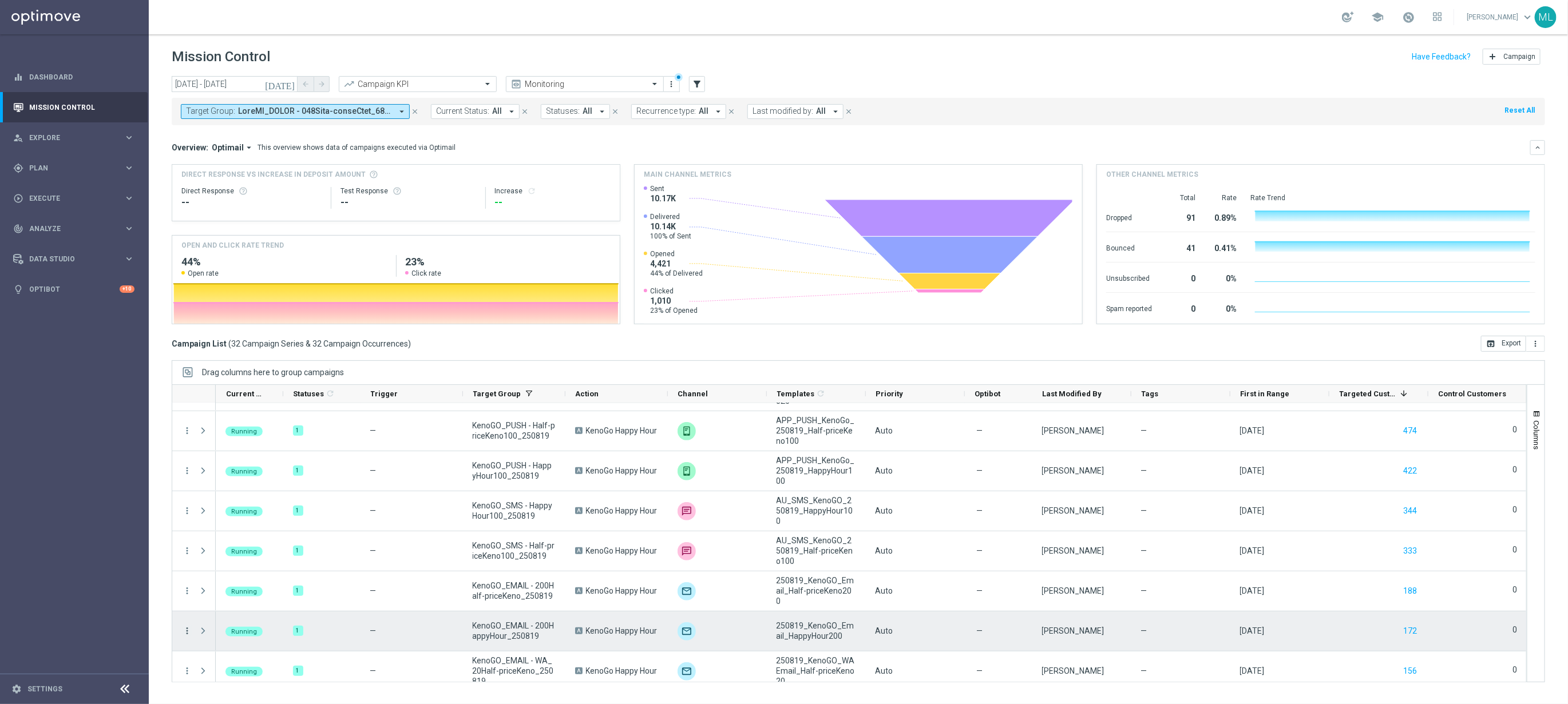
click at [186, 631] on icon "more_vert" at bounding box center [187, 631] width 11 height 11
click at [263, 512] on span "Campaign Metrics" at bounding box center [239, 513] width 60 height 8
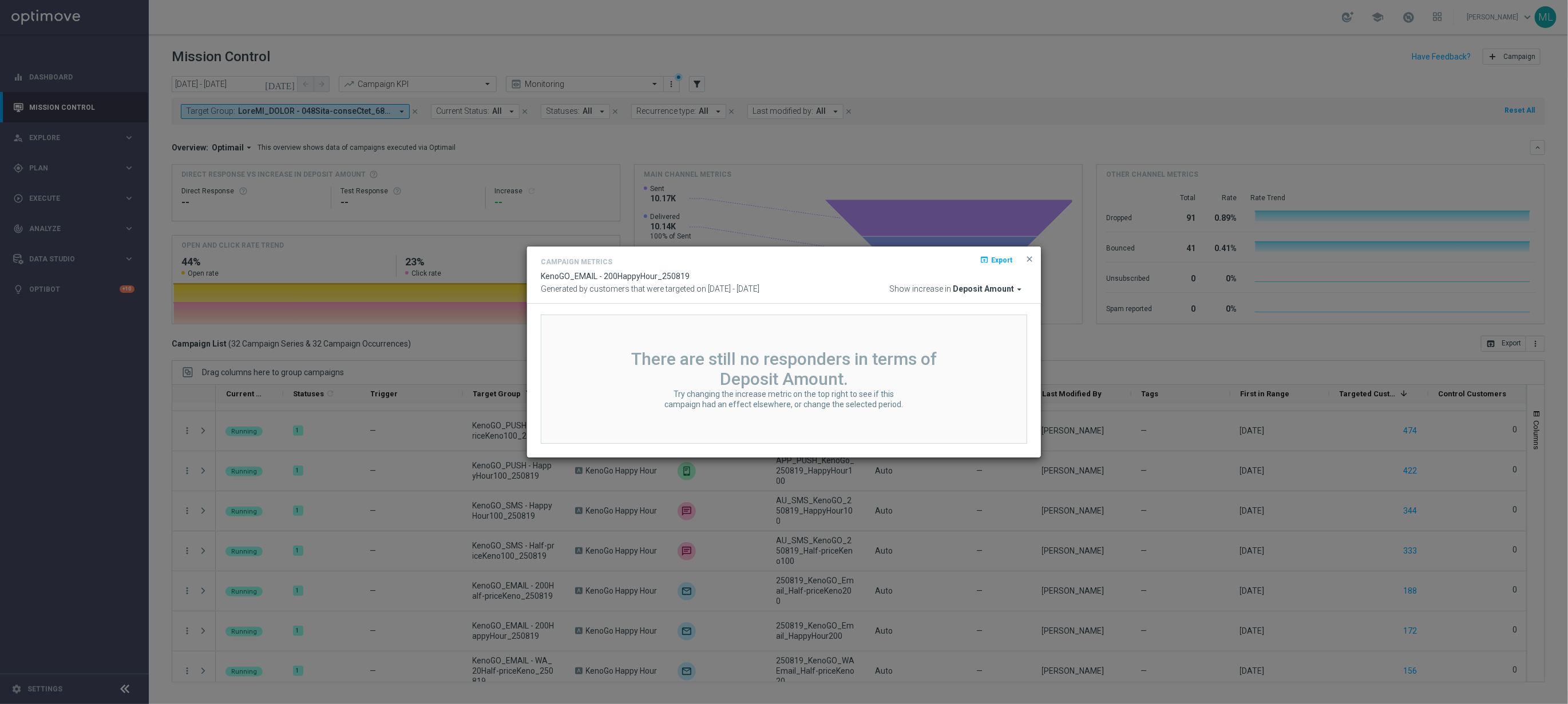
click at [1033, 258] on button "close" at bounding box center [1029, 259] width 12 height 14
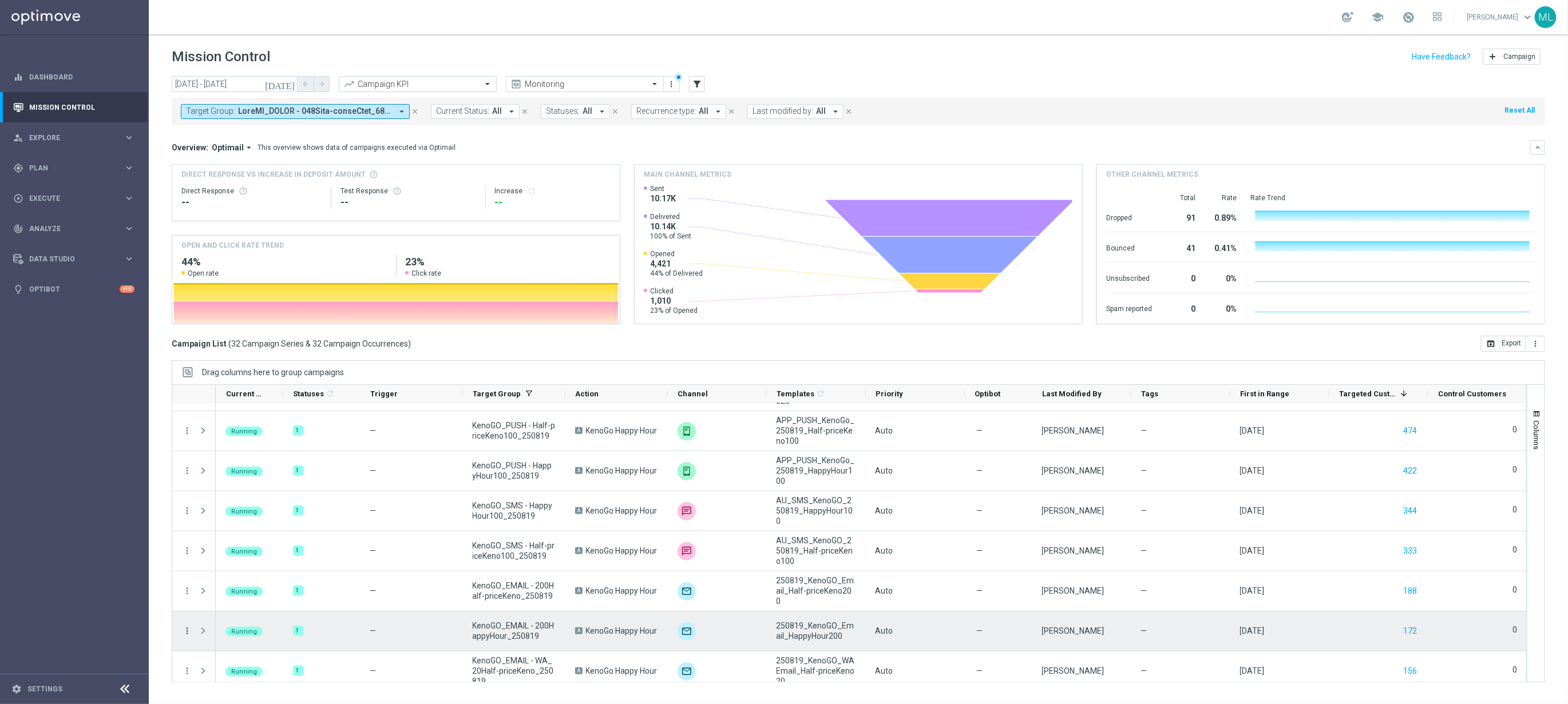
click at [188, 635] on icon "more_vert" at bounding box center [187, 631] width 11 height 11
click at [240, 532] on span "Channel Metrics" at bounding box center [236, 529] width 54 height 8
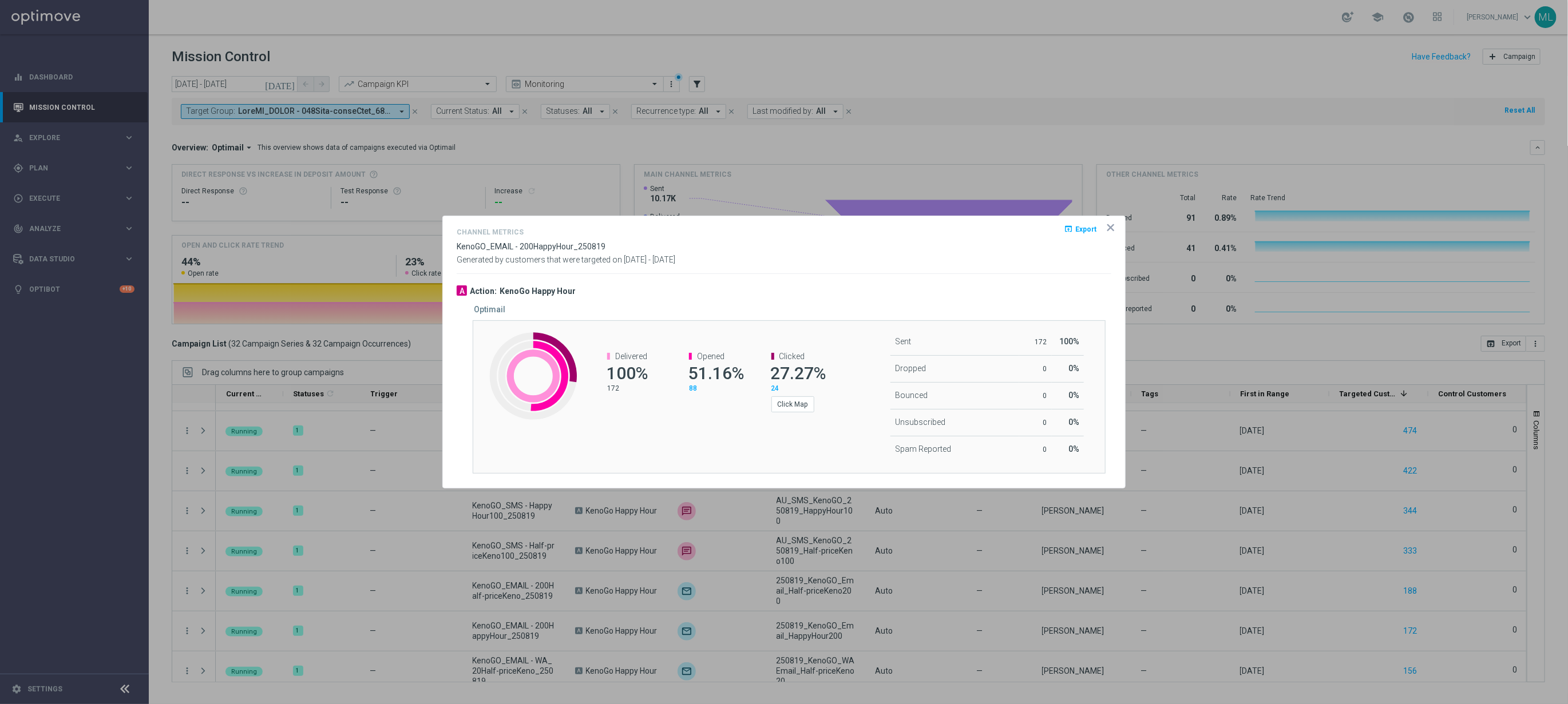
click at [1111, 228] on icon "icon" at bounding box center [1111, 228] width 6 height 6
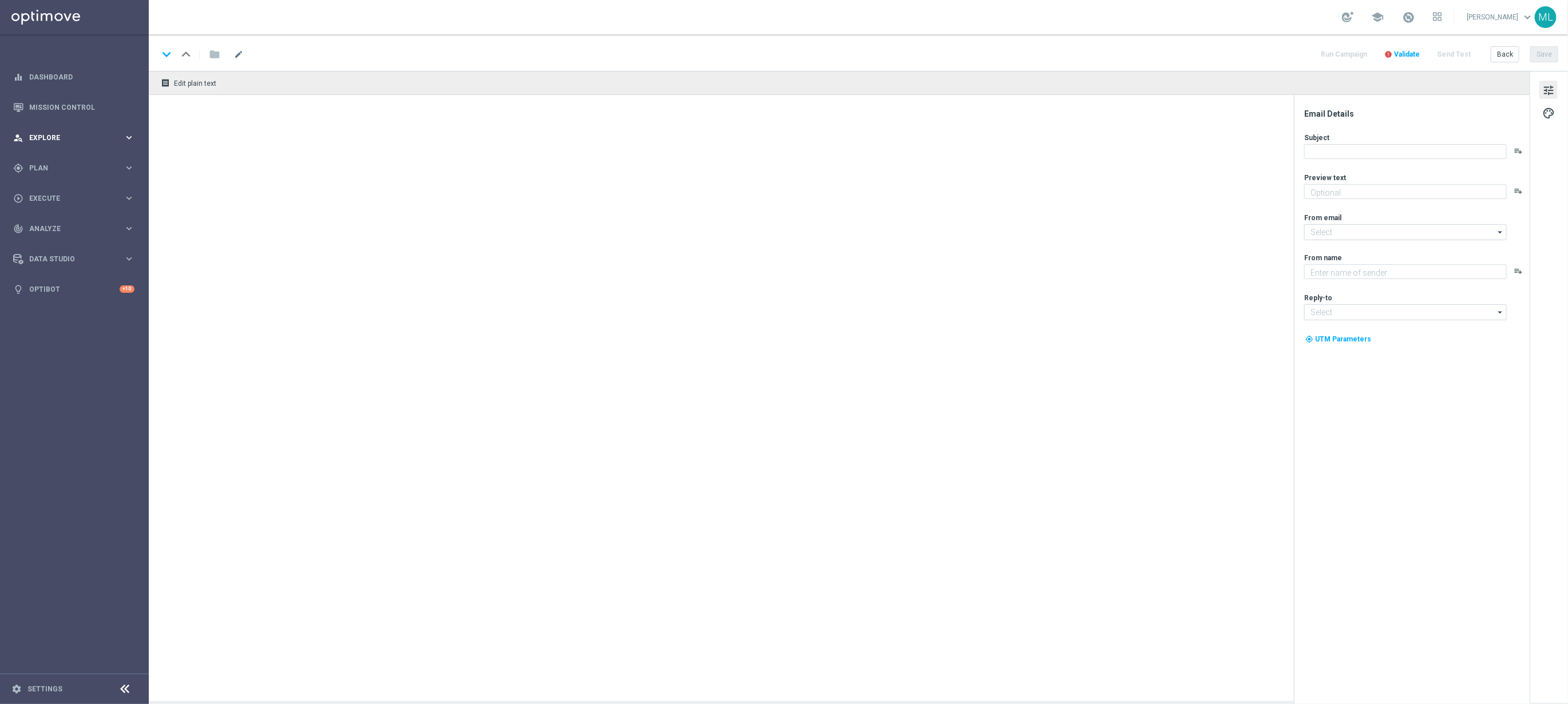
click at [131, 135] on icon "keyboard_arrow_right" at bounding box center [128, 137] width 11 height 11
type textarea "Enter now for your chance to drive away in style!"
type input "mail@crm.kenogo.com.au"
type textarea "KenoGO"
type input "support@kenogo.com.au"
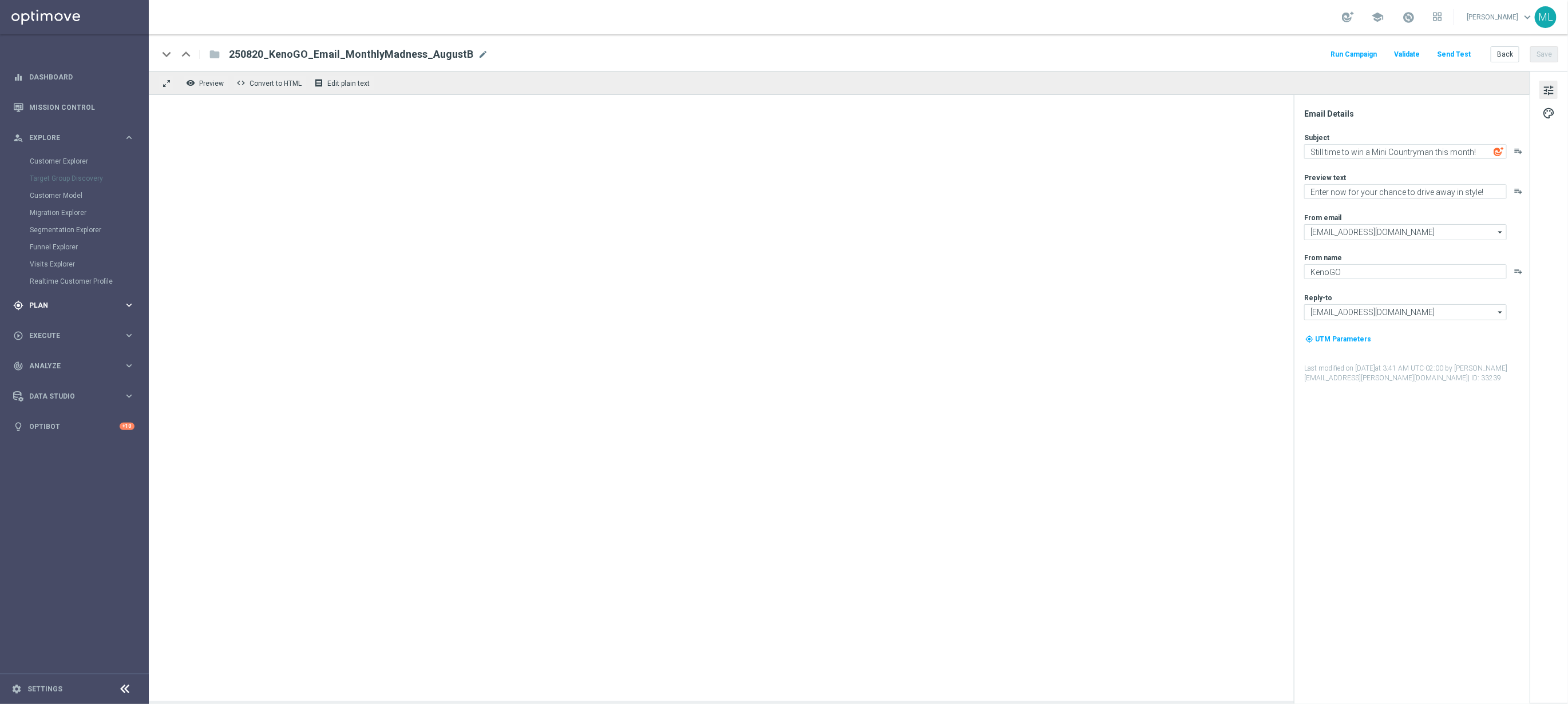
click at [124, 303] on icon "keyboard_arrow_right" at bounding box center [128, 305] width 11 height 11
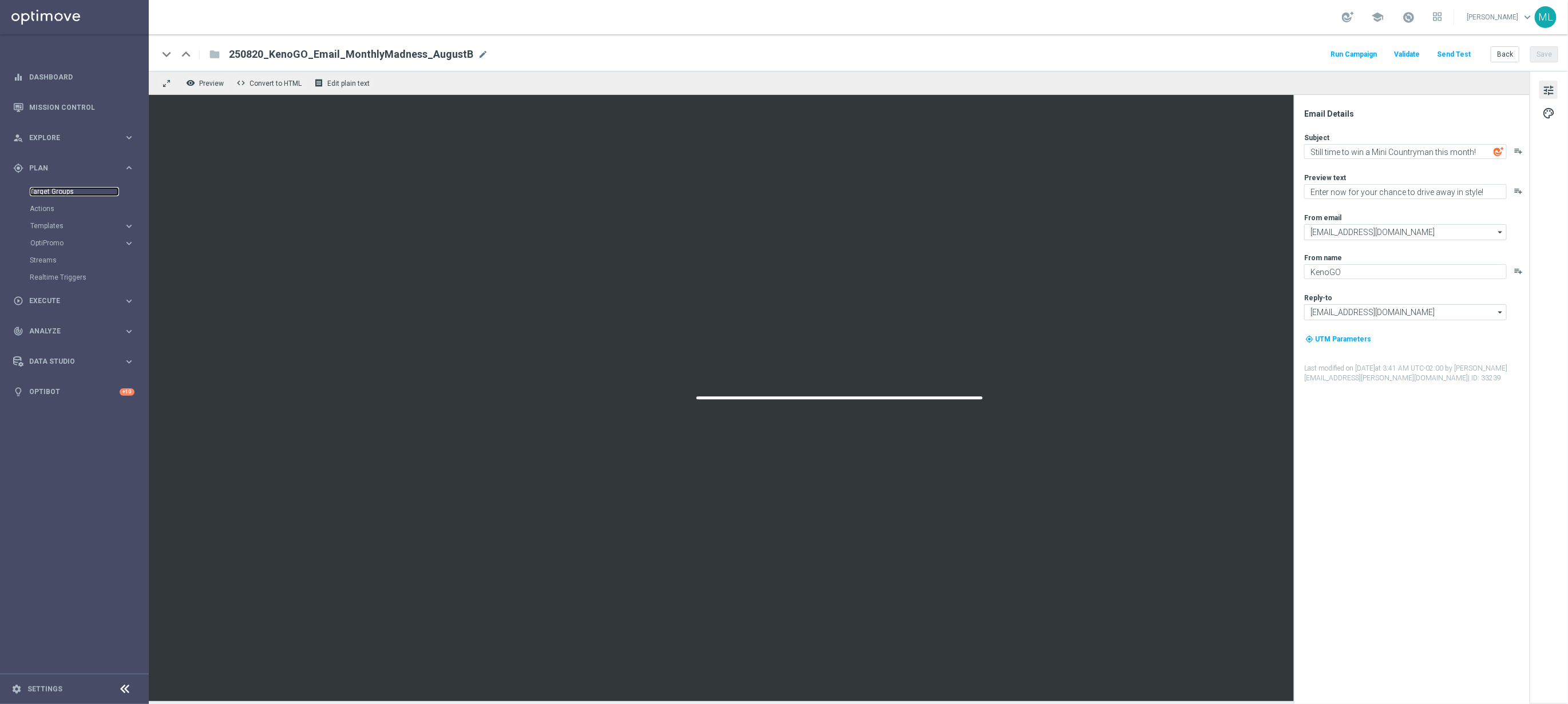
click at [46, 193] on link "Target Groups" at bounding box center [73, 191] width 89 height 9
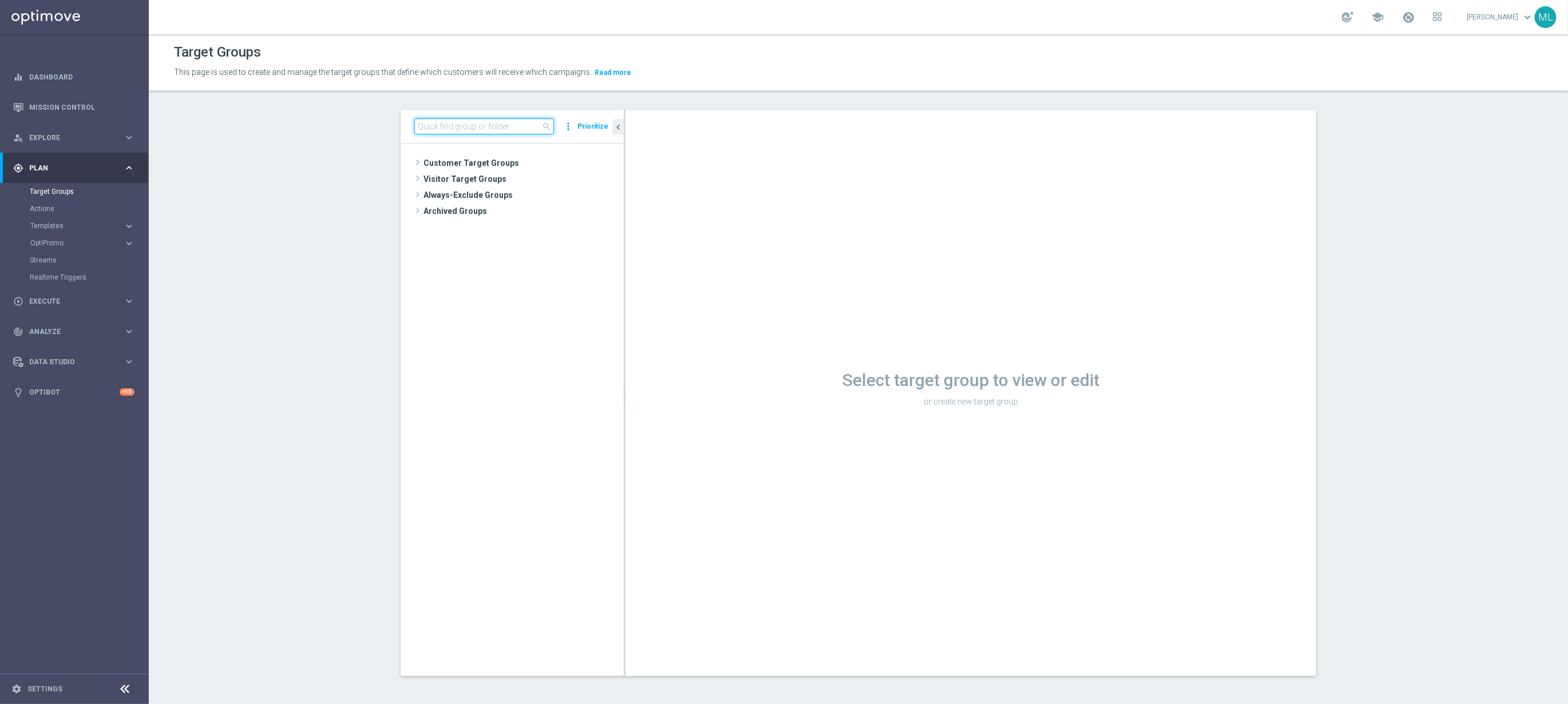
click at [446, 126] on input at bounding box center [484, 126] width 140 height 16
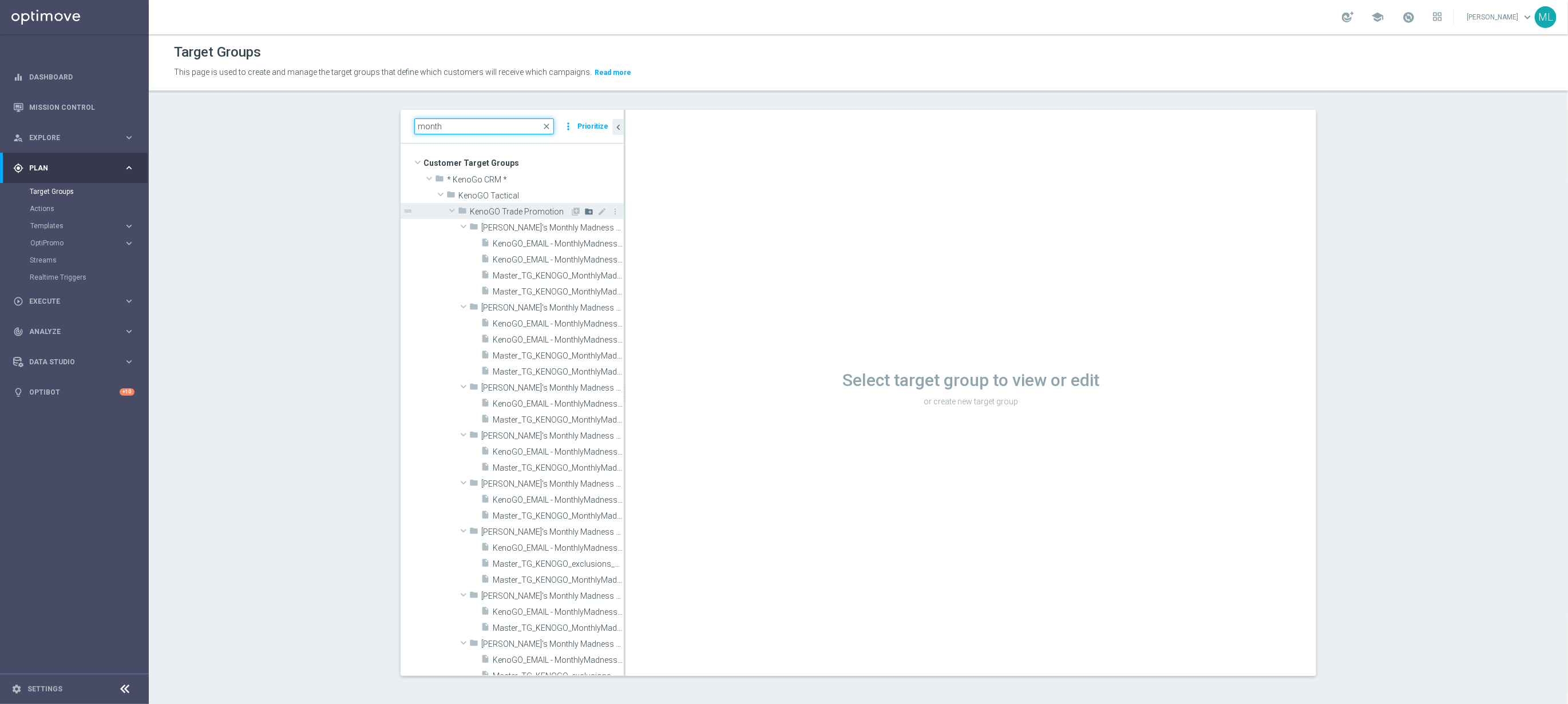
type input "month"
click at [589, 212] on icon "create_new_folder" at bounding box center [589, 211] width 9 height 9
type input "KenoGO's Monthly Madness 250820"
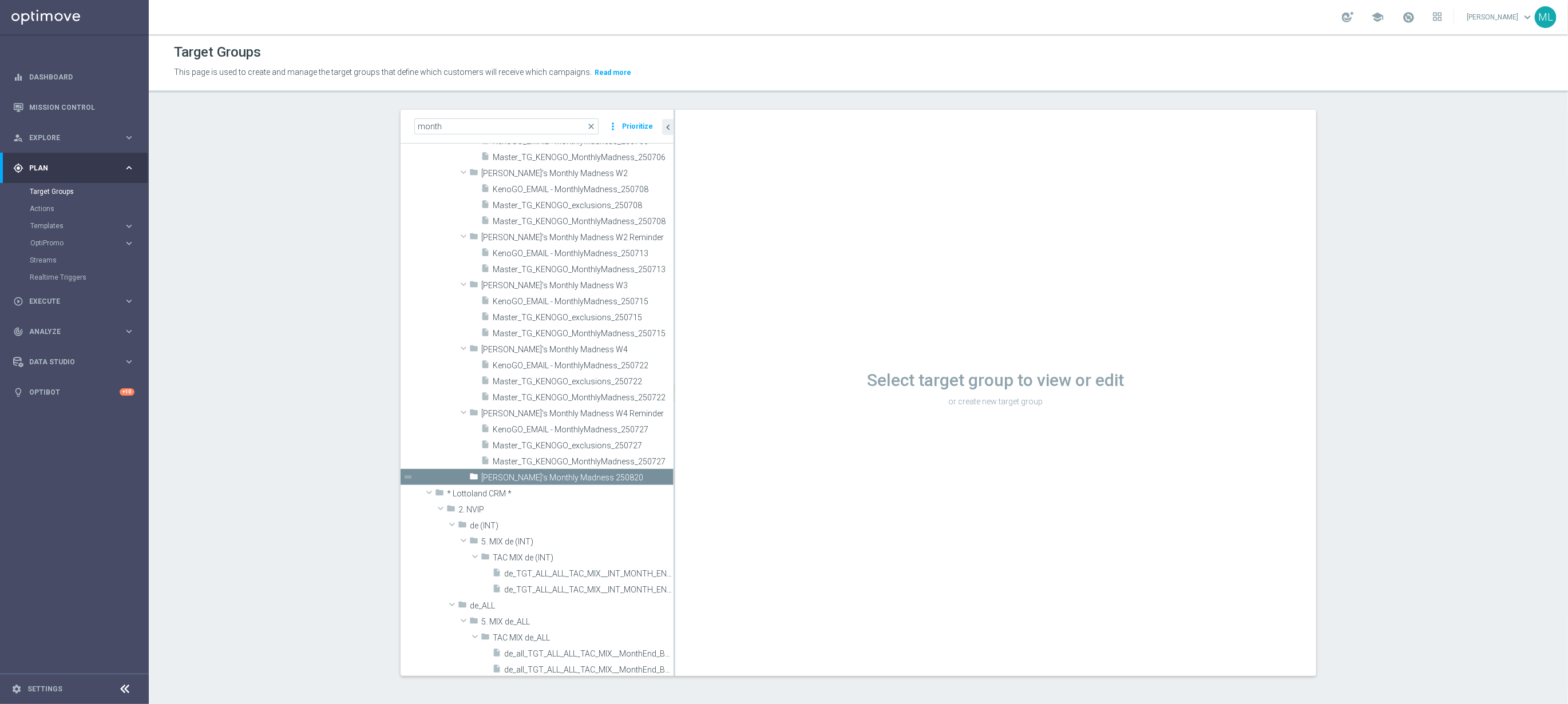
drag, startPoint x: 624, startPoint y: 417, endPoint x: 674, endPoint y: 415, distance: 50.0
click at [674, 415] on div at bounding box center [675, 393] width 2 height 567
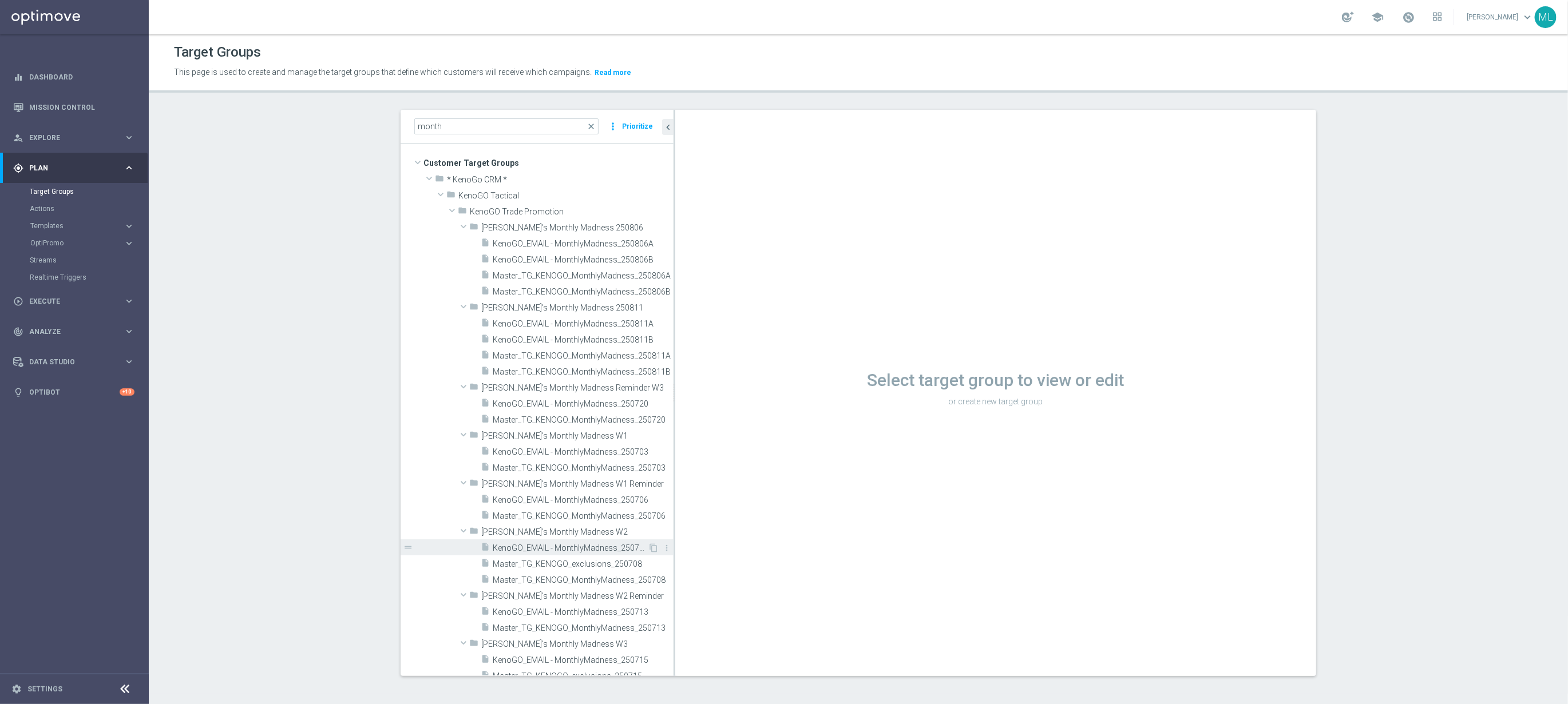
scroll to position [0, 0]
click at [650, 243] on icon "content_copy" at bounding box center [653, 243] width 9 height 9
click at [595, 243] on span "KenoGO_EMAIL - MonthlyMadness_250806A" at bounding box center [570, 244] width 155 height 10
click at [653, 243] on icon "content_copy" at bounding box center [653, 243] width 9 height 9
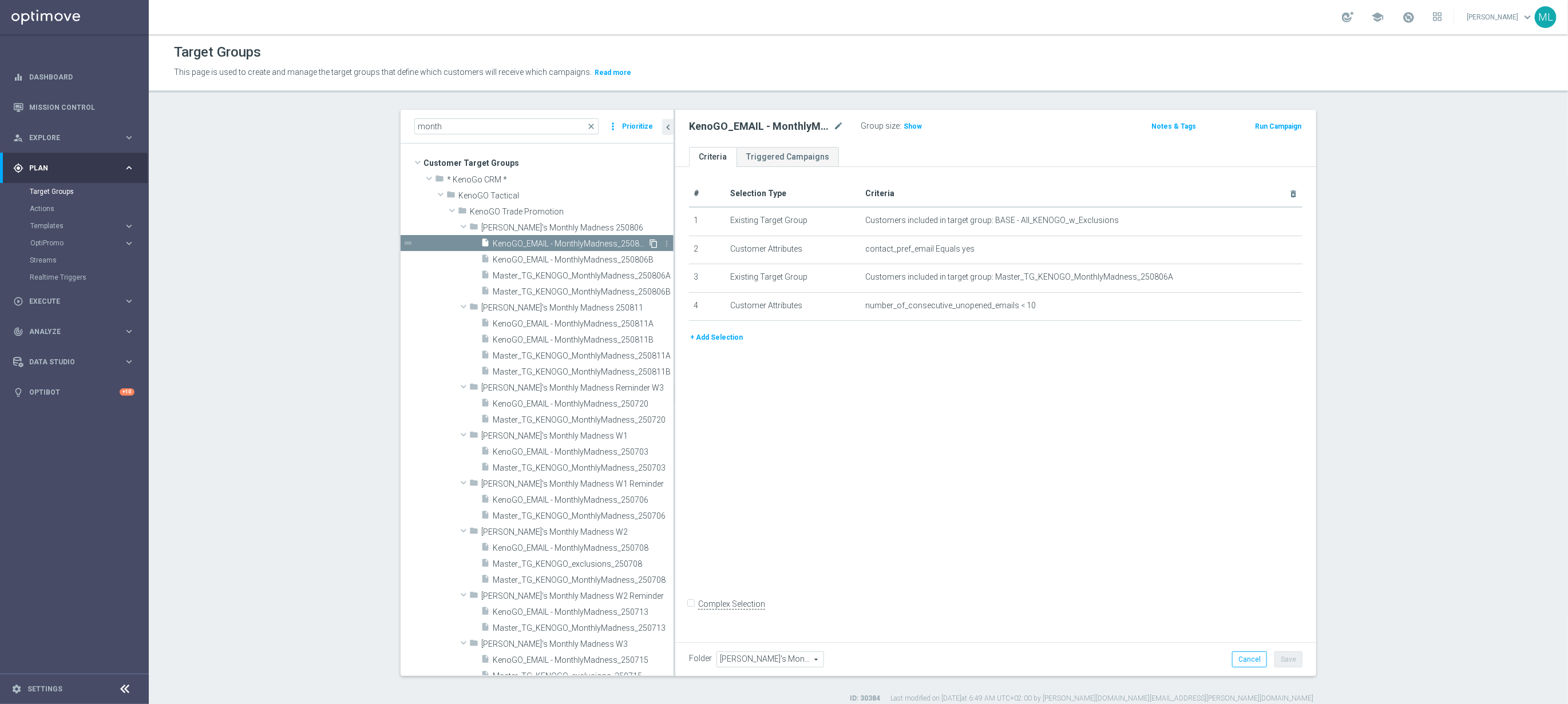
click at [653, 243] on icon "content_copy" at bounding box center [653, 243] width 9 height 9
click at [562, 257] on span "KenoGO_EMAIL - MonthlyMadness_250806B" at bounding box center [570, 260] width 155 height 10
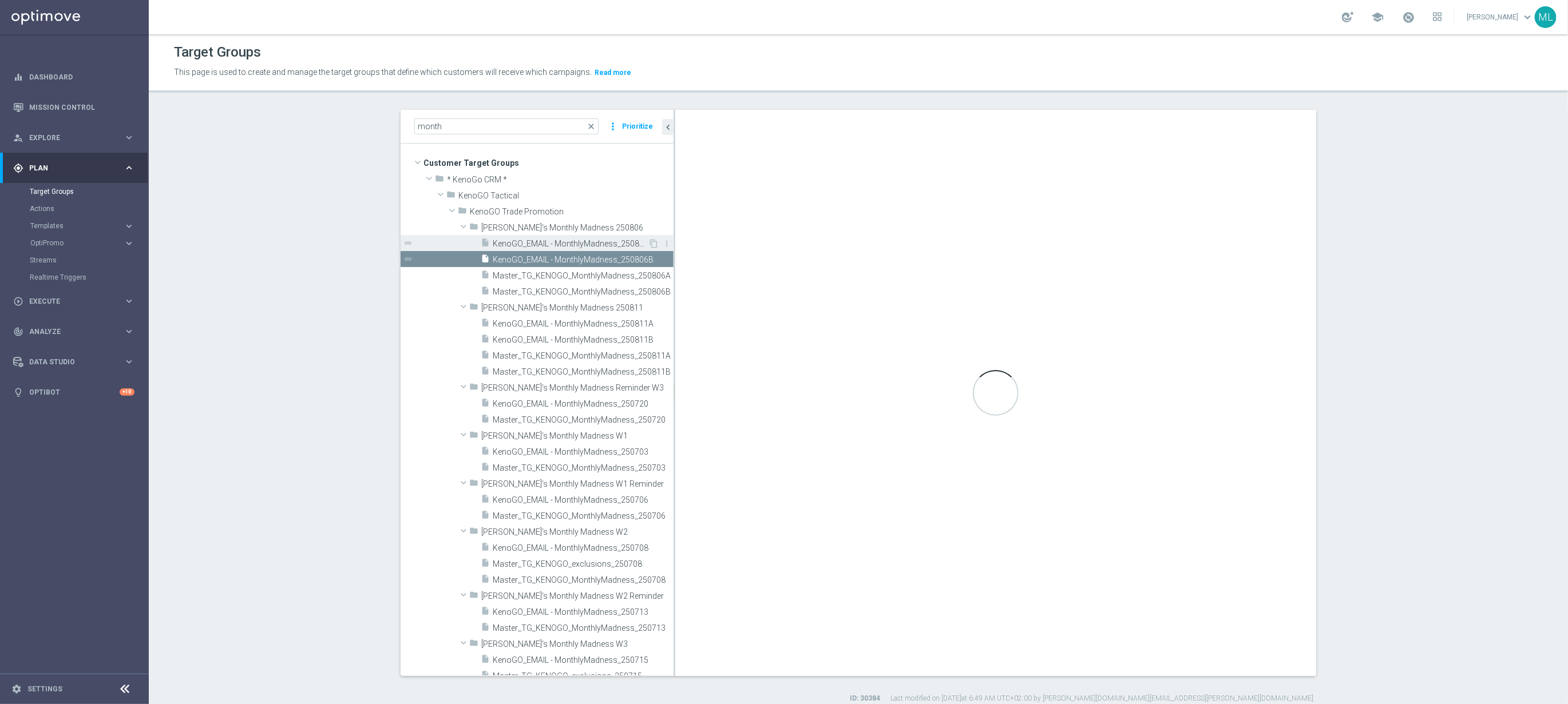
click at [576, 246] on span "KenoGO_EMAIL - MonthlyMadness_250806A" at bounding box center [570, 244] width 155 height 10
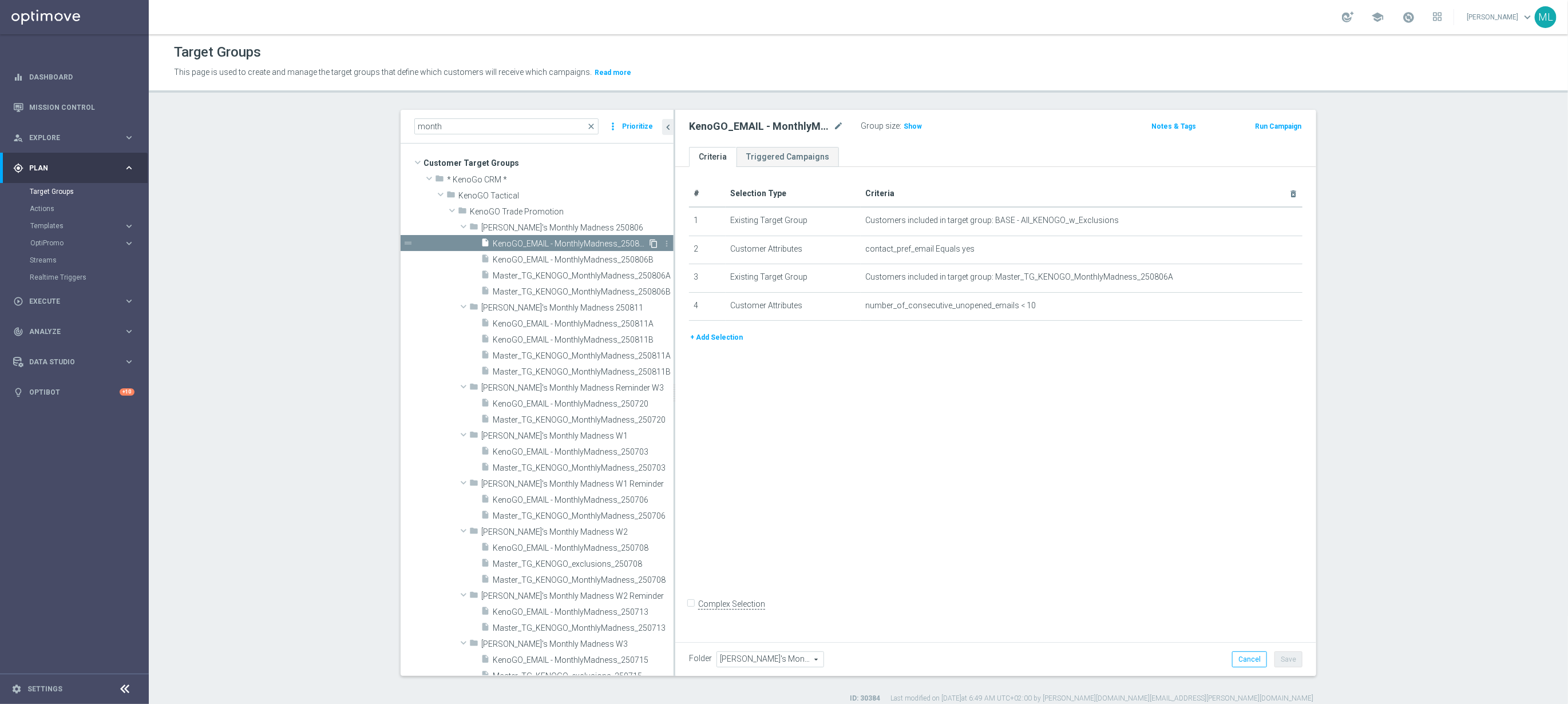
click at [655, 242] on icon "content_copy" at bounding box center [653, 243] width 9 height 9
click at [652, 244] on icon "content_copy" at bounding box center [653, 243] width 9 height 9
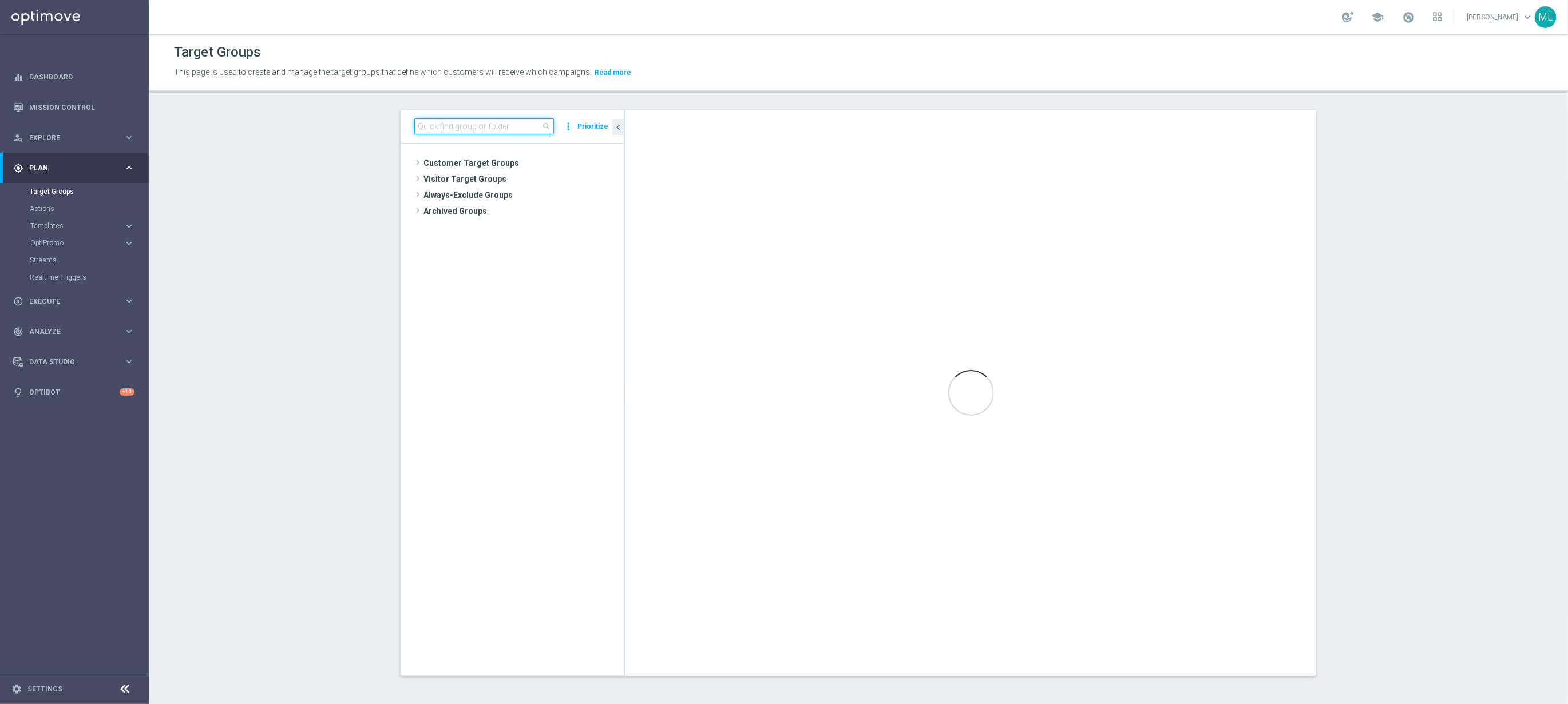
click at [455, 128] on input at bounding box center [484, 126] width 140 height 16
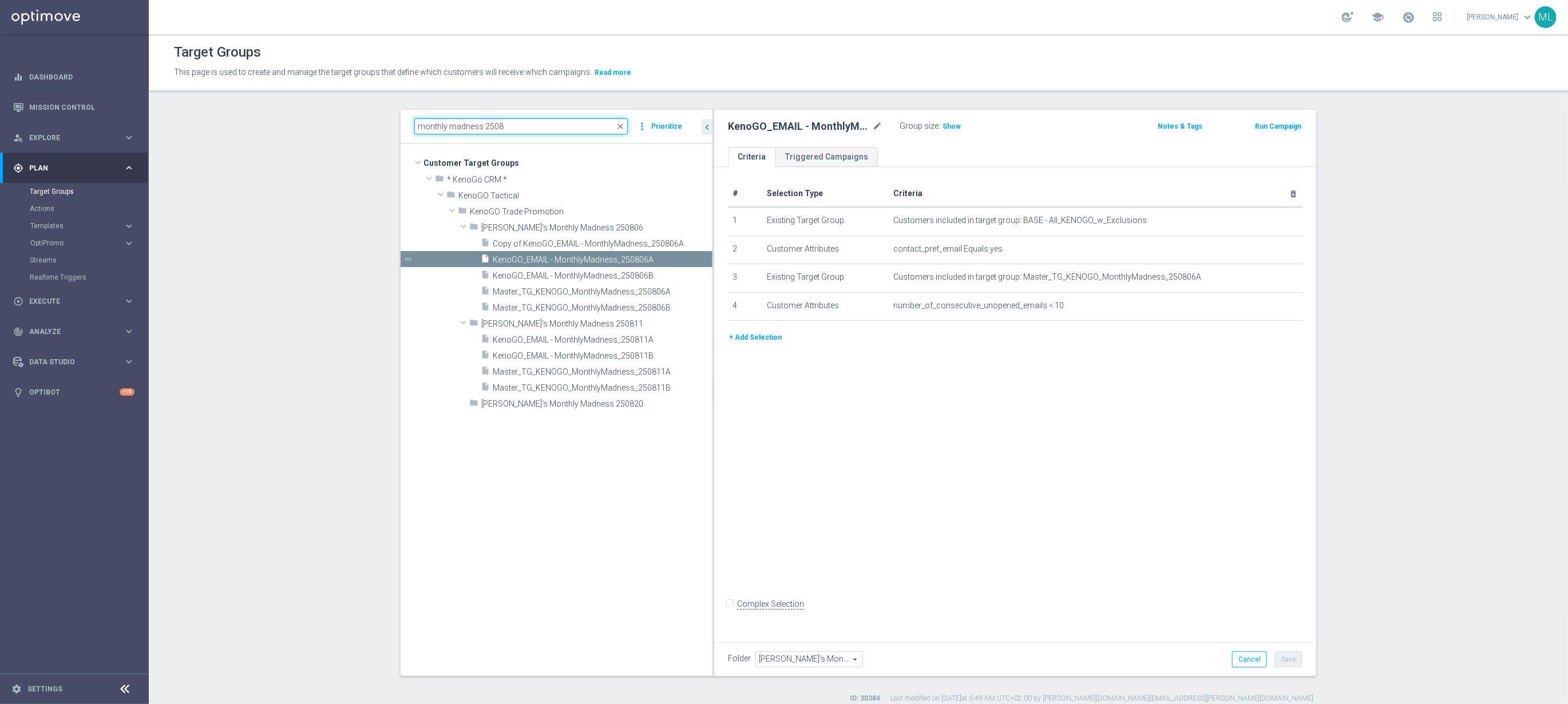
drag, startPoint x: 625, startPoint y: 355, endPoint x: 720, endPoint y: 358, distance: 95.0
click at [720, 358] on as-split "monthly madness 2508 close more_vert Prioritize Customer Target Groups library_…" at bounding box center [858, 393] width 916 height 567
type input "monthly madness 2508"
click at [594, 276] on span "KenoGO_EMAIL - MonthlyMadness_250806B" at bounding box center [589, 276] width 192 height 10
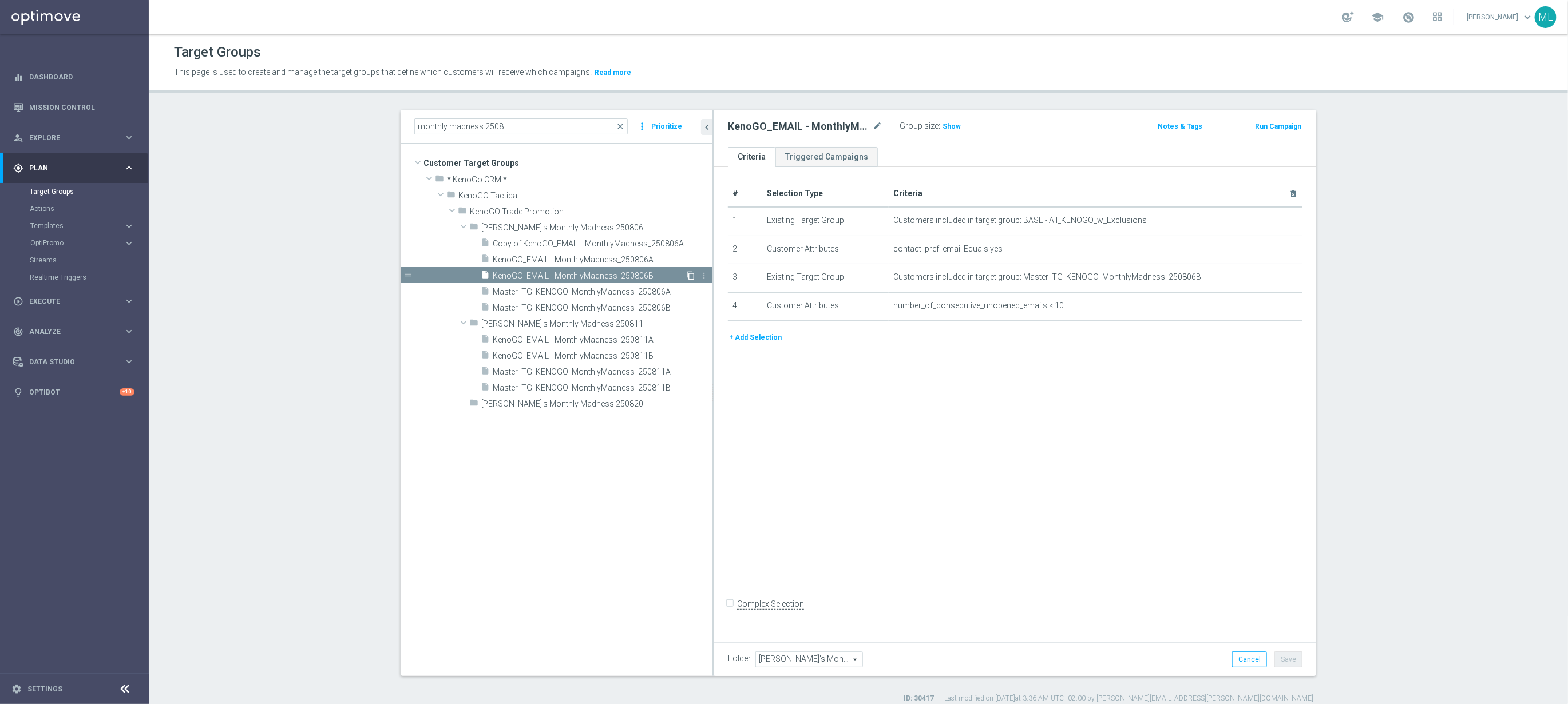
click at [691, 275] on icon "content_copy" at bounding box center [690, 275] width 9 height 9
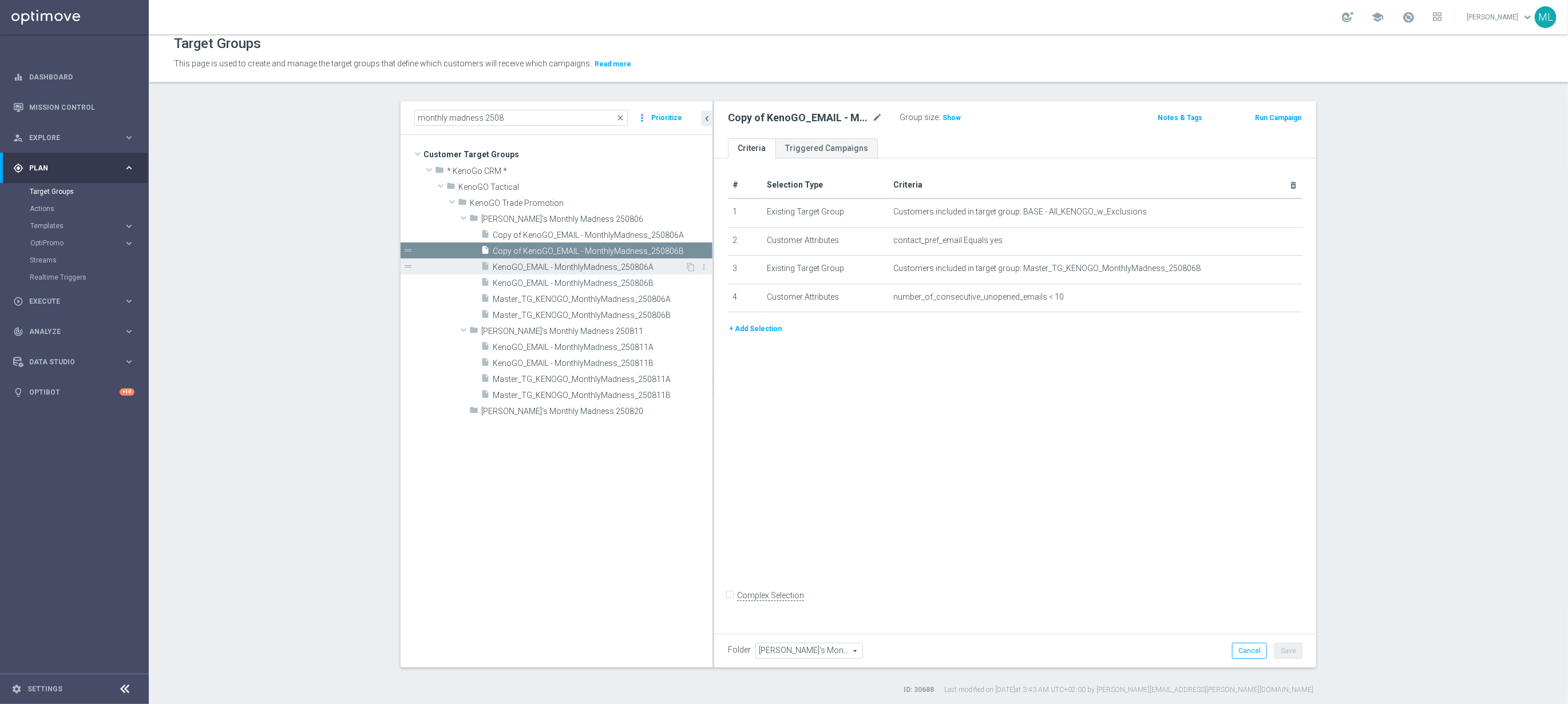
scroll to position [11, 0]
click at [602, 289] on div "insert_drive_file Master_TG_KENOGO_MonthlyMadness_250806A" at bounding box center [583, 297] width 205 height 16
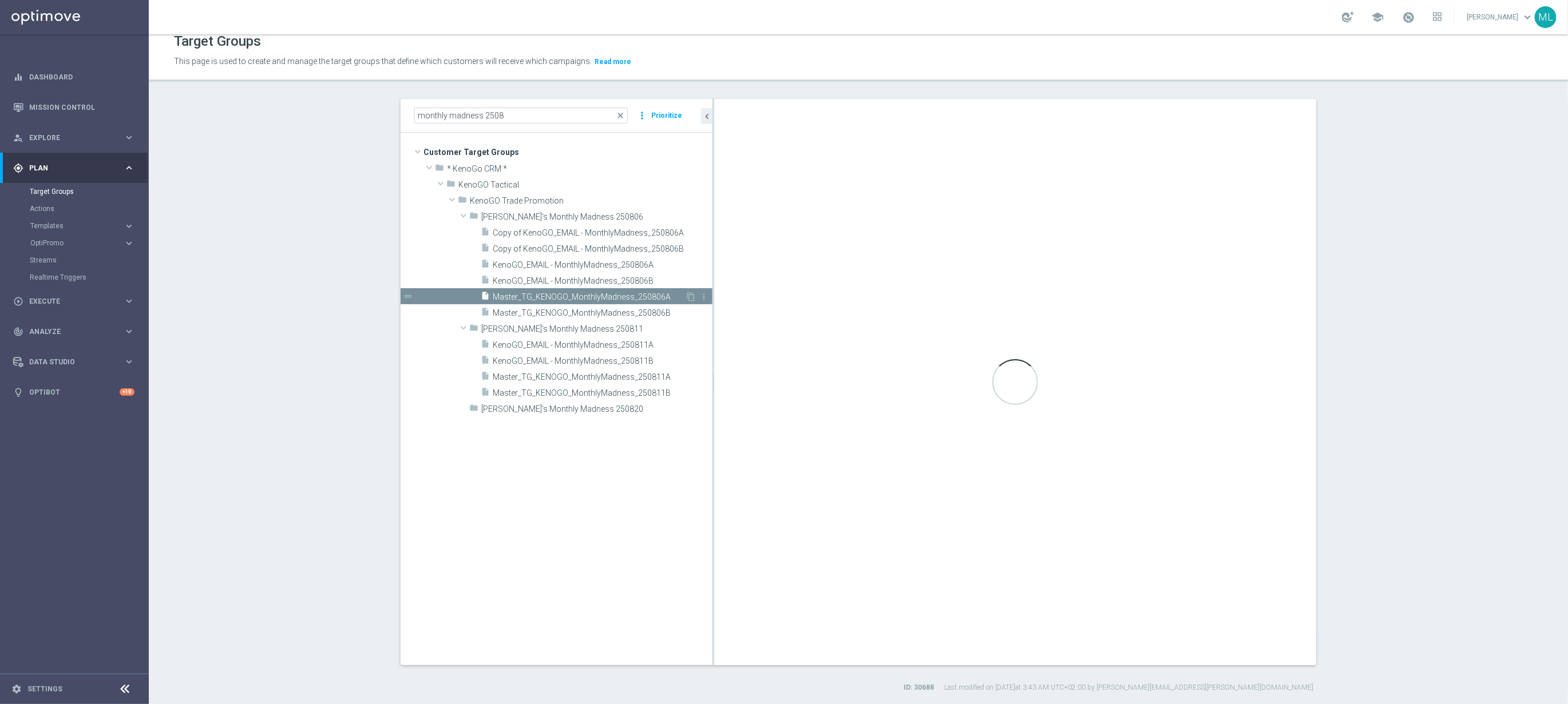
checkbox input "true"
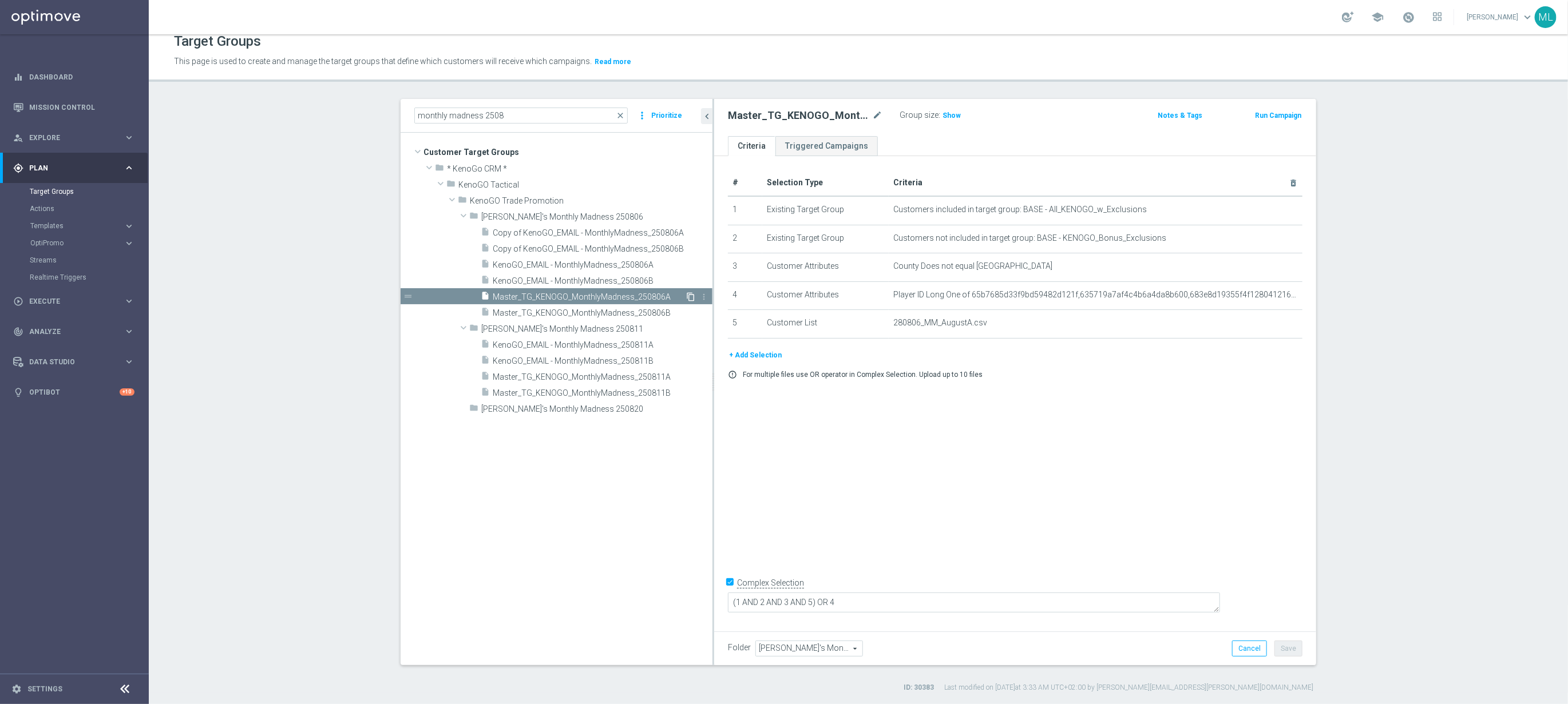
click at [689, 297] on icon "content_copy" at bounding box center [690, 297] width 9 height 9
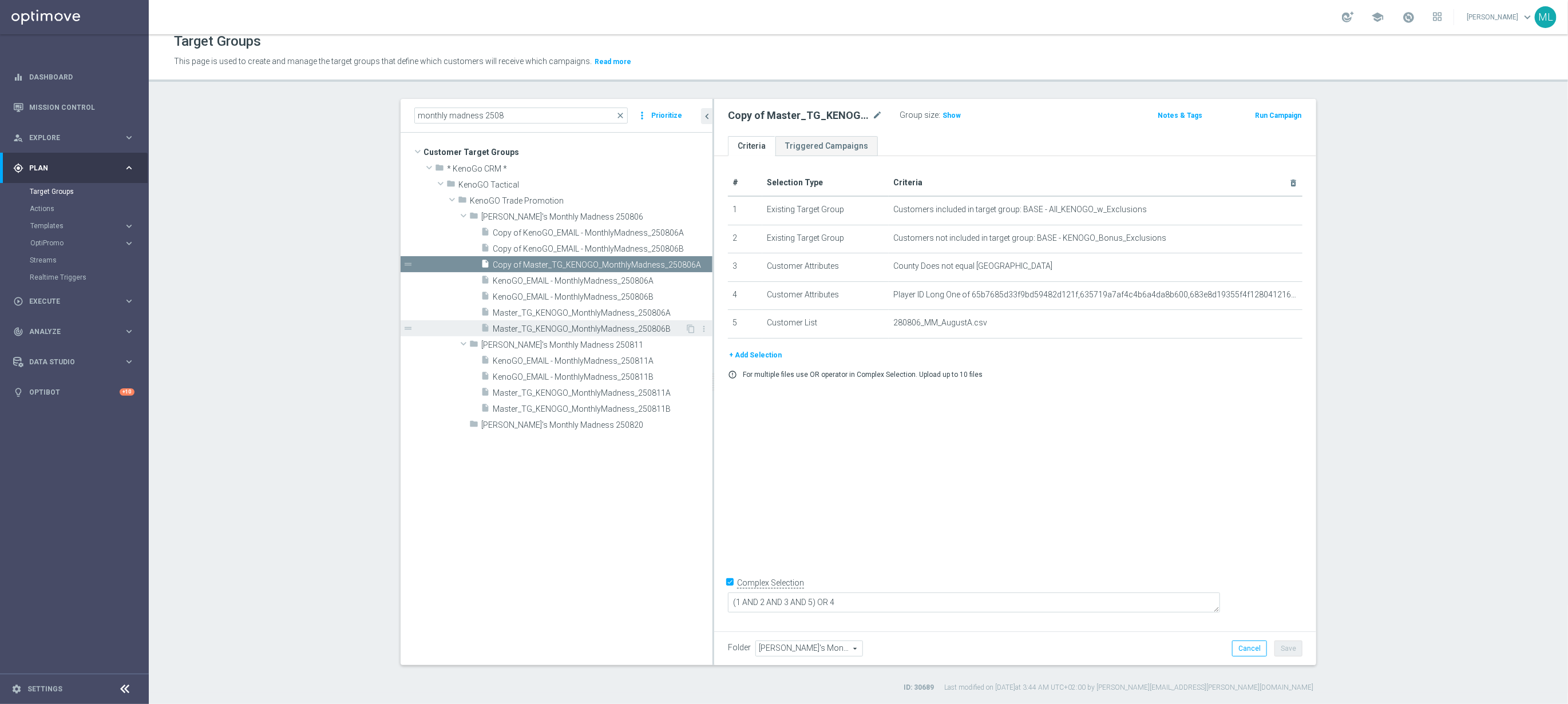
click at [611, 331] on span "Master_TG_KENOGO_MonthlyMadness_250806B" at bounding box center [589, 329] width 192 height 10
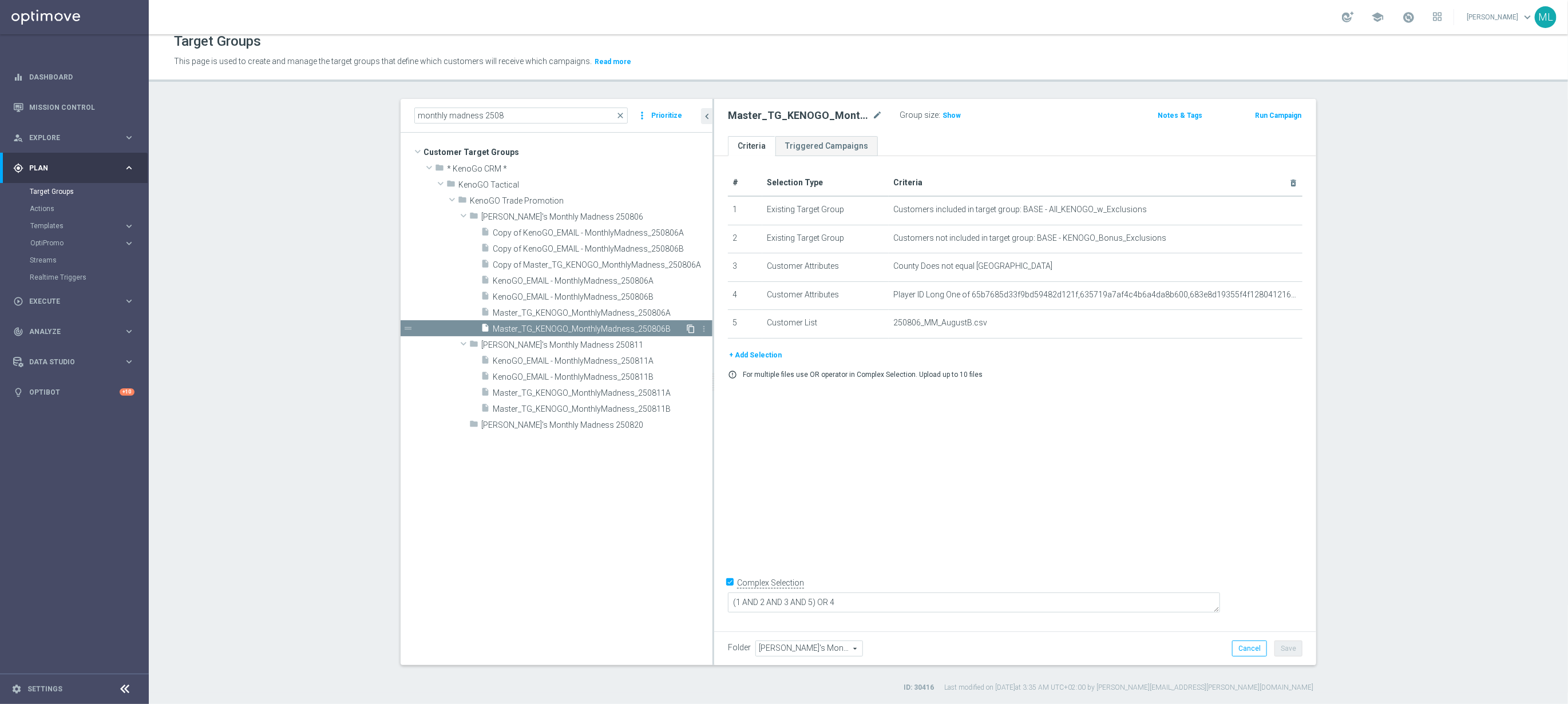
click at [688, 328] on icon "content_copy" at bounding box center [690, 328] width 9 height 9
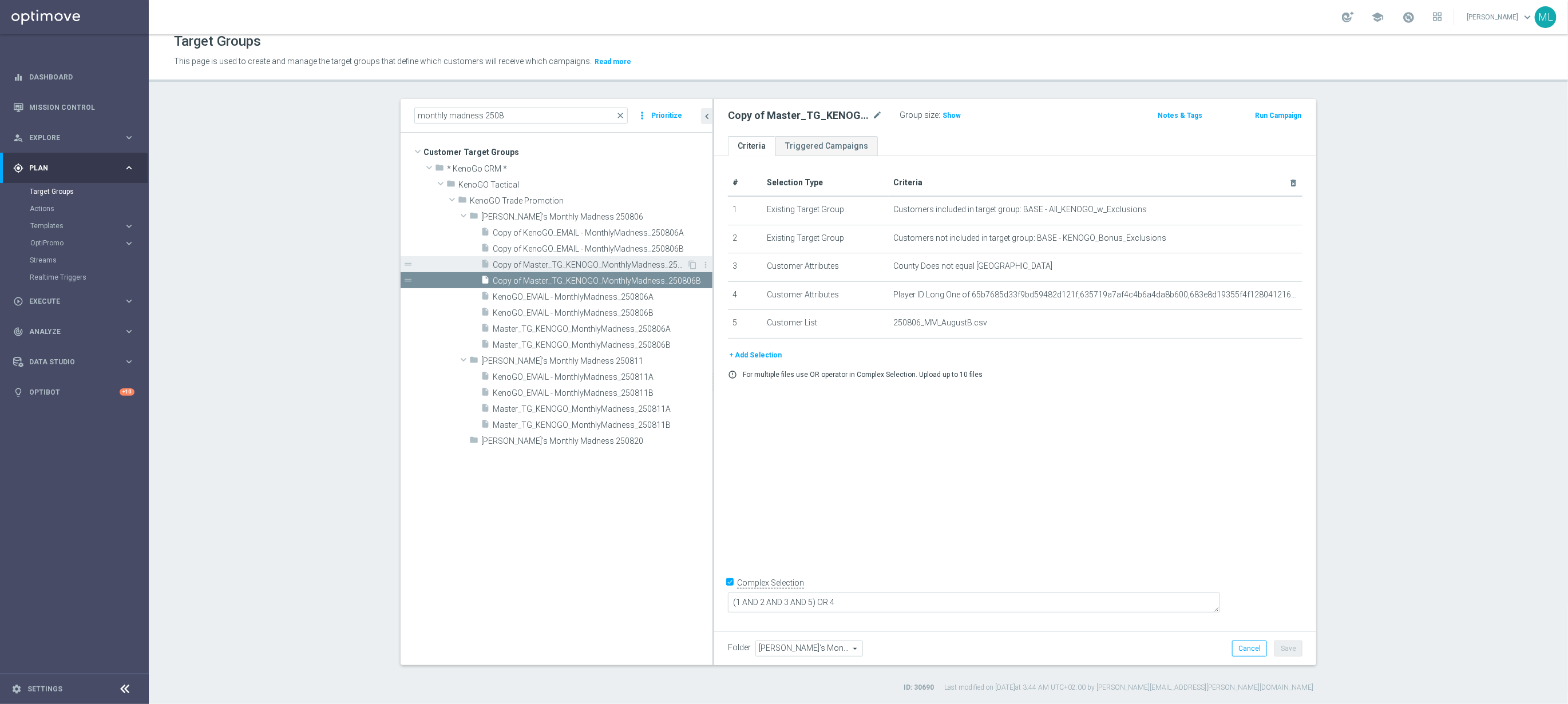
click at [537, 260] on span "Copy of Master_TG_KENOGO_MonthlyMadness_250806A" at bounding box center [590, 265] width 194 height 10
click at [545, 245] on span "Copy of KenoGO_EMAIL - MonthlyMadness_250806B" at bounding box center [590, 250] width 194 height 10
click at [544, 232] on span "Copy of KenoGO_EMAIL - MonthlyMadness_250806A" at bounding box center [590, 233] width 194 height 10
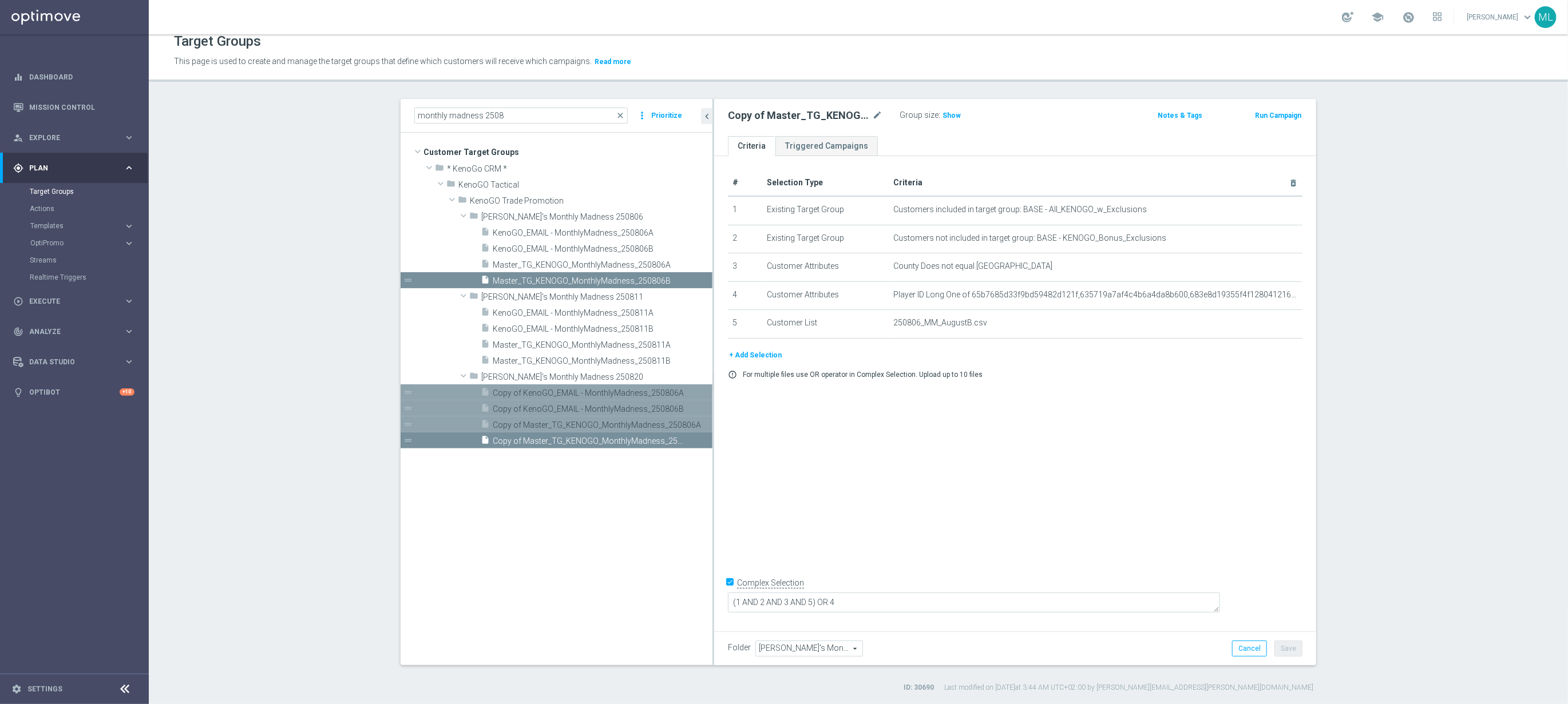
click at [536, 442] on span "Copy of Master_TG_KENOGO_MonthlyMadness_250806B" at bounding box center [590, 442] width 194 height 10
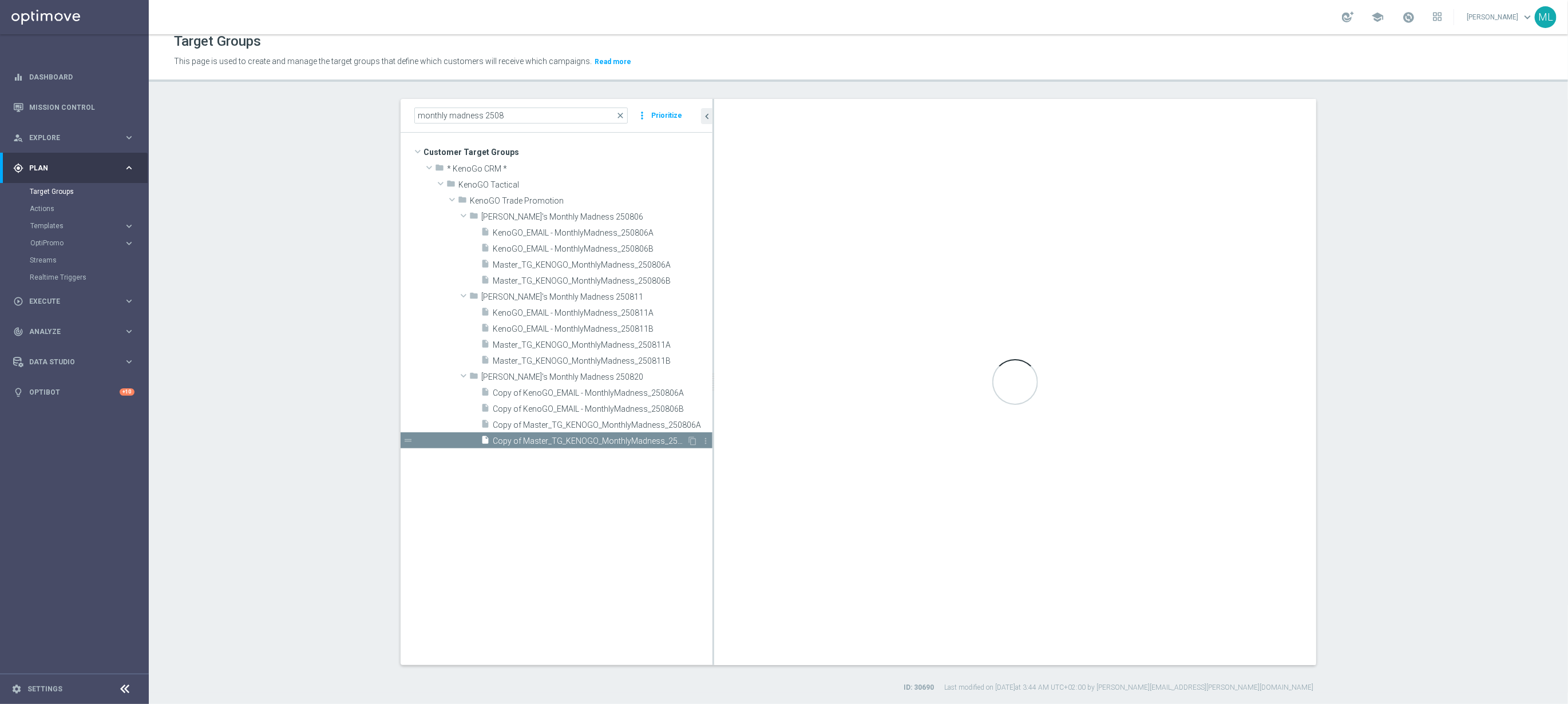
type input "KenoGO's Monthly Madness 250820"
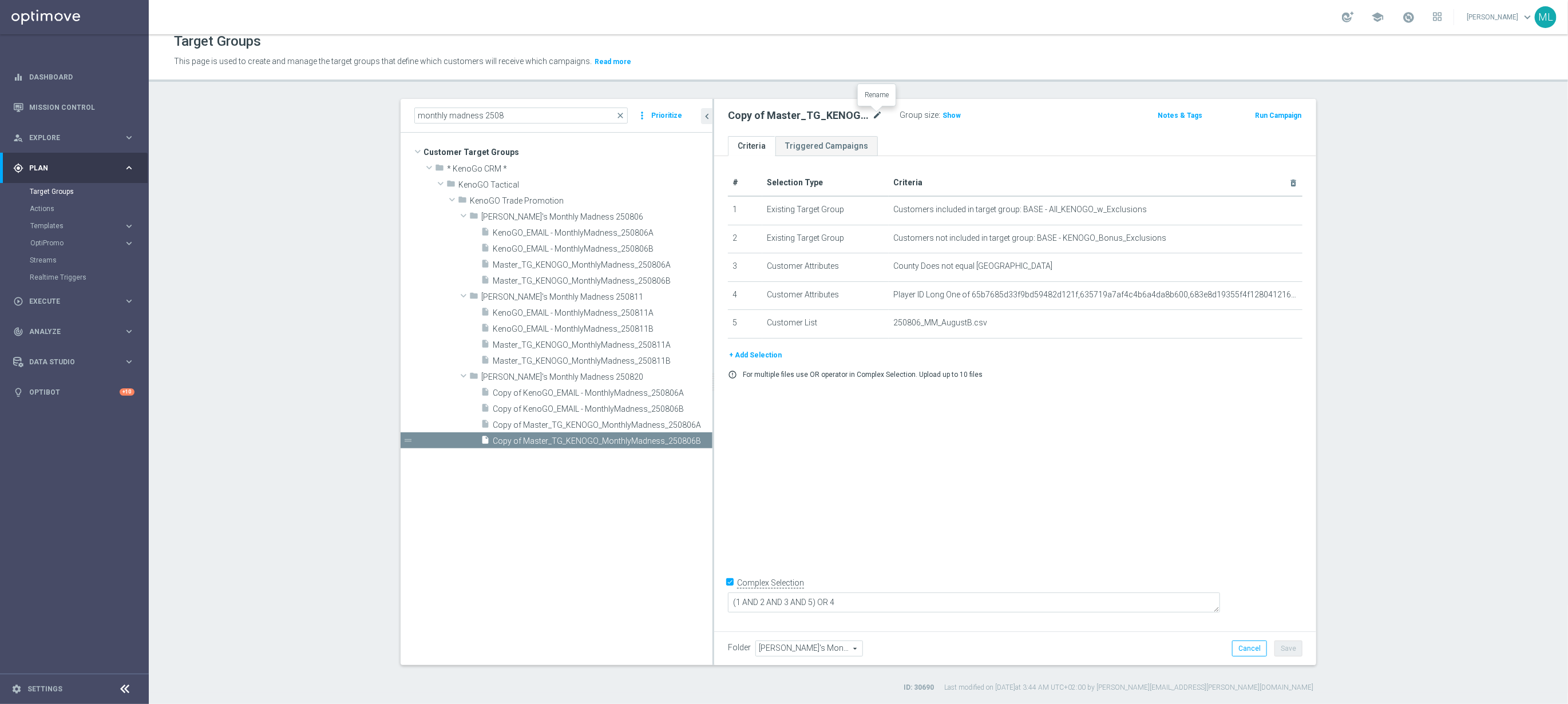
click at [874, 113] on icon "mode_edit" at bounding box center [878, 116] width 11 height 14
click at [874, 117] on input "Copy of Master_TG_KENOGO_MonthlyMadness_250806B" at bounding box center [805, 117] width 155 height 16
click at [744, 115] on input "Copy of Master_TG_KENOGO_MonthlyMadness_250820B" at bounding box center [805, 117] width 155 height 16
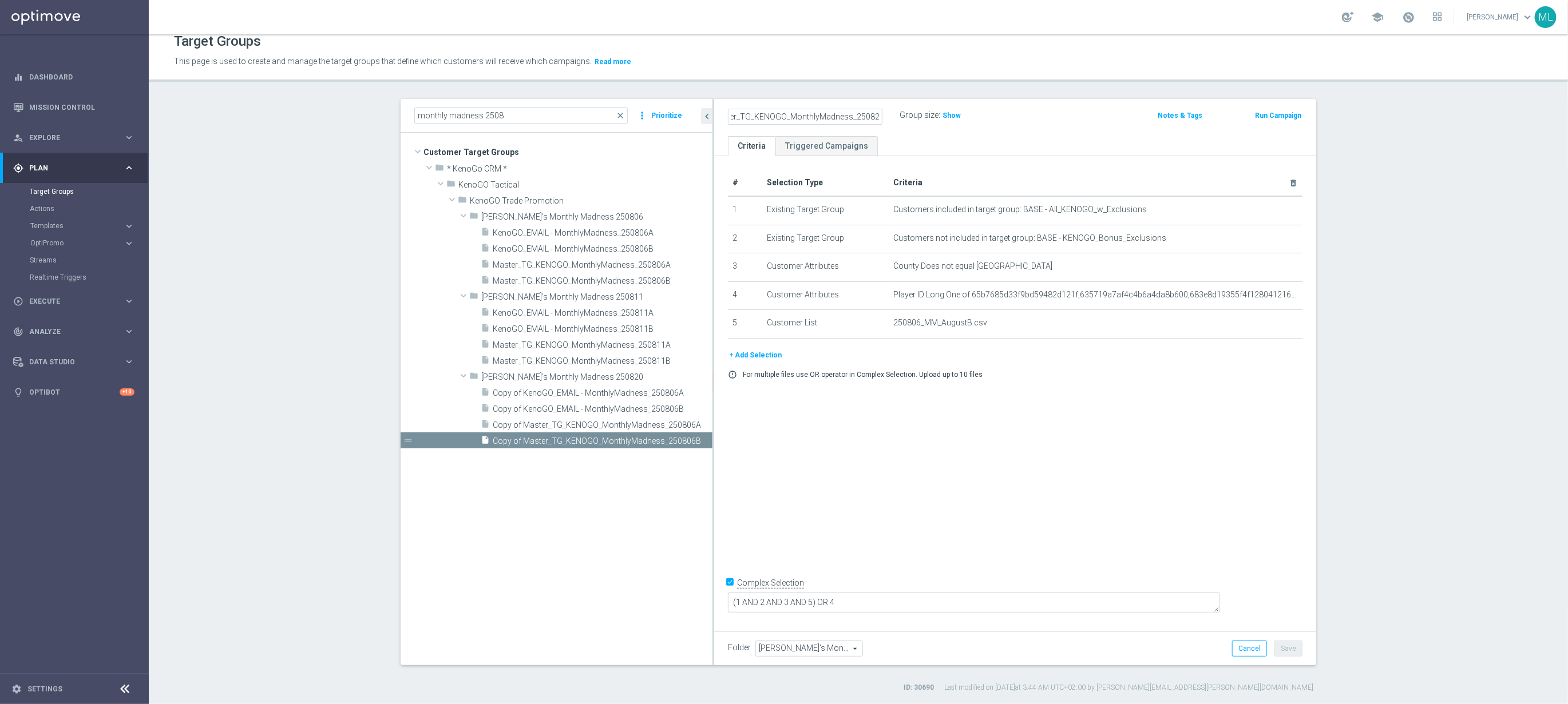
scroll to position [0, 0]
type input "Master_TG_KENOGO_MonthlyMadness_250820B"
click at [1090, 122] on div "Master_TG_KENOGO_MonthlyMadness_250820B Group size : Show" at bounding box center [917, 117] width 395 height 18
click at [1283, 650] on button "Save" at bounding box center [1288, 649] width 28 height 16
click at [614, 422] on span "Copy of Master_TG_KENOGO_MonthlyMadness_250806A" at bounding box center [590, 426] width 194 height 10
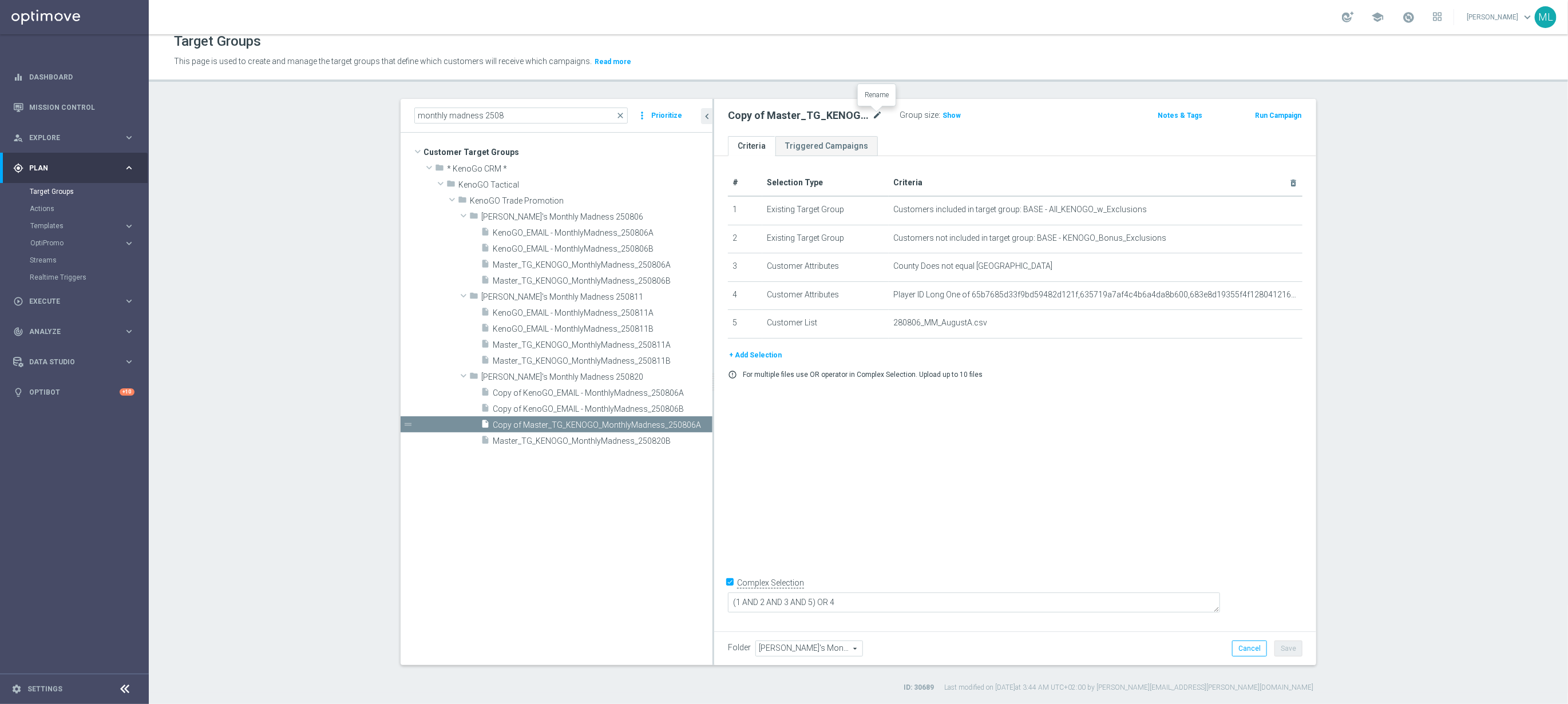
click at [881, 115] on icon "mode_edit" at bounding box center [878, 116] width 11 height 14
click at [876, 116] on input "Copy of Master_TG_KENOGO_MonthlyMadness_250806A" at bounding box center [805, 117] width 155 height 16
click at [745, 119] on input "Copy of Master_TG_KENOGO_MonthlyMadness_250820A" at bounding box center [805, 117] width 155 height 16
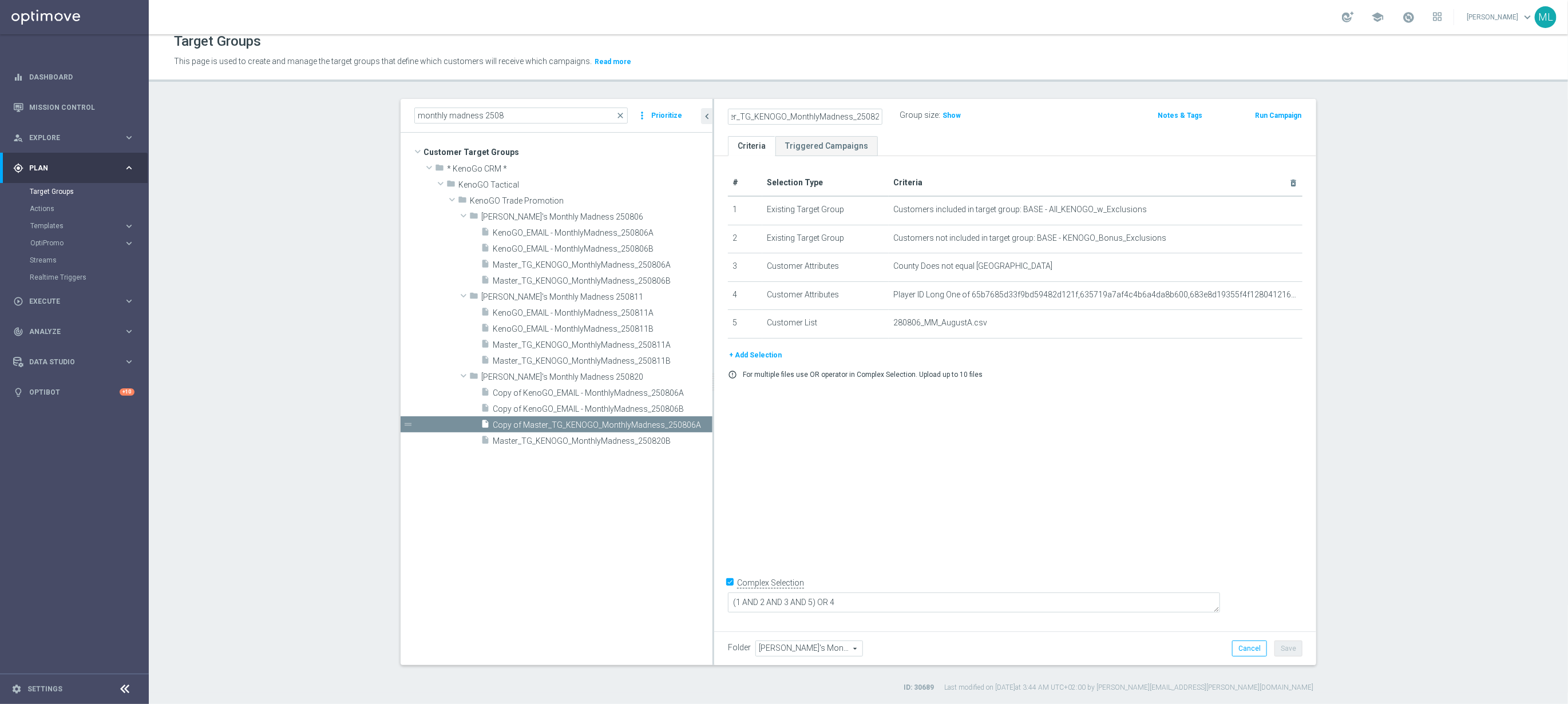
scroll to position [0, 0]
type input "Master_TG_KENOGO_MonthlyMadness_250820A"
click at [1025, 112] on div "Master_TG_KENOGO_MonthlyMadness_250820A Group size : Show" at bounding box center [917, 117] width 395 height 18
click at [1293, 647] on button "Save" at bounding box center [1288, 649] width 28 height 16
click at [589, 406] on span "Copy of KenoGO_EMAIL - MonthlyMadness_250806B" at bounding box center [589, 409] width 192 height 10
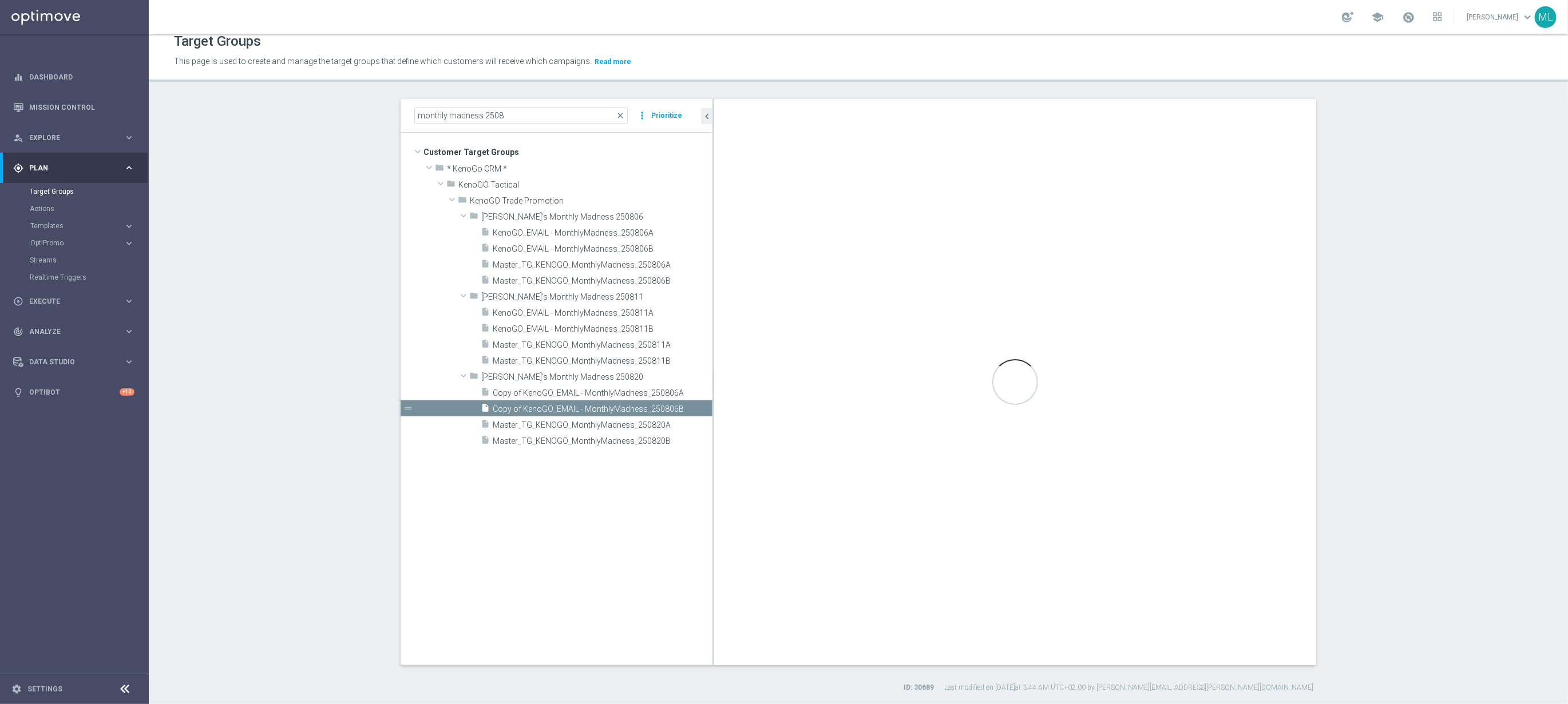
checkbox input "false"
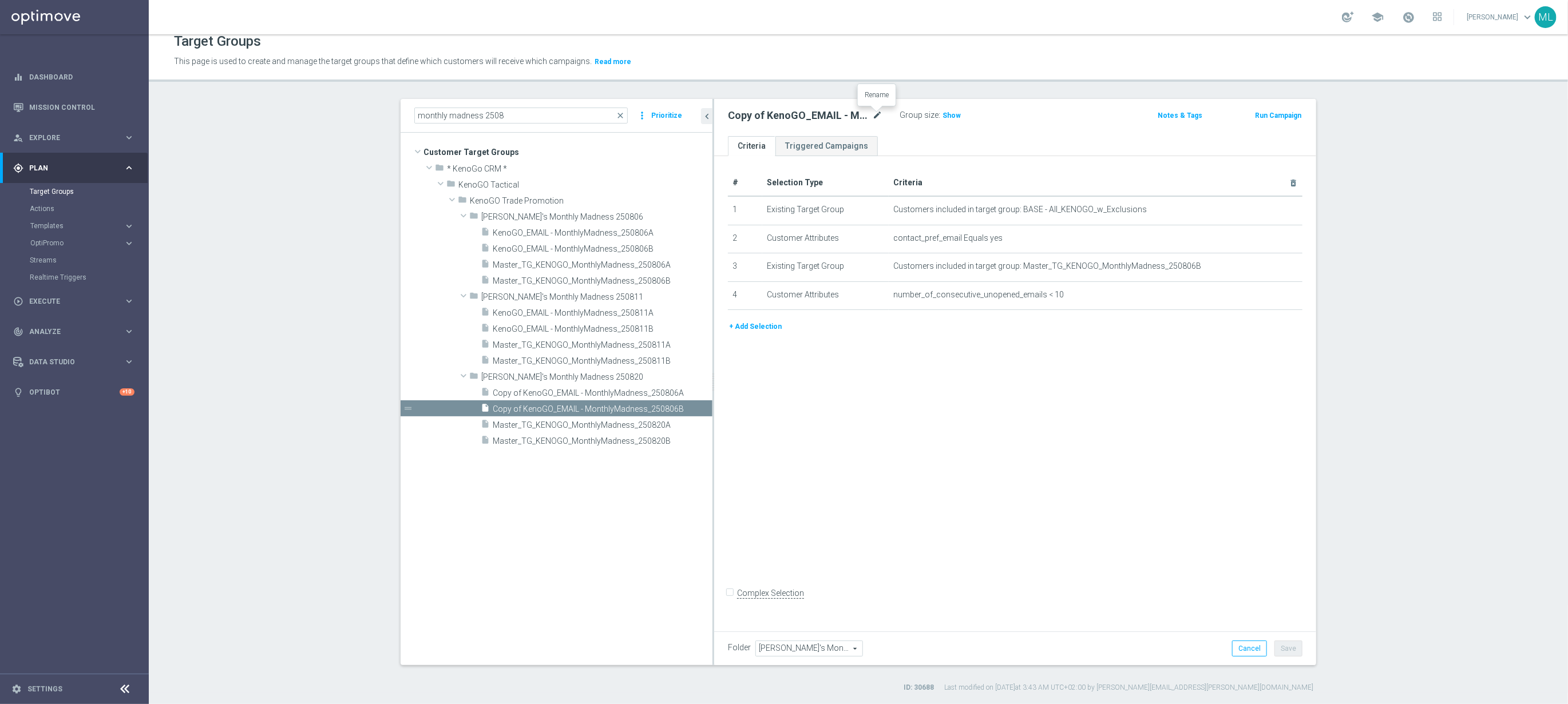
click at [879, 113] on icon "mode_edit" at bounding box center [878, 116] width 11 height 14
drag, startPoint x: 873, startPoint y: 117, endPoint x: 884, endPoint y: 115, distance: 11.2
click at [873, 117] on input "Copy of KenoGO_EMAIL - MonthlyMadness_250806B" at bounding box center [805, 117] width 155 height 16
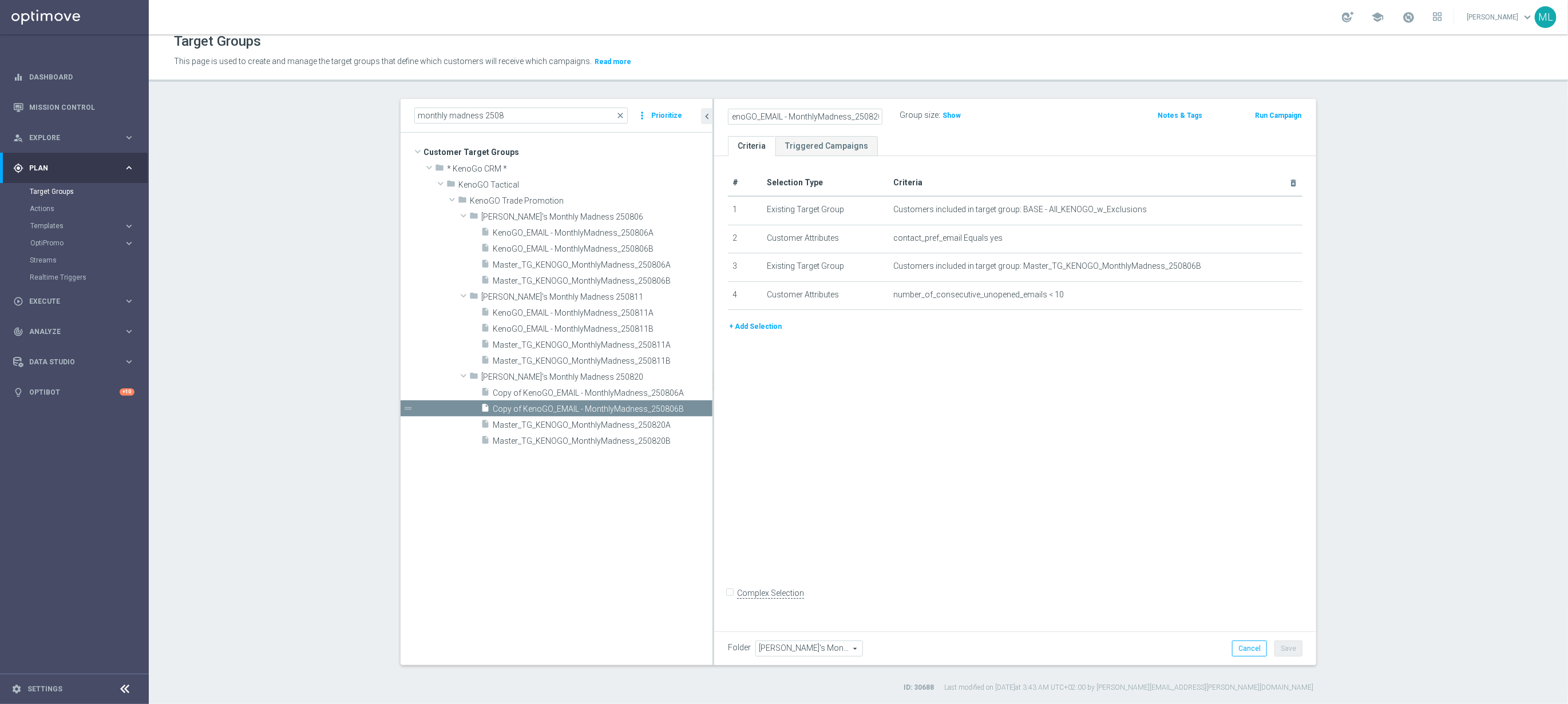
click at [746, 116] on input "Copy of KenoGO_EMAIL - MonthlyMadness_250820B" at bounding box center [805, 117] width 155 height 16
type input "KenoGO_EMAIL - MonthlyMadness_250820B"
click at [1063, 126] on div "KenoGO_EMAIL - MonthlyMadness_250820B Group size : Show Notes & Tags Run Campai…" at bounding box center [1015, 117] width 602 height 37
click at [1281, 647] on button "Save" at bounding box center [1288, 649] width 28 height 16
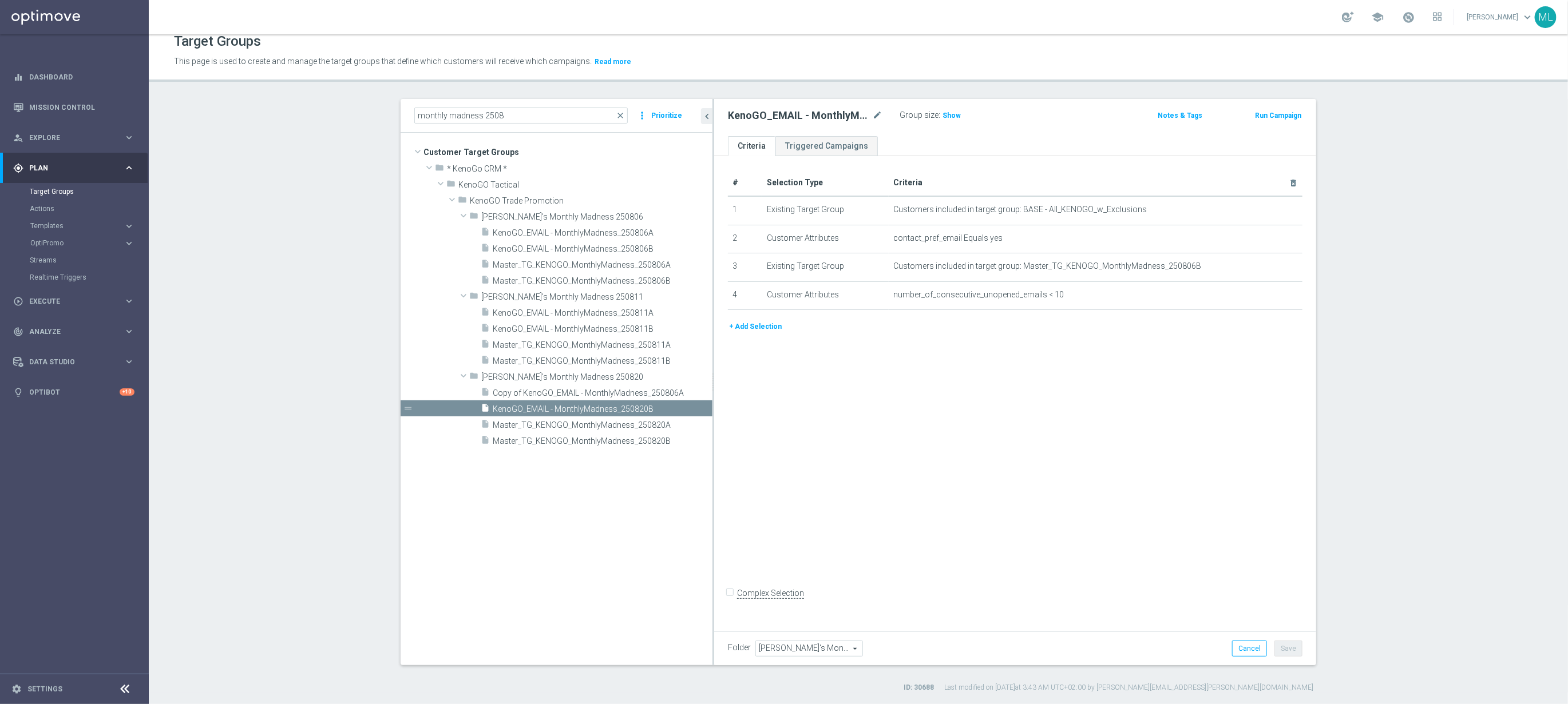
click at [556, 393] on span "Copy of KenoGO_EMAIL - MonthlyMadness_250806A" at bounding box center [602, 394] width 219 height 10
click at [882, 113] on div "Copy of KenoGO_EMAIL - MonthlyMadness_250806A mode_edit" at bounding box center [813, 116] width 171 height 16
click at [879, 113] on icon "mode_edit" at bounding box center [878, 116] width 11 height 14
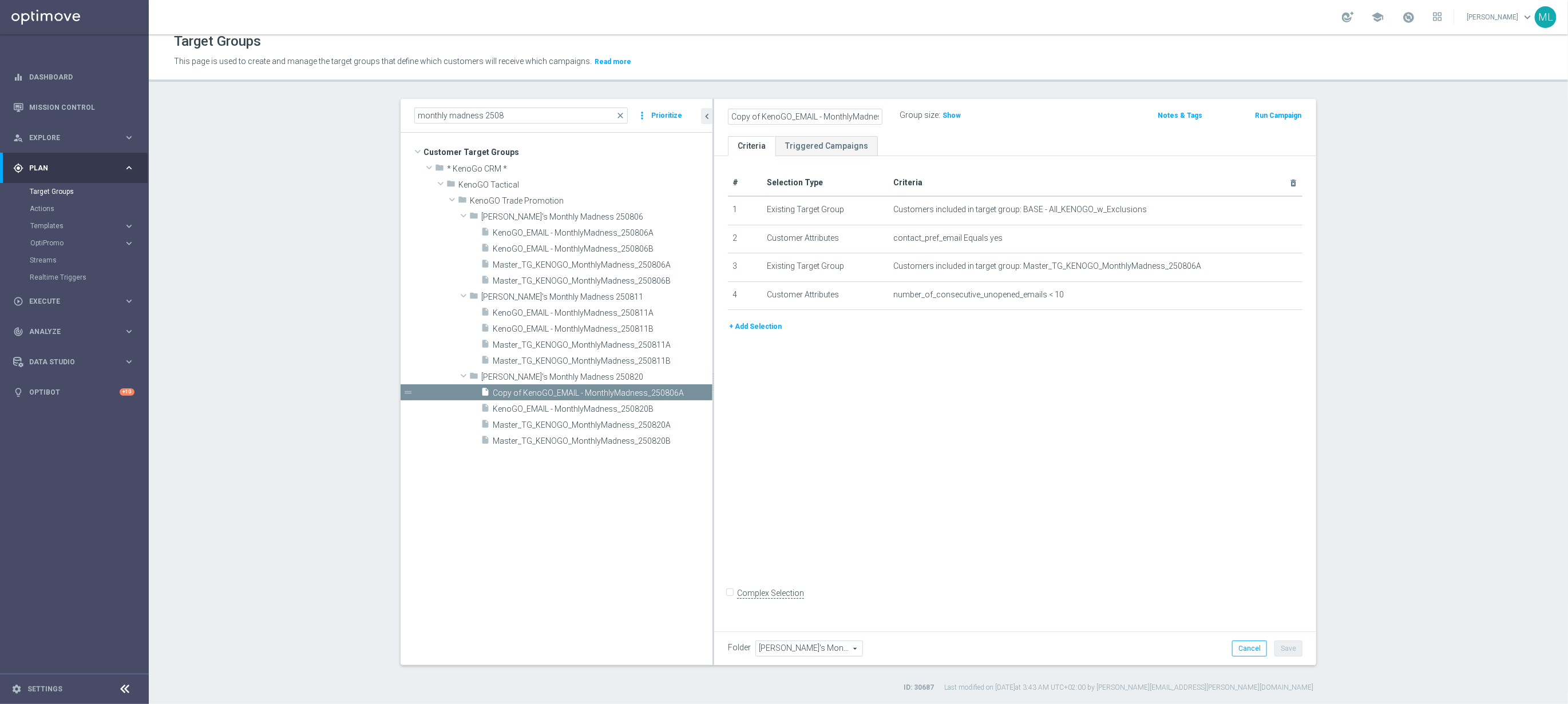
scroll to position [0, 39]
drag, startPoint x: 854, startPoint y: 117, endPoint x: 870, endPoint y: 115, distance: 16.1
click at [854, 117] on input "Copy of KenoGO_EMAIL - MonthlyMadness_250806A" at bounding box center [805, 117] width 155 height 16
click at [874, 116] on input "Copy of KenoGO_EMAIL - MonthlyMadness_250806A" at bounding box center [805, 117] width 155 height 16
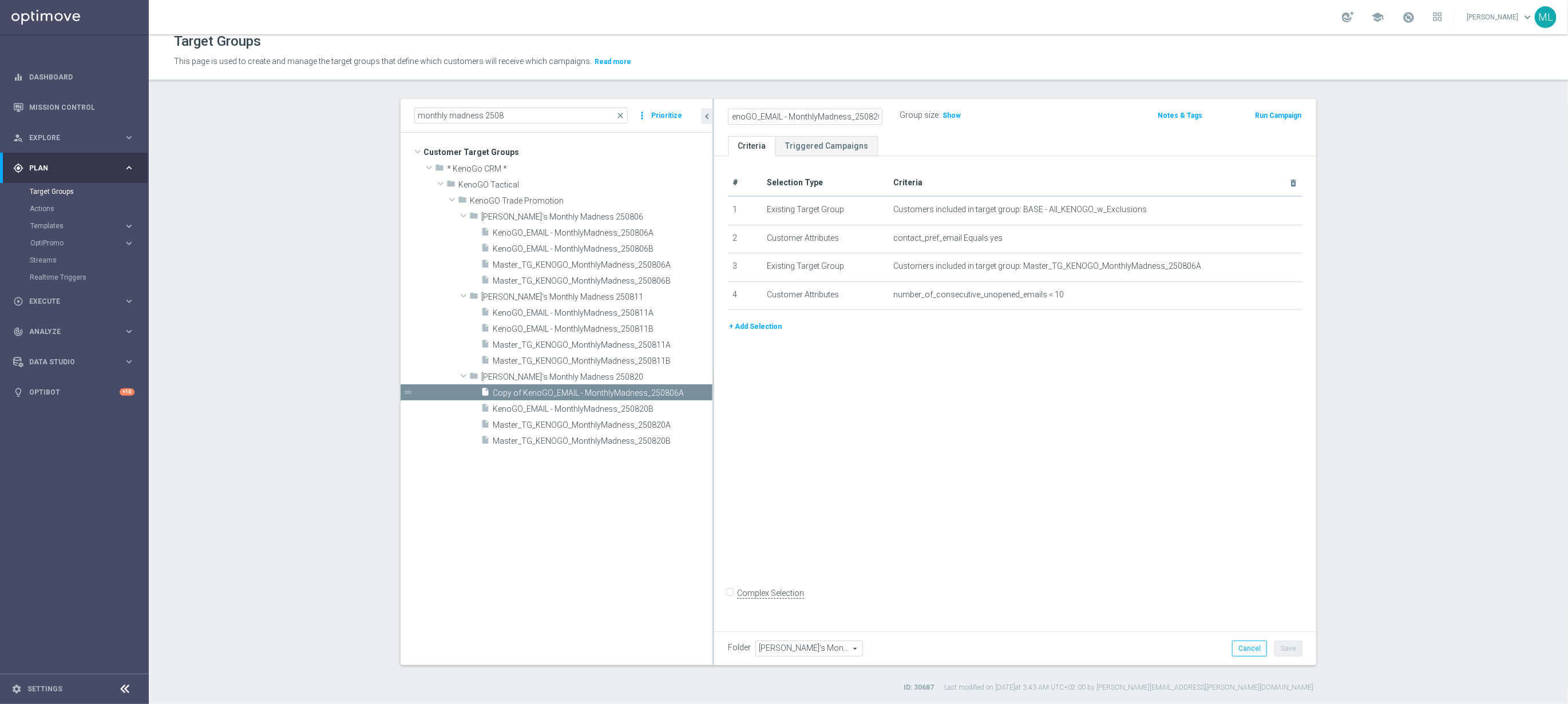
click at [745, 115] on input "Copy of KenoGO_EMAIL - MonthlyMadness_250820A" at bounding box center [805, 117] width 155 height 16
type input "KenoGO_EMAIL - MonthlyMadness_250820A"
click at [1042, 118] on div "KenoGO_EMAIL - MonthlyMadness_250820A Group size : Show" at bounding box center [917, 117] width 395 height 18
click at [1289, 650] on button "Save" at bounding box center [1288, 649] width 28 height 16
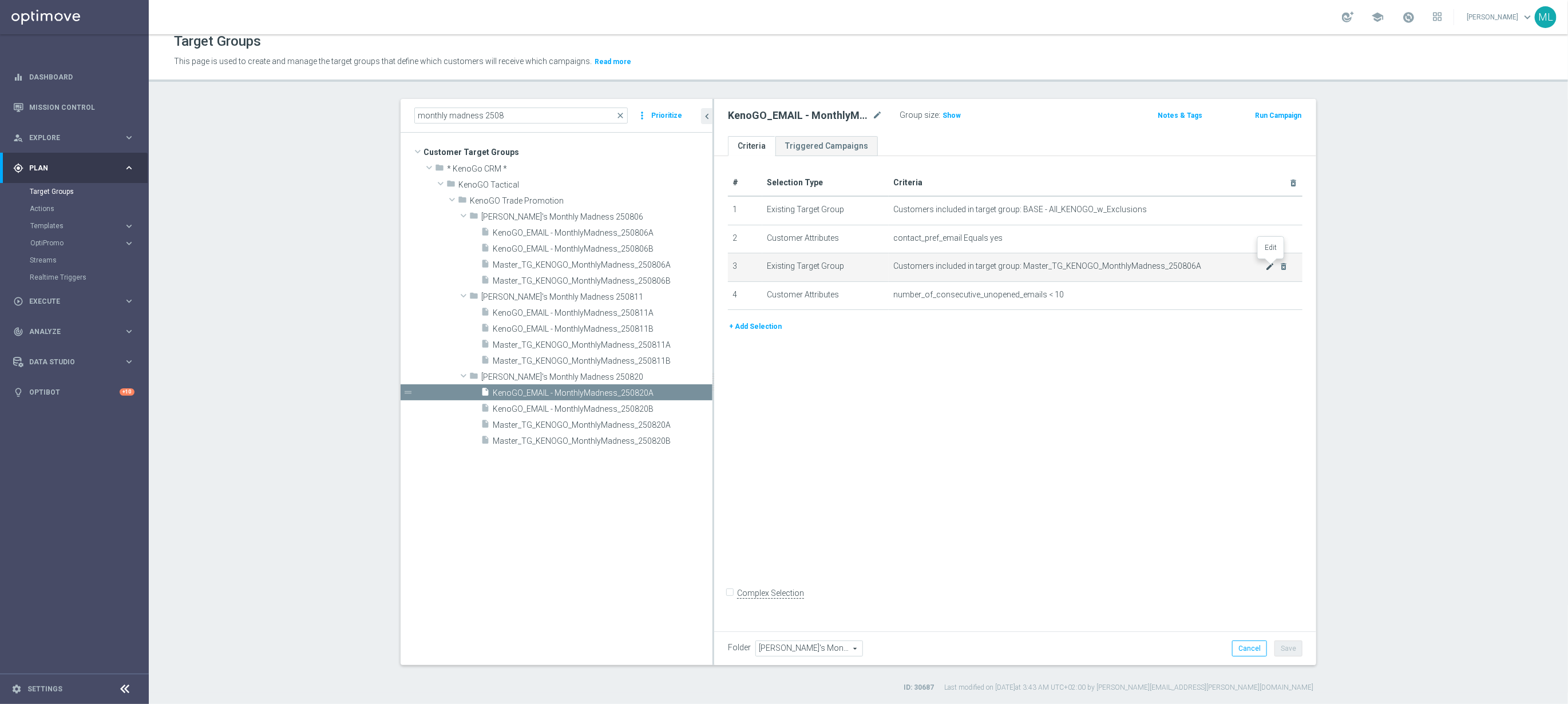
click at [1274, 264] on icon "mode_edit" at bounding box center [1269, 266] width 9 height 9
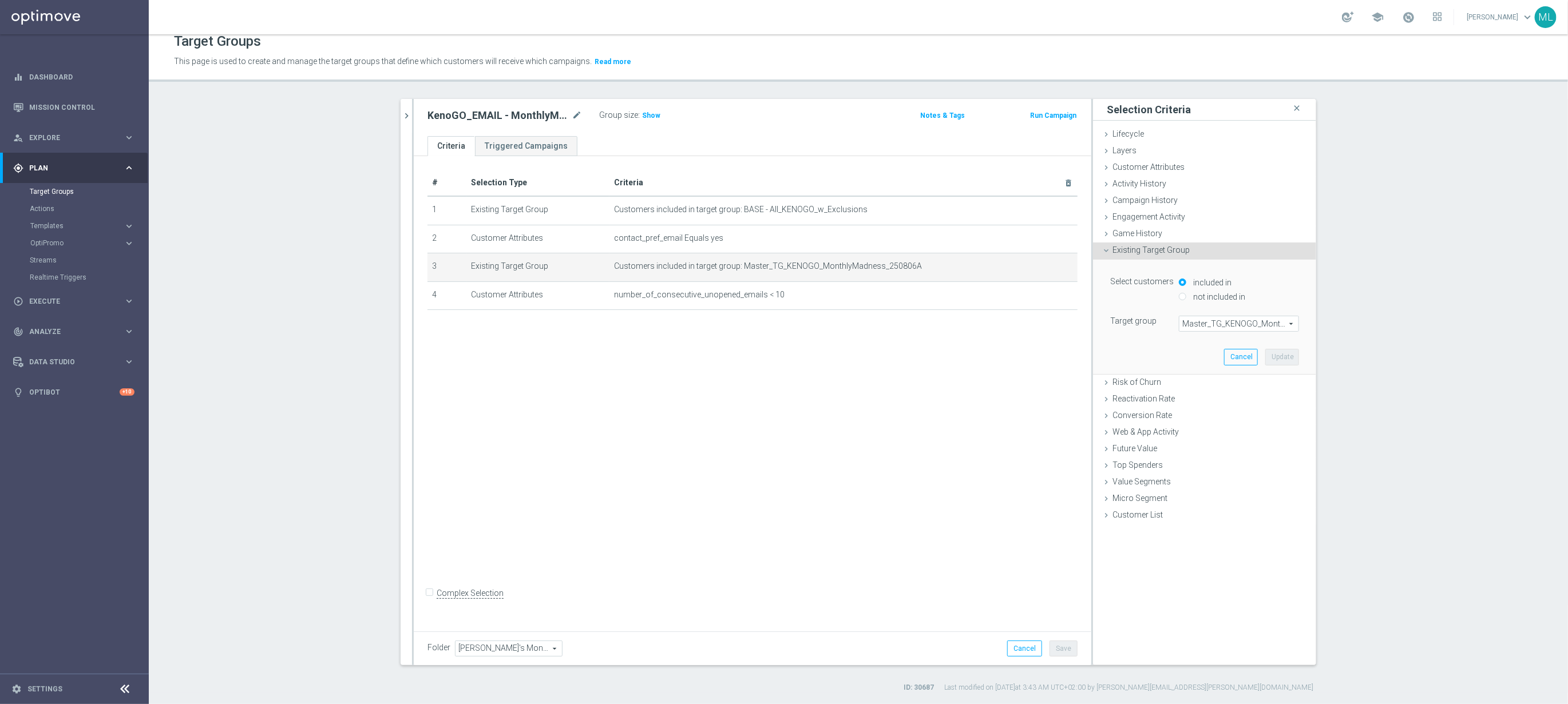
click at [1246, 321] on span "Master_TG_KENOGO_MonthlyMadness_250806A" at bounding box center [1239, 323] width 119 height 15
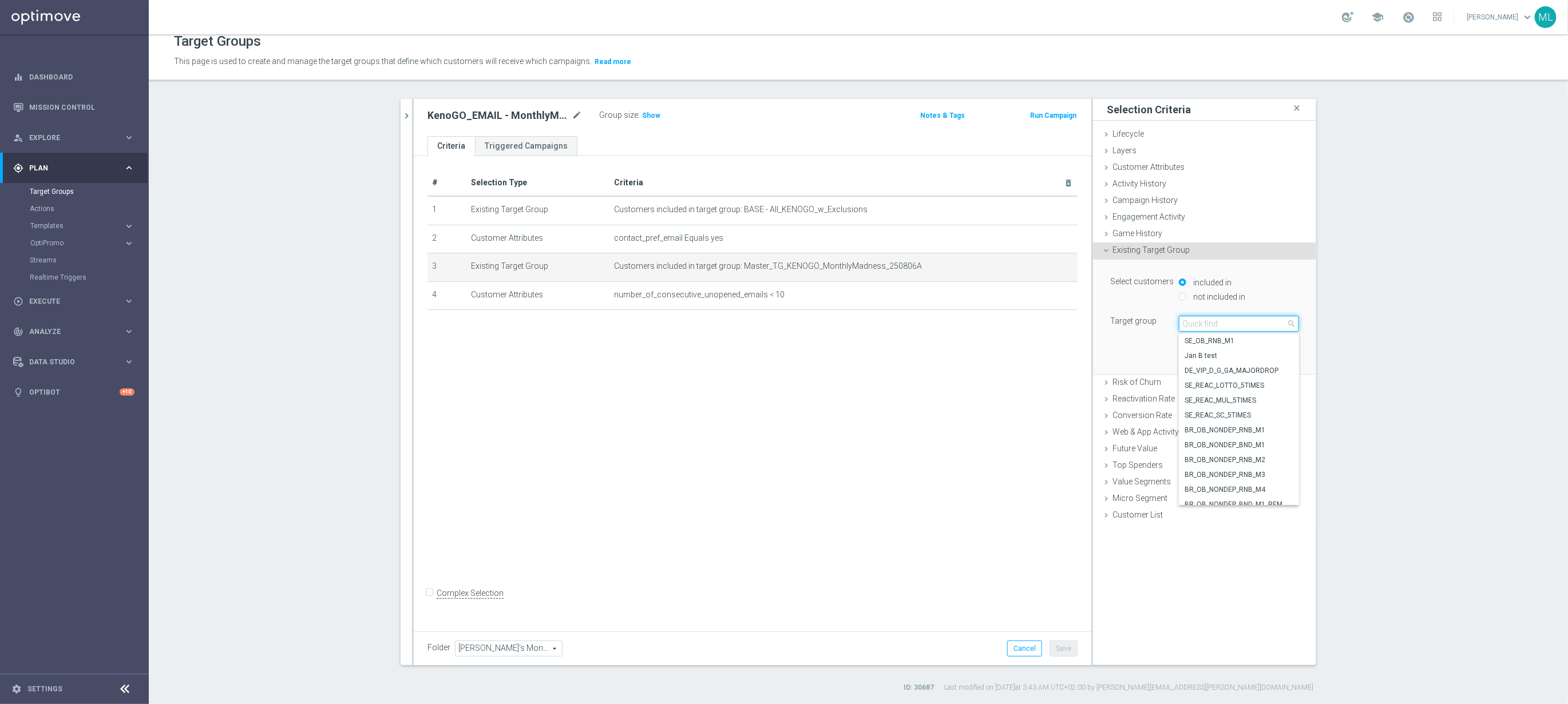
click at [1246, 321] on input "search" at bounding box center [1239, 324] width 120 height 16
type input "250820"
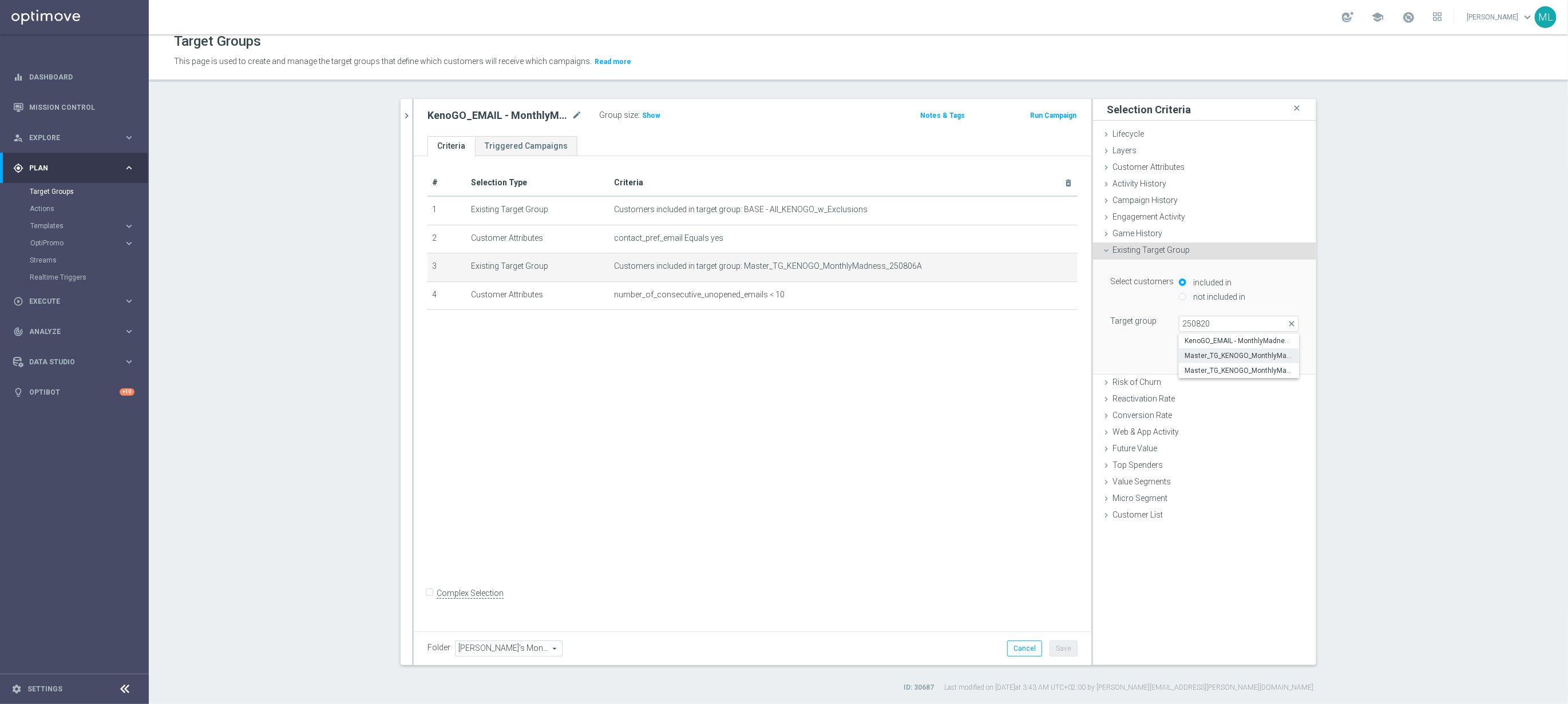
click at [1262, 354] on span "Master_TG_KENOGO_MonthlyMadness_250820A" at bounding box center [1239, 355] width 109 height 9
type input "Master_TG_KENOGO_MonthlyMadness_250820A"
click at [1286, 355] on button "Update" at bounding box center [1282, 356] width 33 height 16
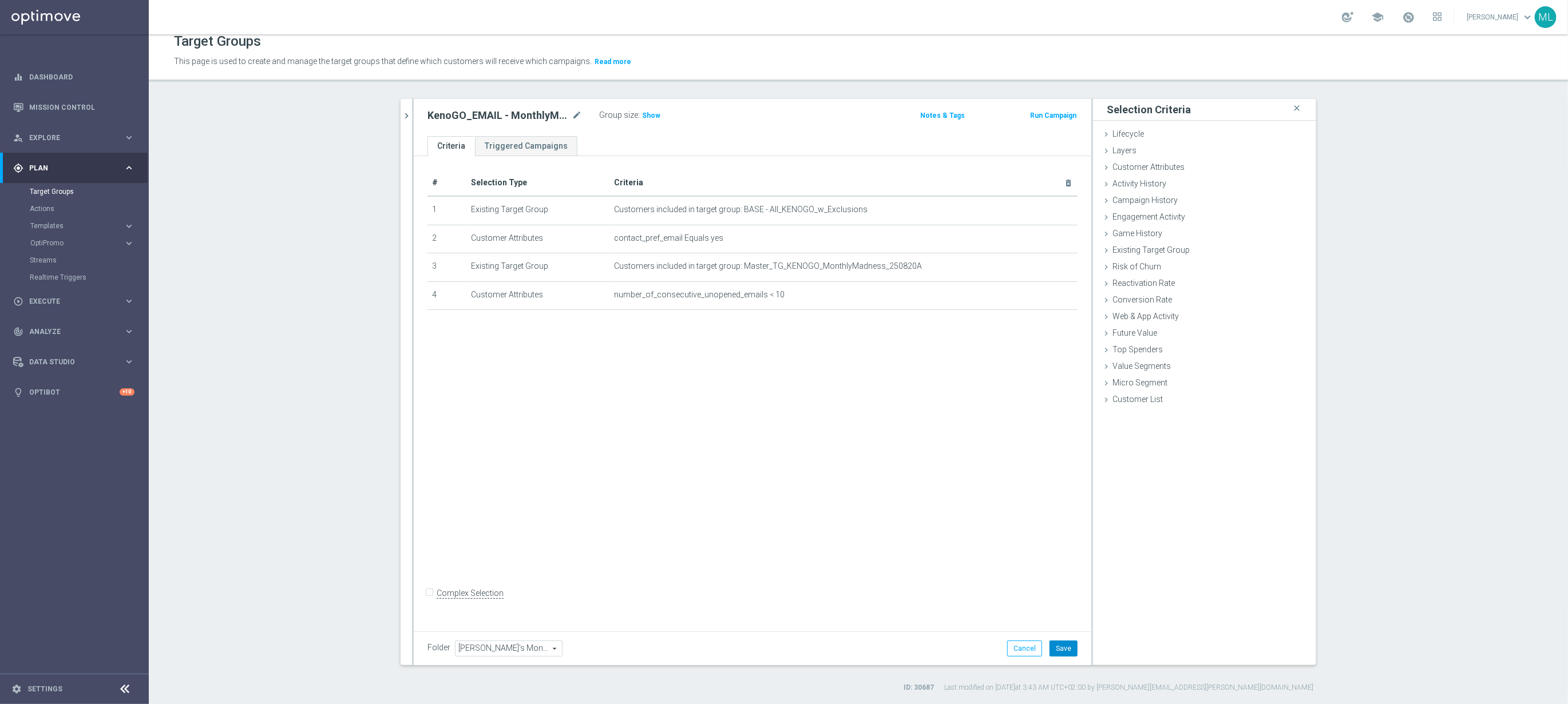
click at [1061, 646] on button "Save" at bounding box center [1064, 649] width 28 height 16
click at [410, 117] on icon "chevron_right" at bounding box center [406, 116] width 11 height 11
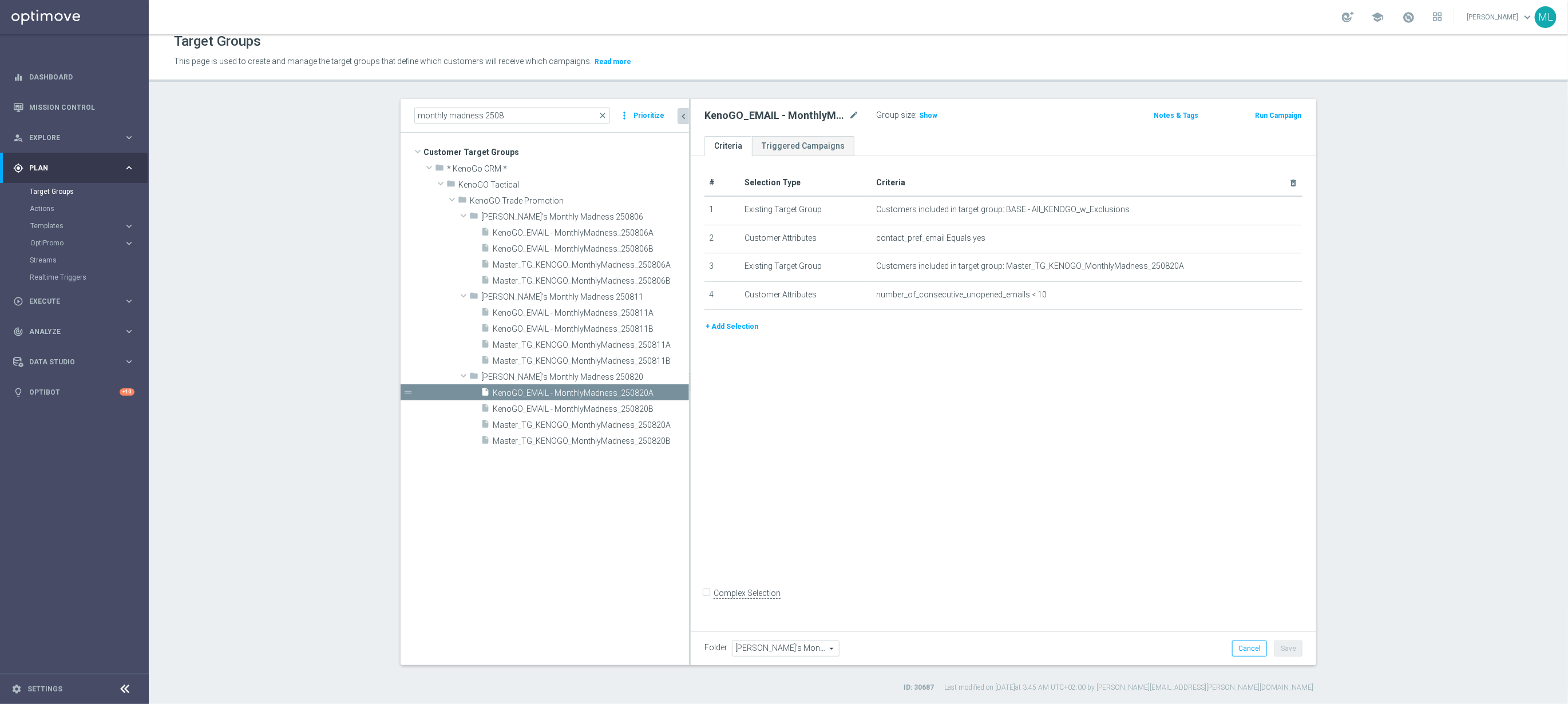
drag, startPoint x: 625, startPoint y: 408, endPoint x: 689, endPoint y: 409, distance: 64.0
click at [689, 409] on div at bounding box center [690, 382] width 2 height 567
click at [608, 408] on span "KenoGO_EMAIL - MonthlyMadness_250820B" at bounding box center [577, 409] width 168 height 10
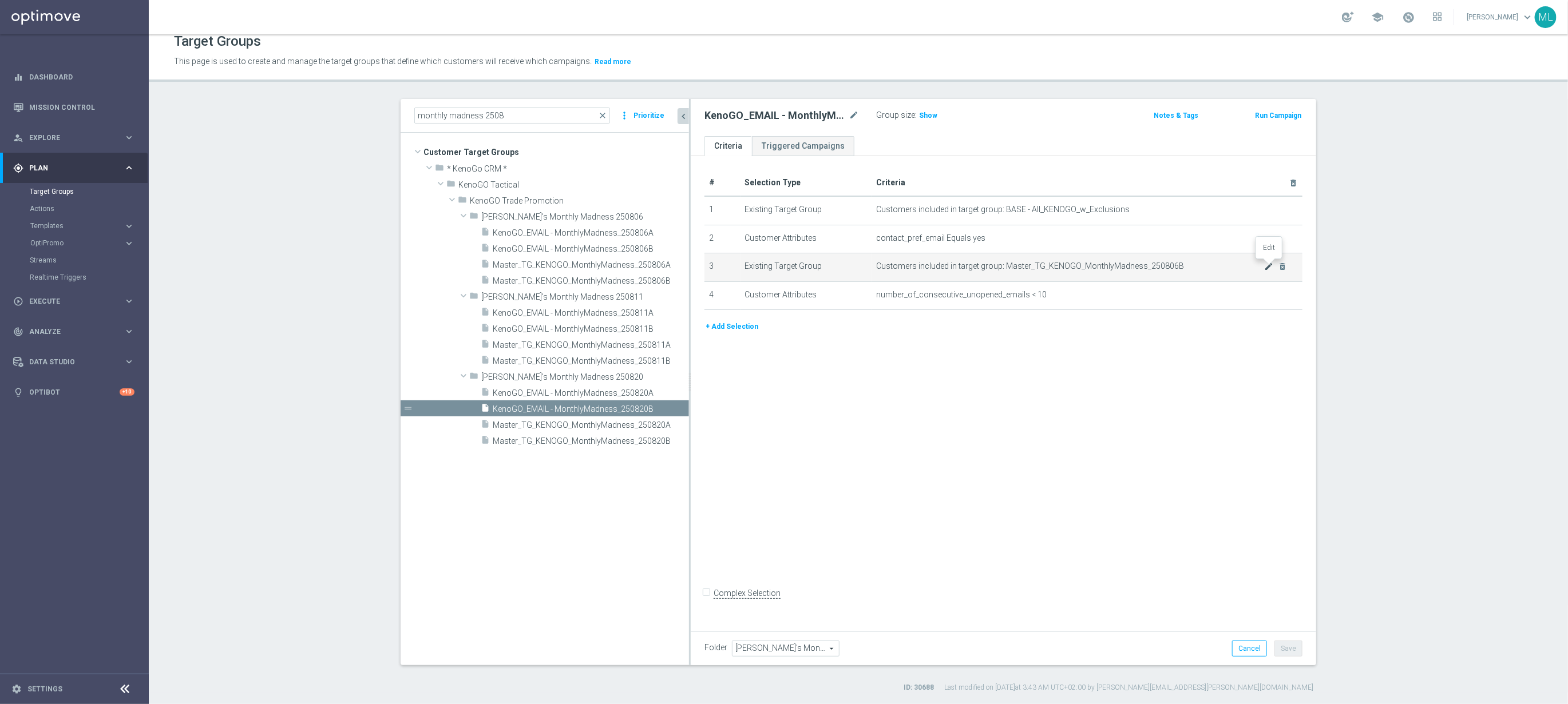
click at [1271, 267] on icon "mode_edit" at bounding box center [1268, 266] width 9 height 9
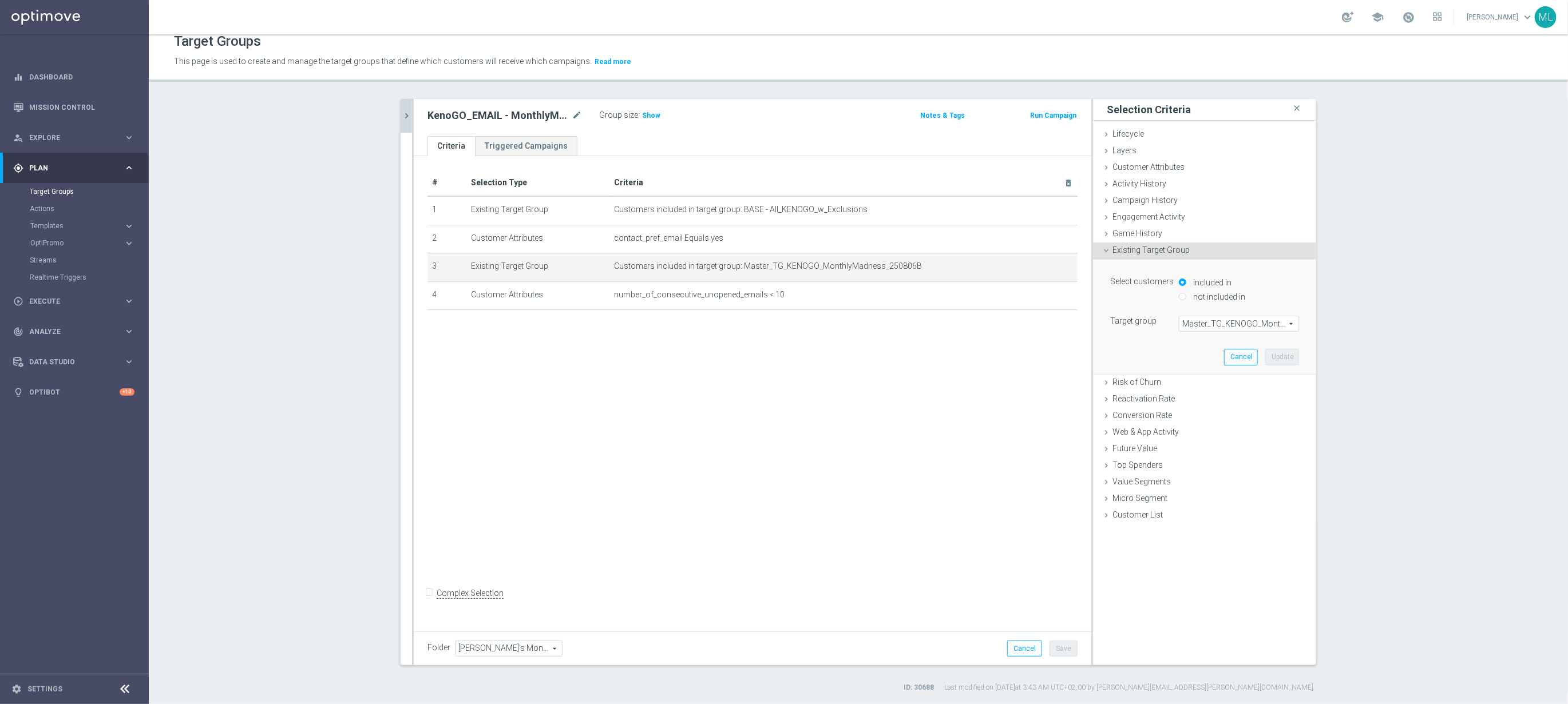
click at [1238, 328] on span "Master_TG_KENOGO_MonthlyMadness_250806B" at bounding box center [1239, 323] width 119 height 15
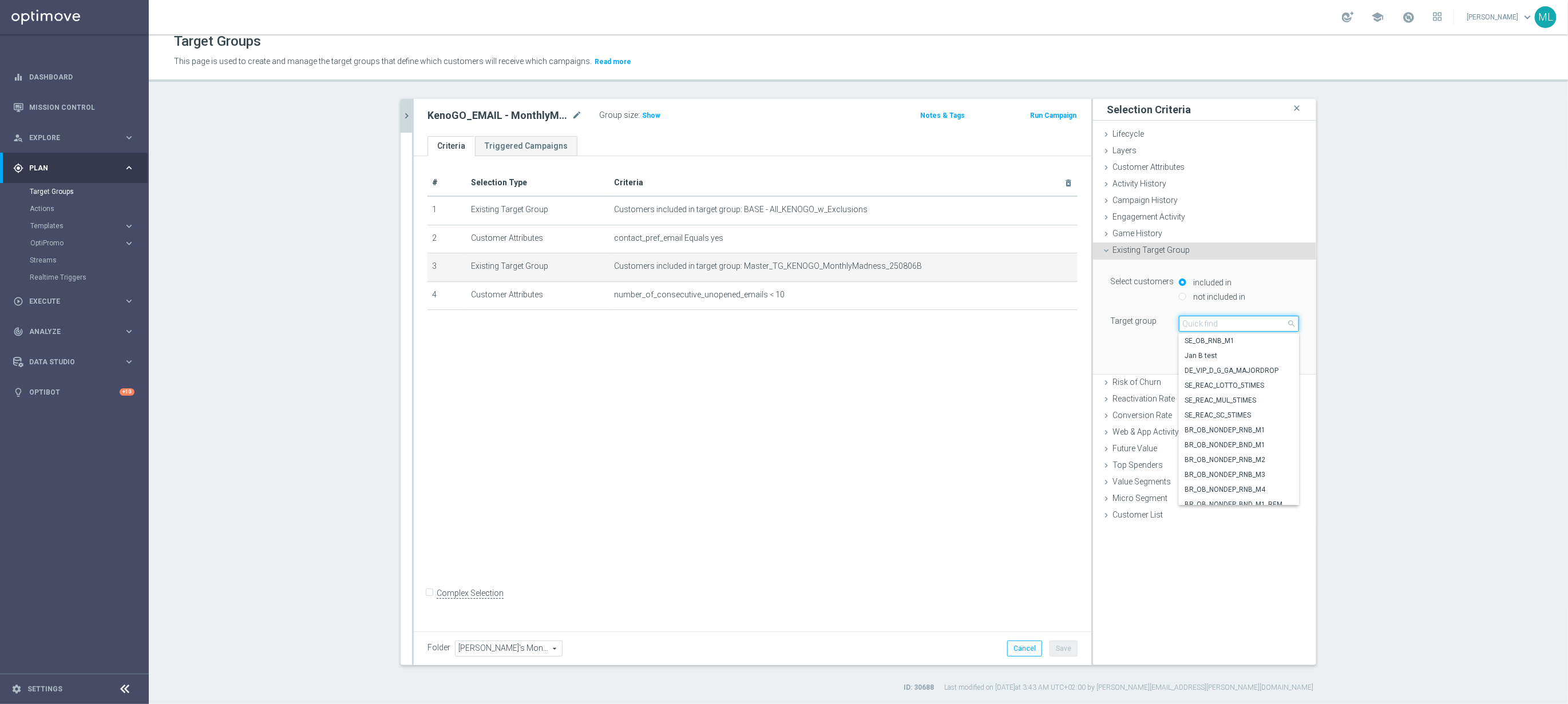
click at [1228, 323] on input "search" at bounding box center [1239, 324] width 120 height 16
type input "250820"
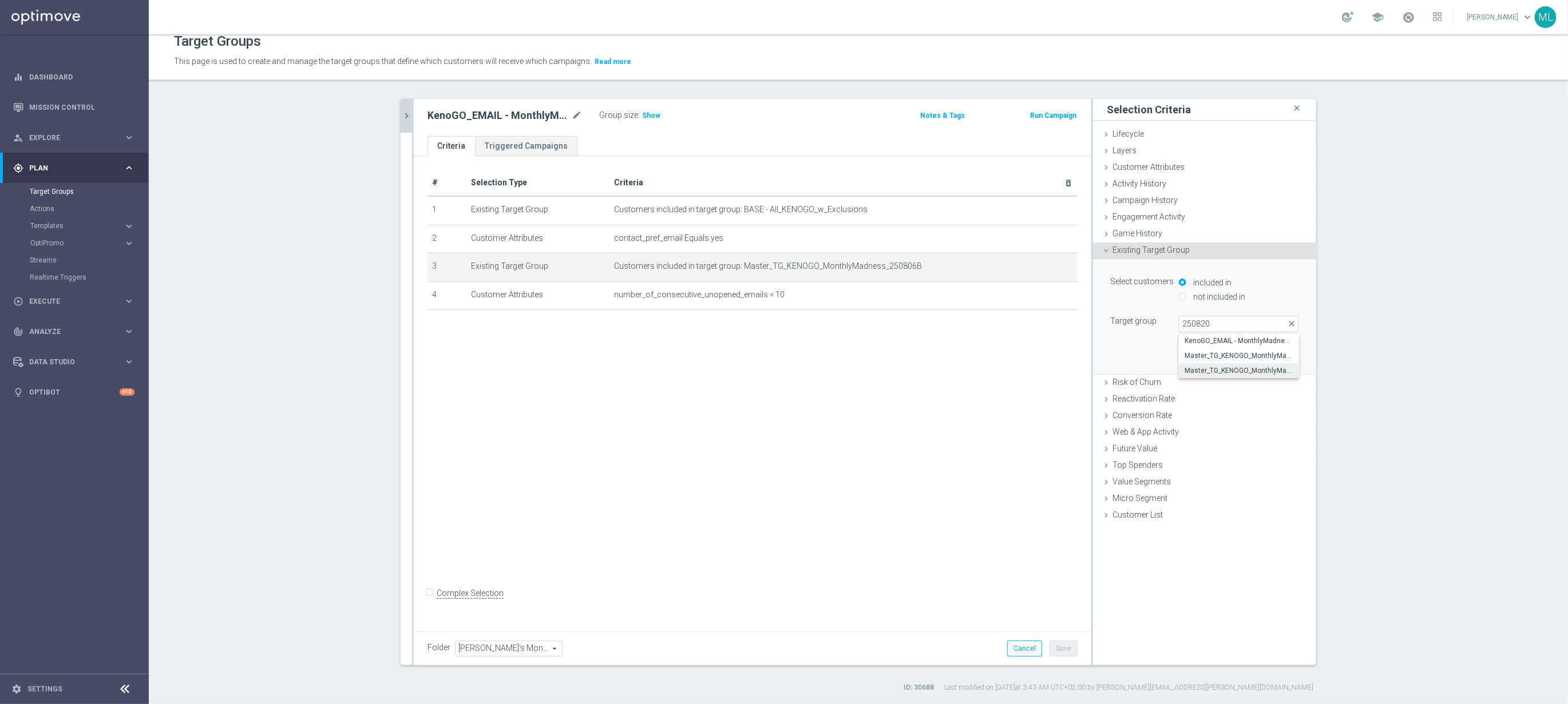
click at [1267, 370] on span "Master_TG_KENOGO_MonthlyMadness_250820B" at bounding box center [1239, 370] width 109 height 9
type input "Master_TG_KENOGO_MonthlyMadness_250820B"
click at [1286, 355] on button "Update" at bounding box center [1282, 356] width 33 height 16
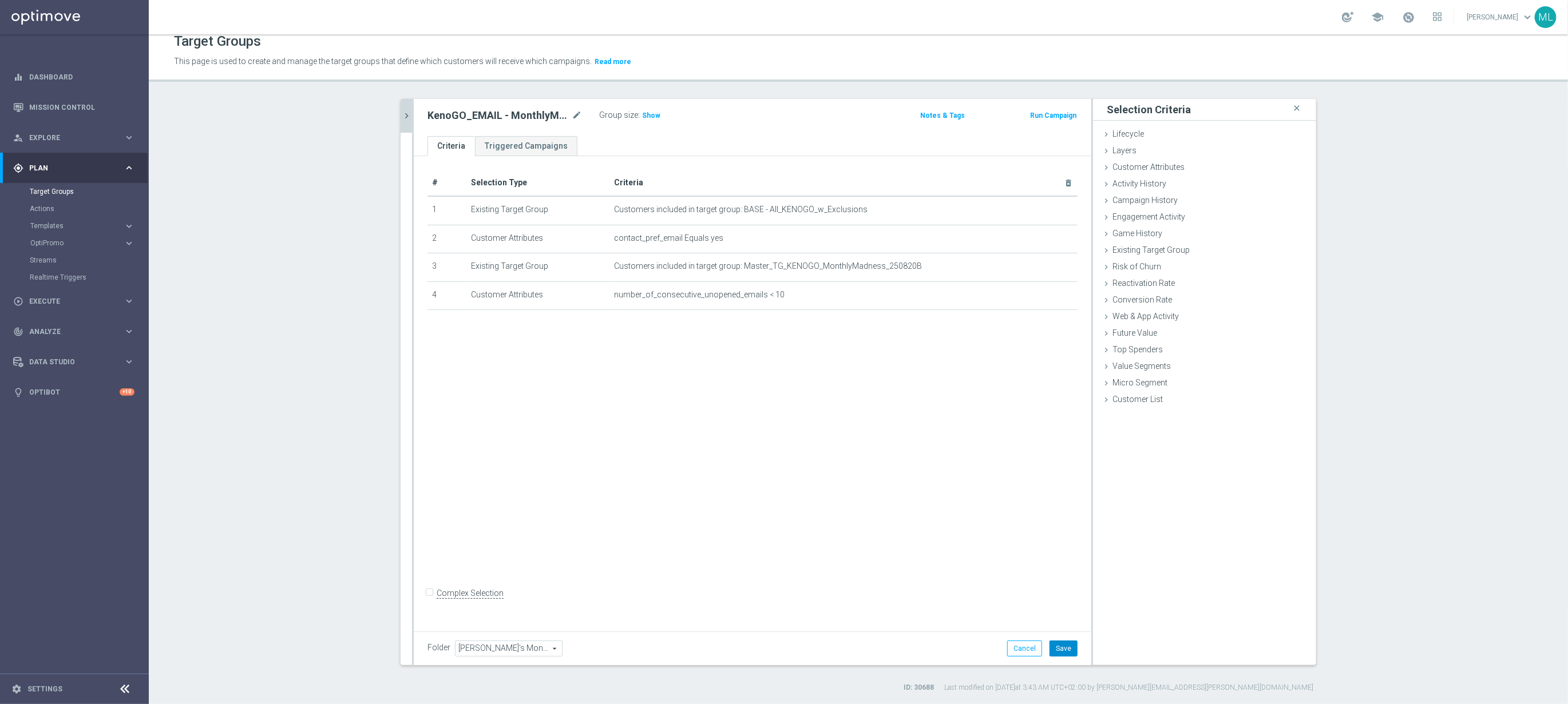
click at [1067, 651] on button "Save" at bounding box center [1064, 649] width 28 height 16
click at [408, 119] on icon "chevron_right" at bounding box center [406, 116] width 11 height 11
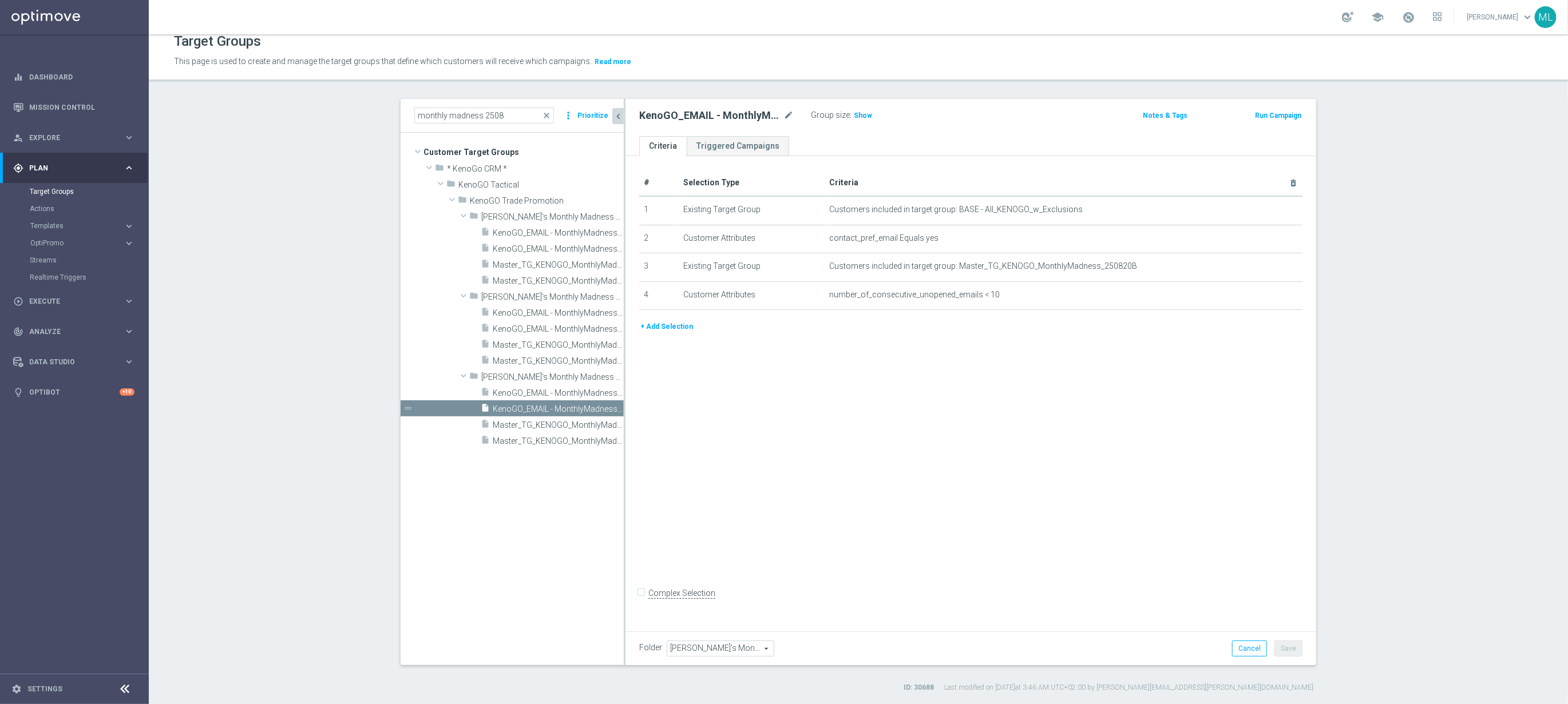
scroll to position [11, 0]
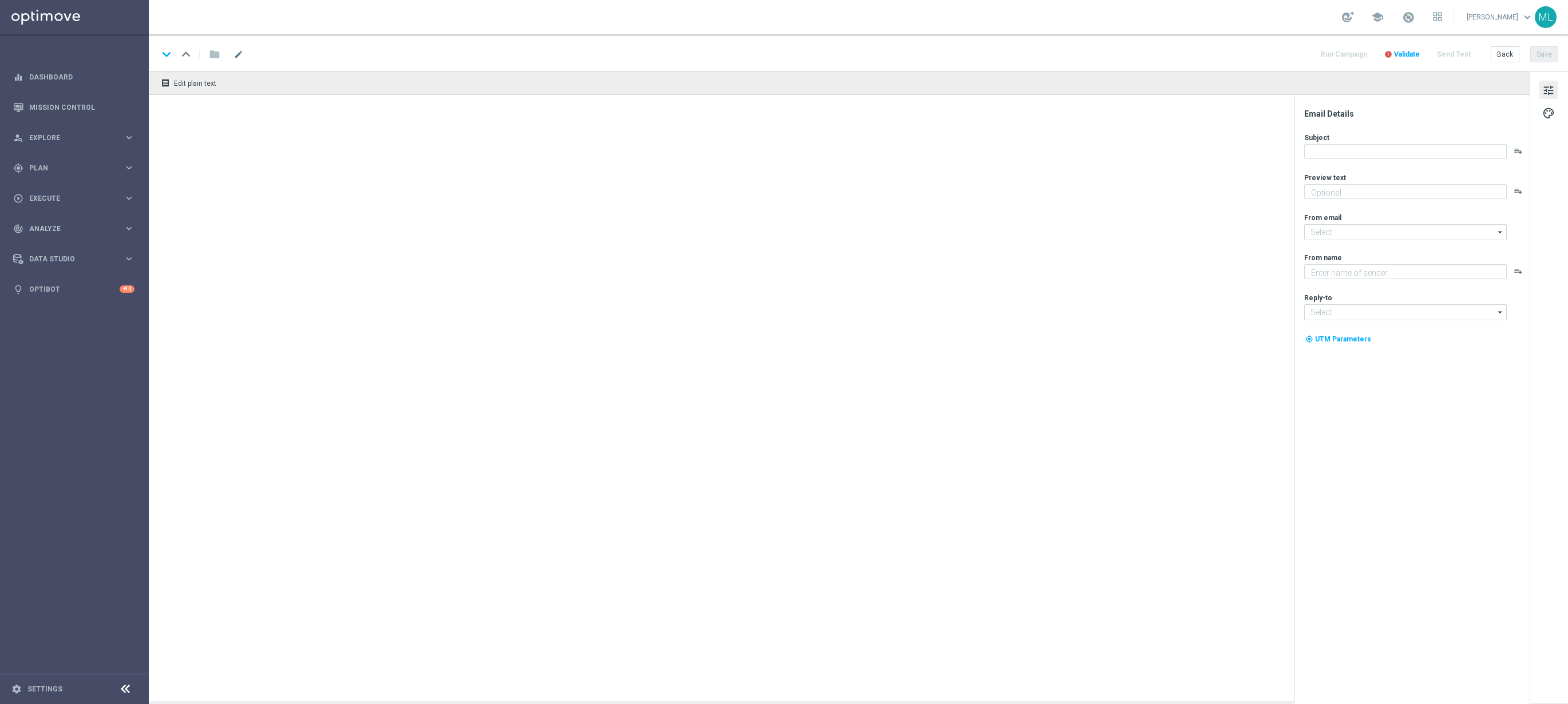
type textarea "Enter now – your Mini Countryman could be waiting!"
type input "[EMAIL_ADDRESS][DOMAIN_NAME]"
type textarea "KenoGO"
type input "[EMAIL_ADDRESS][DOMAIN_NAME]"
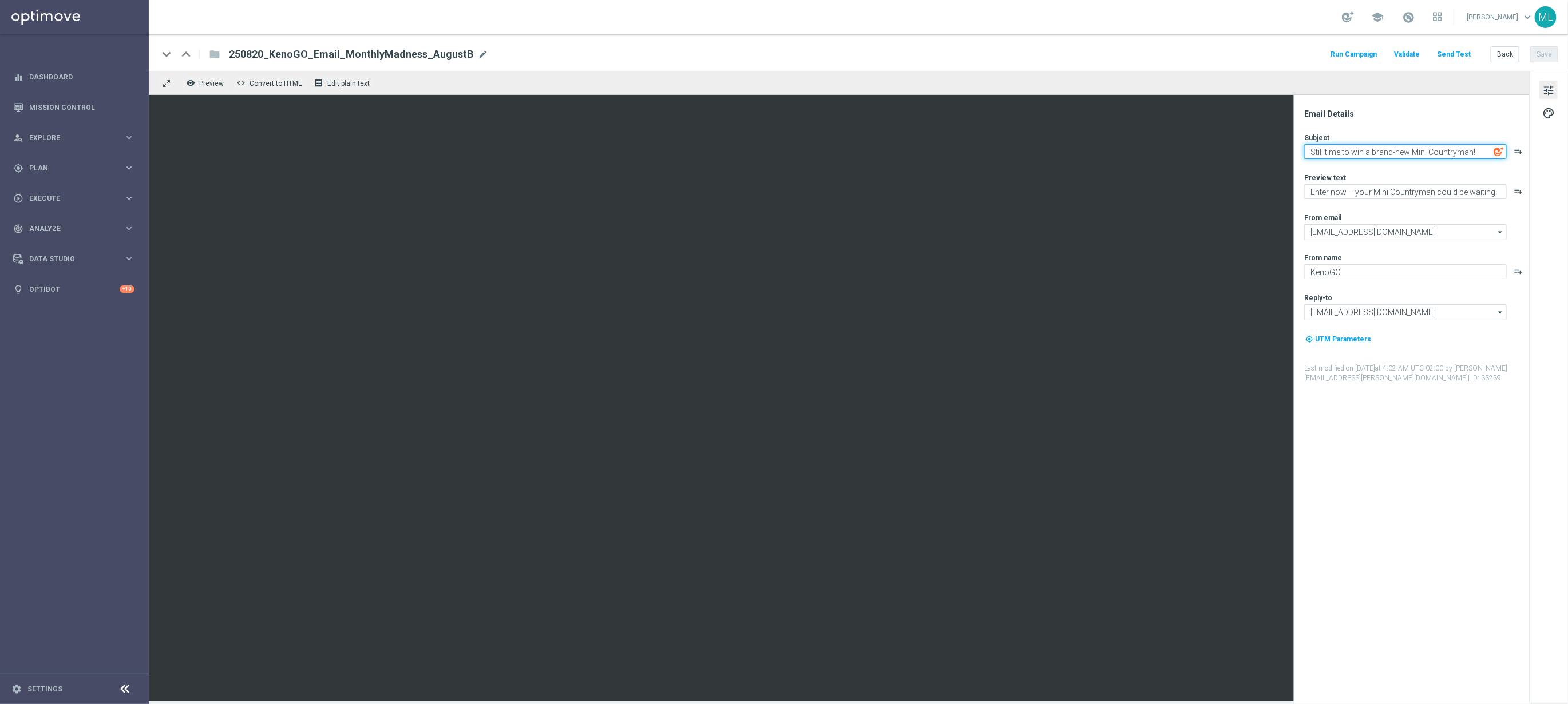
click at [1354, 155] on textarea "Still time to win a brand-new Mini Countryman!" at bounding box center [1405, 151] width 203 height 15
click at [1378, 197] on textarea "Enter now – your Mini Countryman could be waiting!" at bounding box center [1405, 191] width 203 height 15
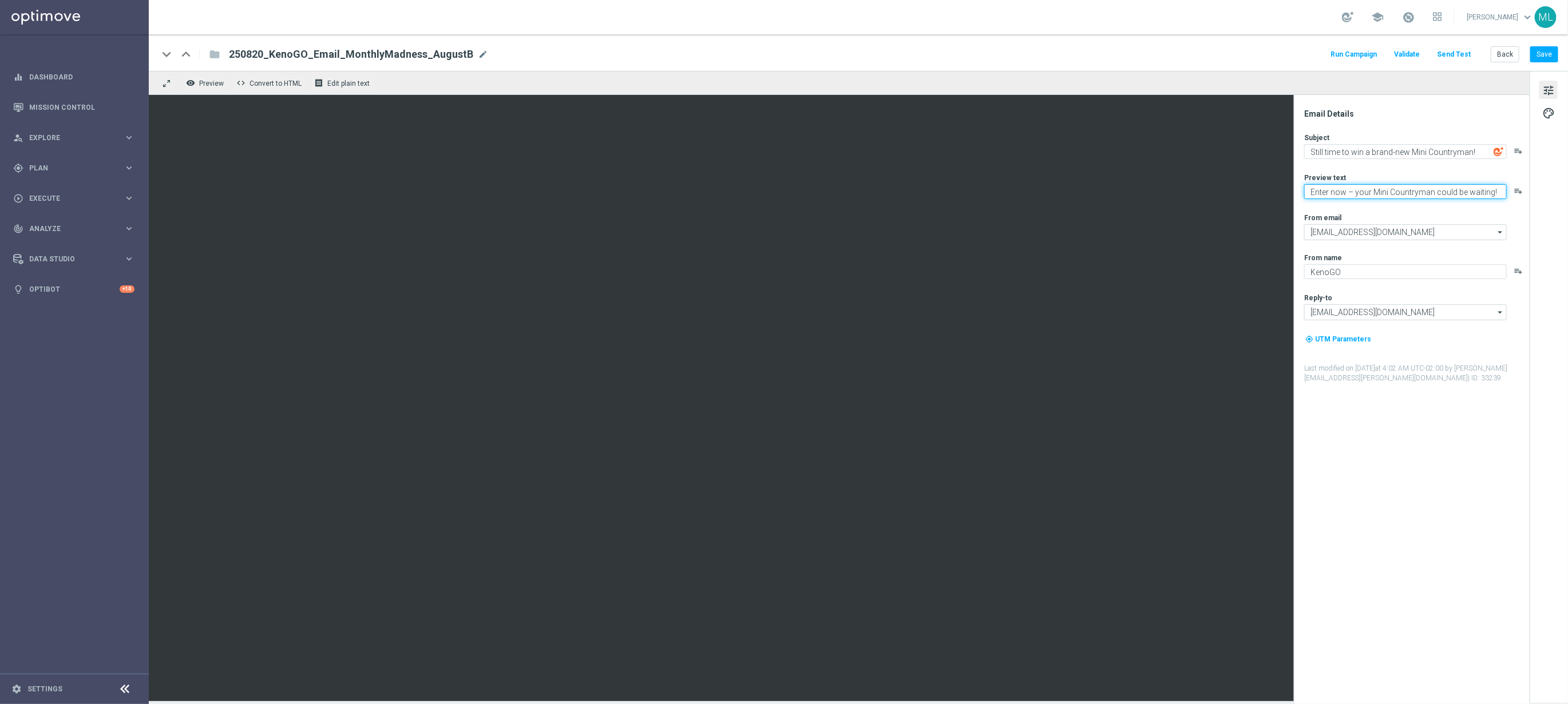
click at [1378, 197] on textarea "Enter now – your Mini Countryman could be waiting!" at bounding box center [1405, 191] width 203 height 15
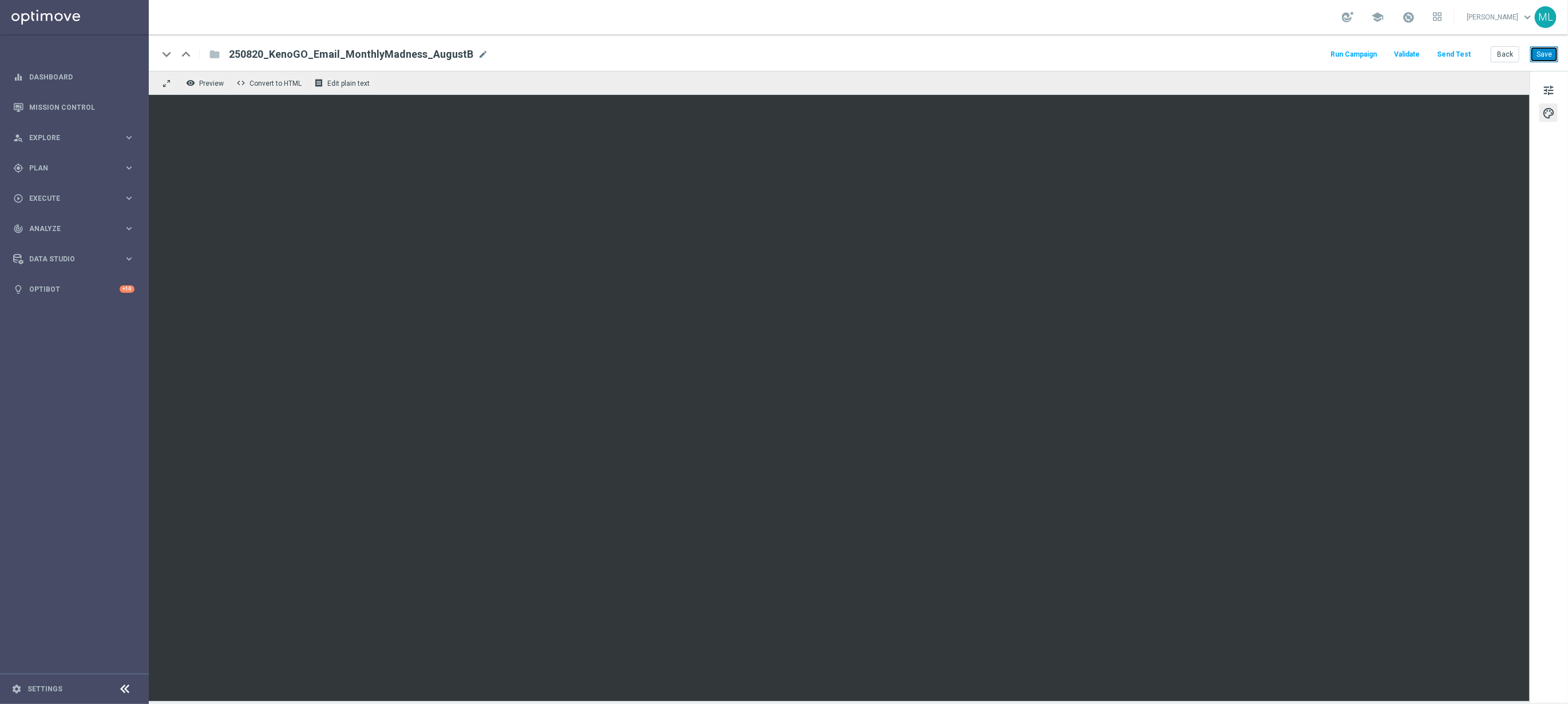
click at [1538, 52] on button "Save" at bounding box center [1544, 54] width 28 height 16
